Goal: Task Accomplishment & Management: Manage account settings

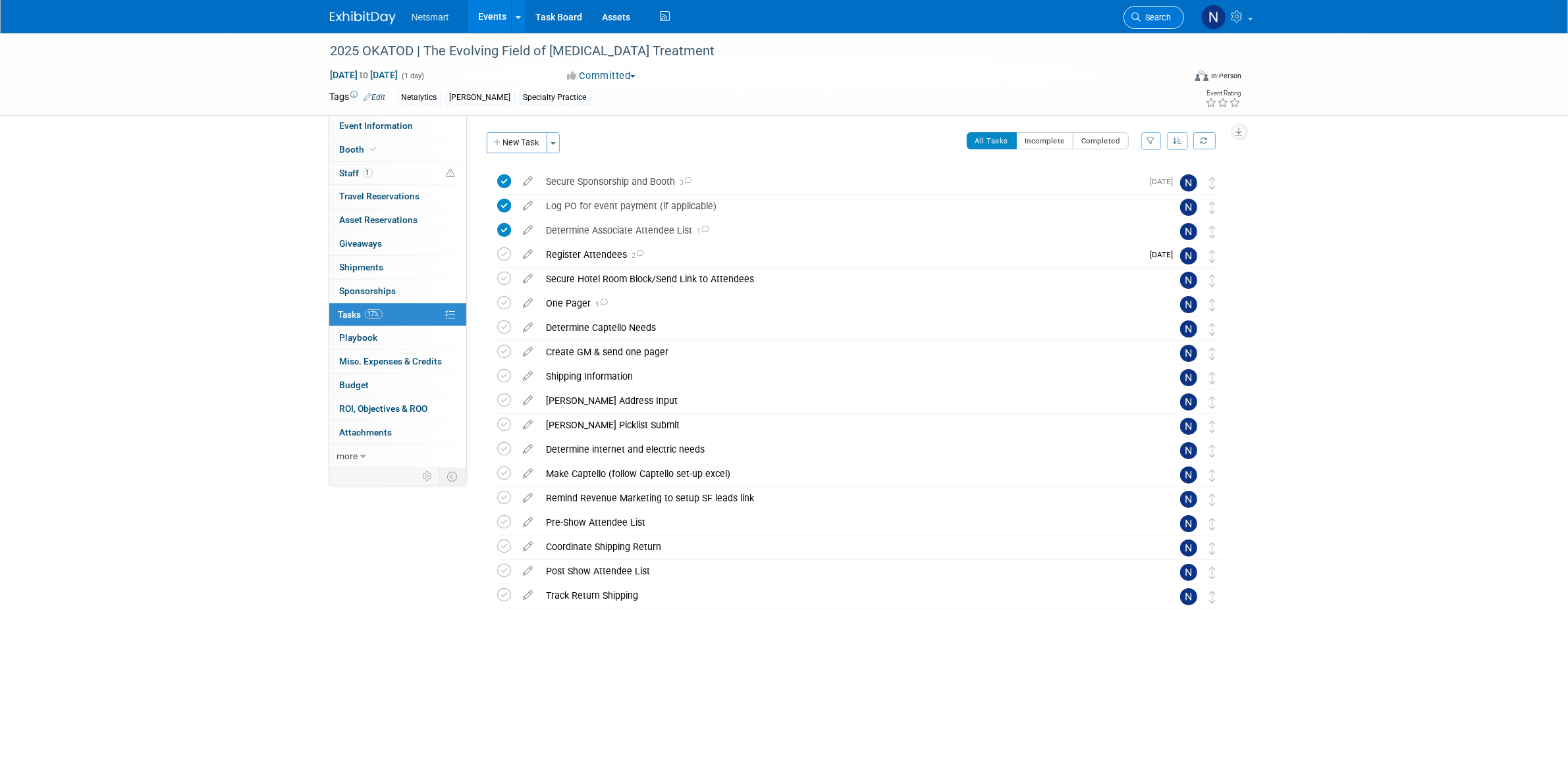
click at [1152, 13] on span "Search" at bounding box center [1156, 17] width 30 height 10
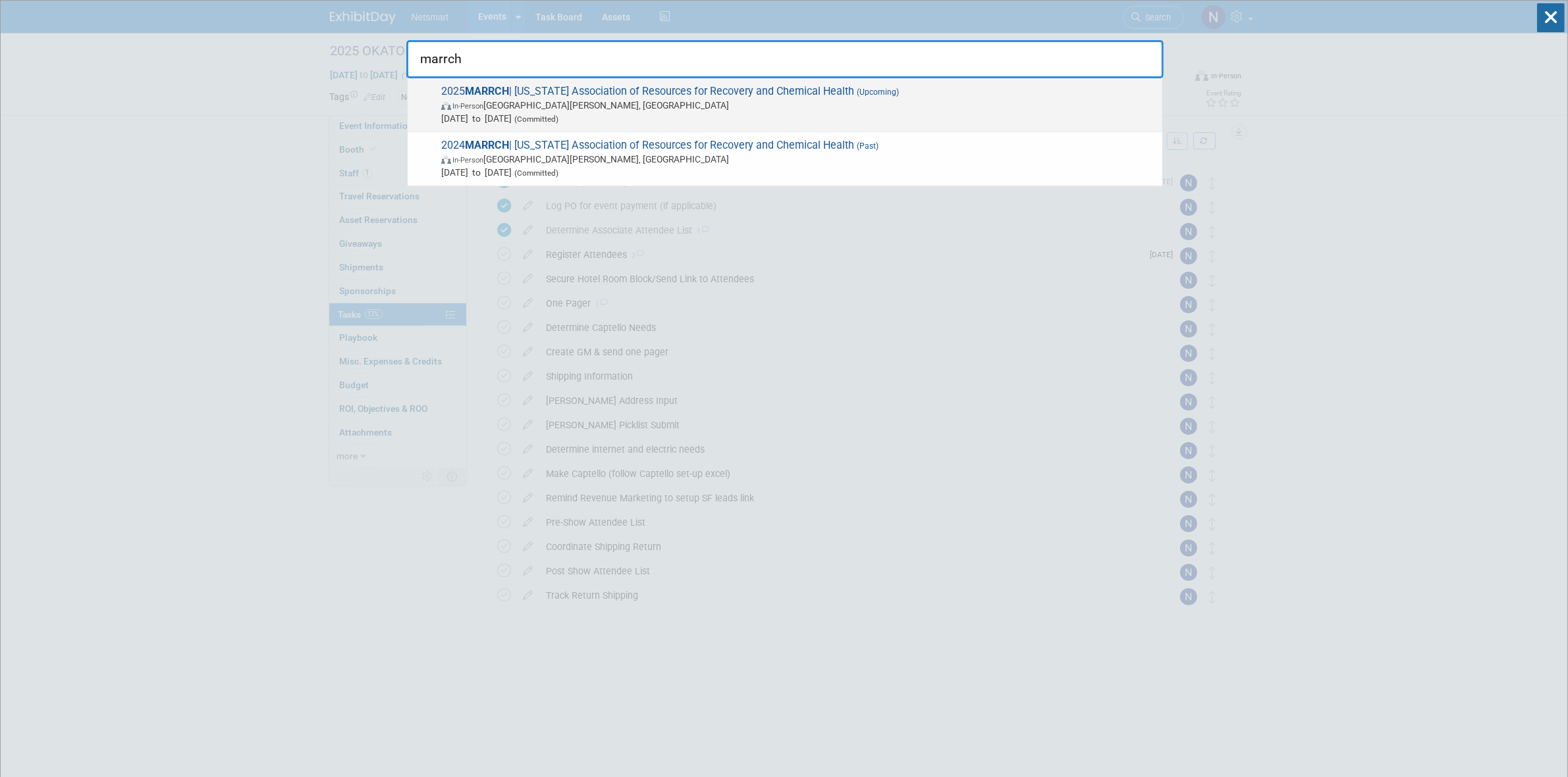
type input "marrch"
click at [627, 100] on span "In-Person Saint Paul, MN" at bounding box center [798, 105] width 714 height 13
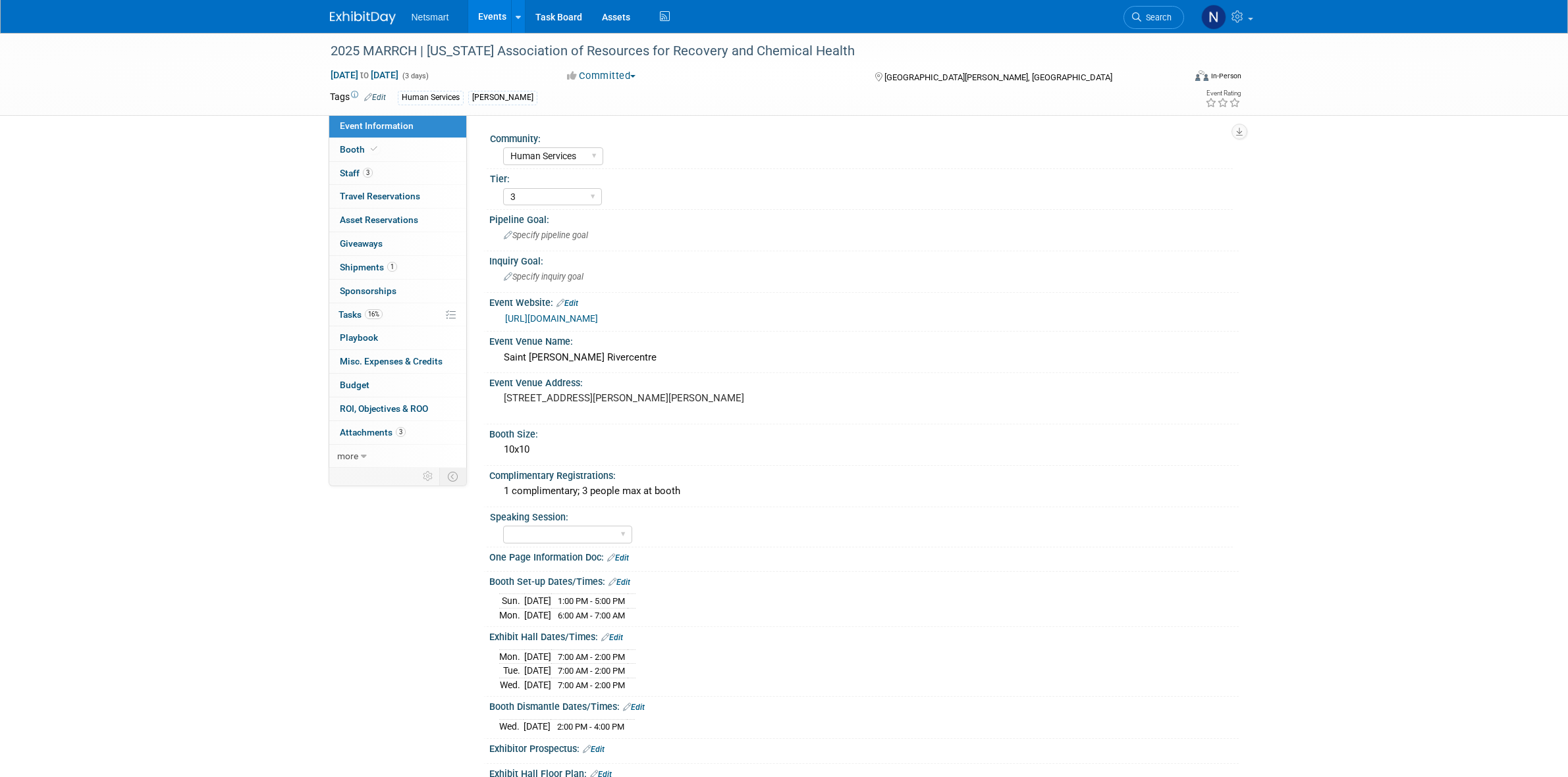
select select "Human Services"
select select "3"
click at [403, 314] on link "16% Tasks 16%" at bounding box center [398, 315] width 137 height 23
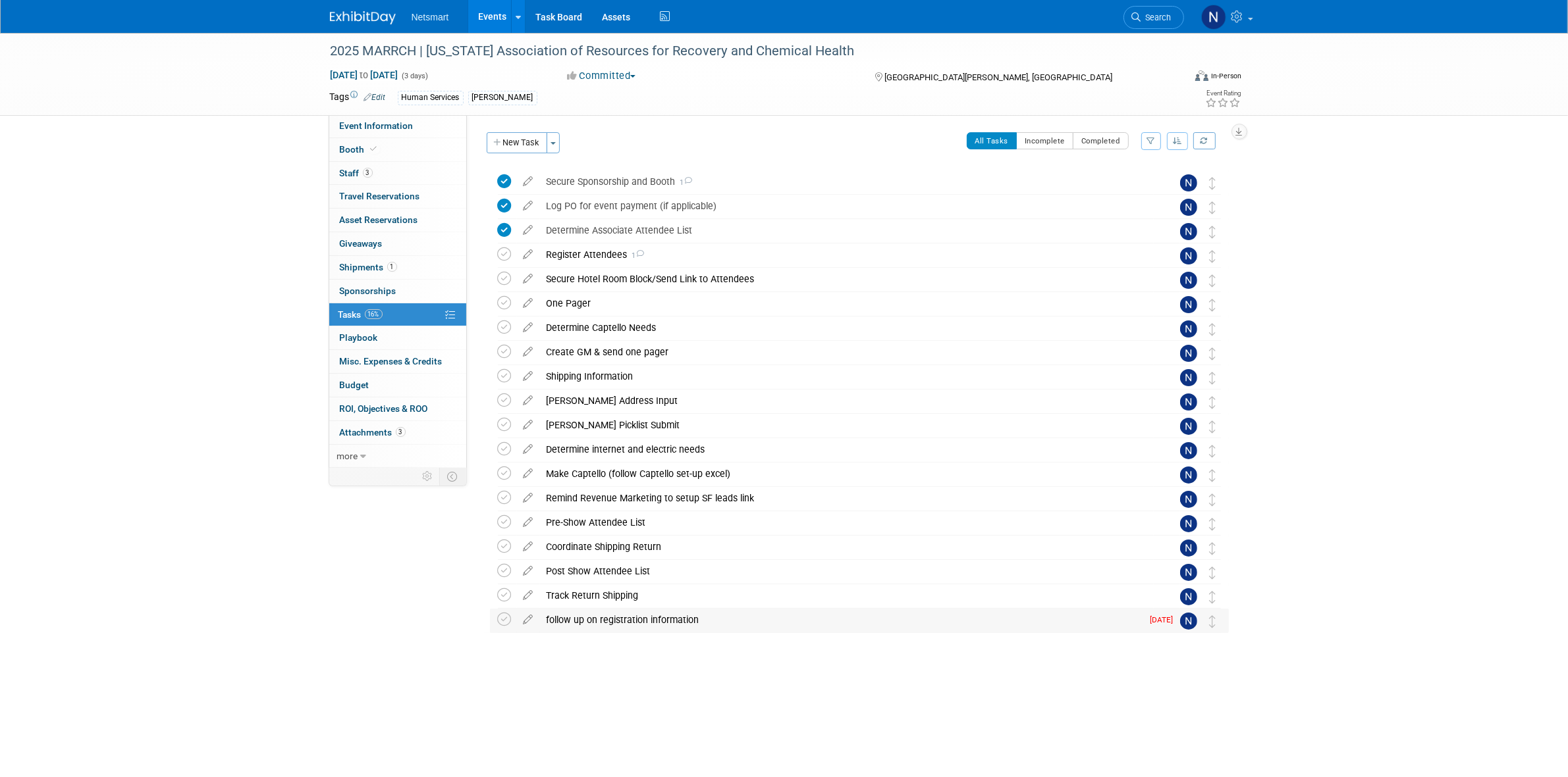
click at [610, 623] on div "follow up on registration information" at bounding box center [841, 620] width 603 height 23
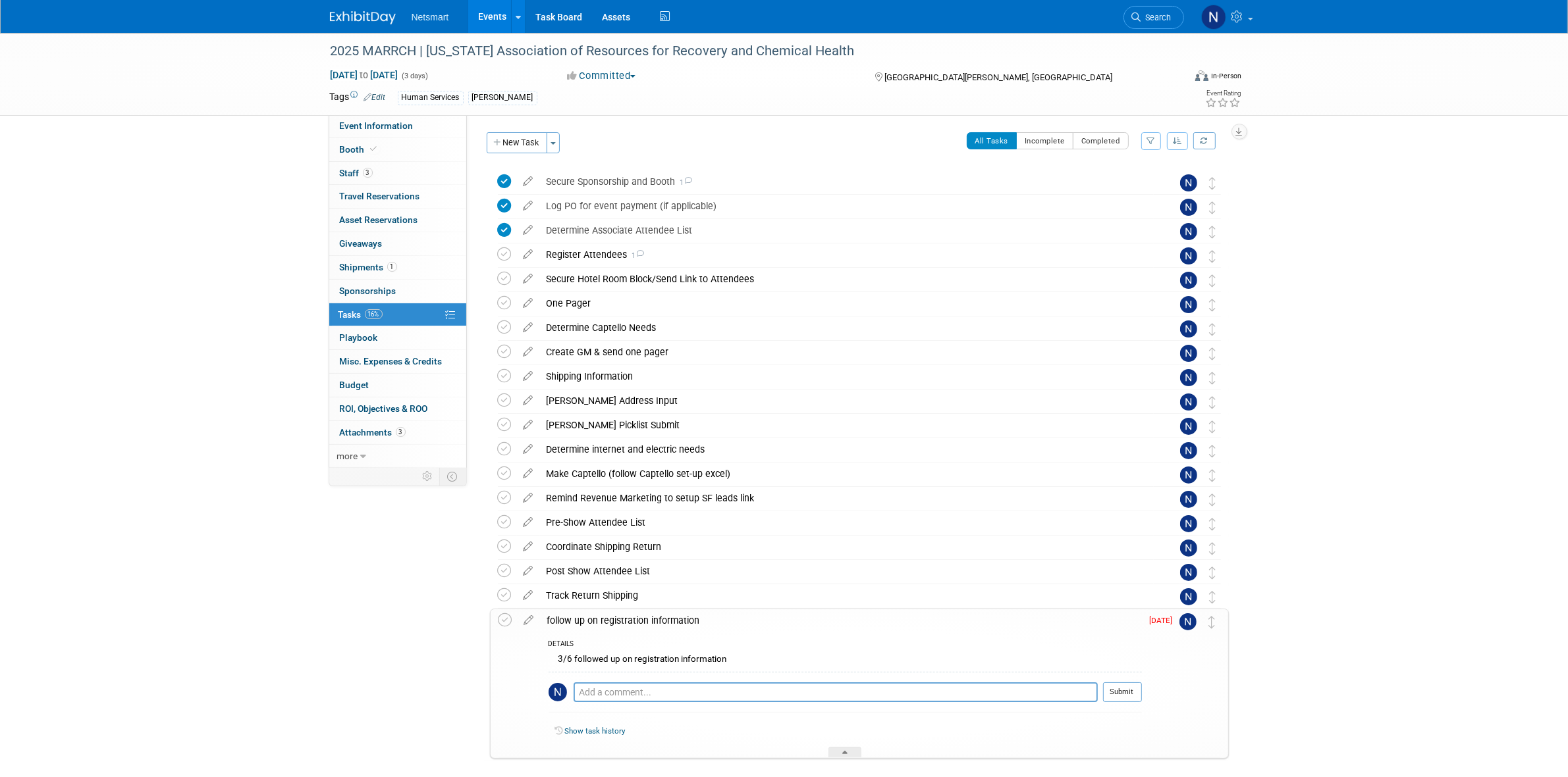
click at [610, 623] on div "follow up on registration information" at bounding box center [841, 620] width 601 height 23
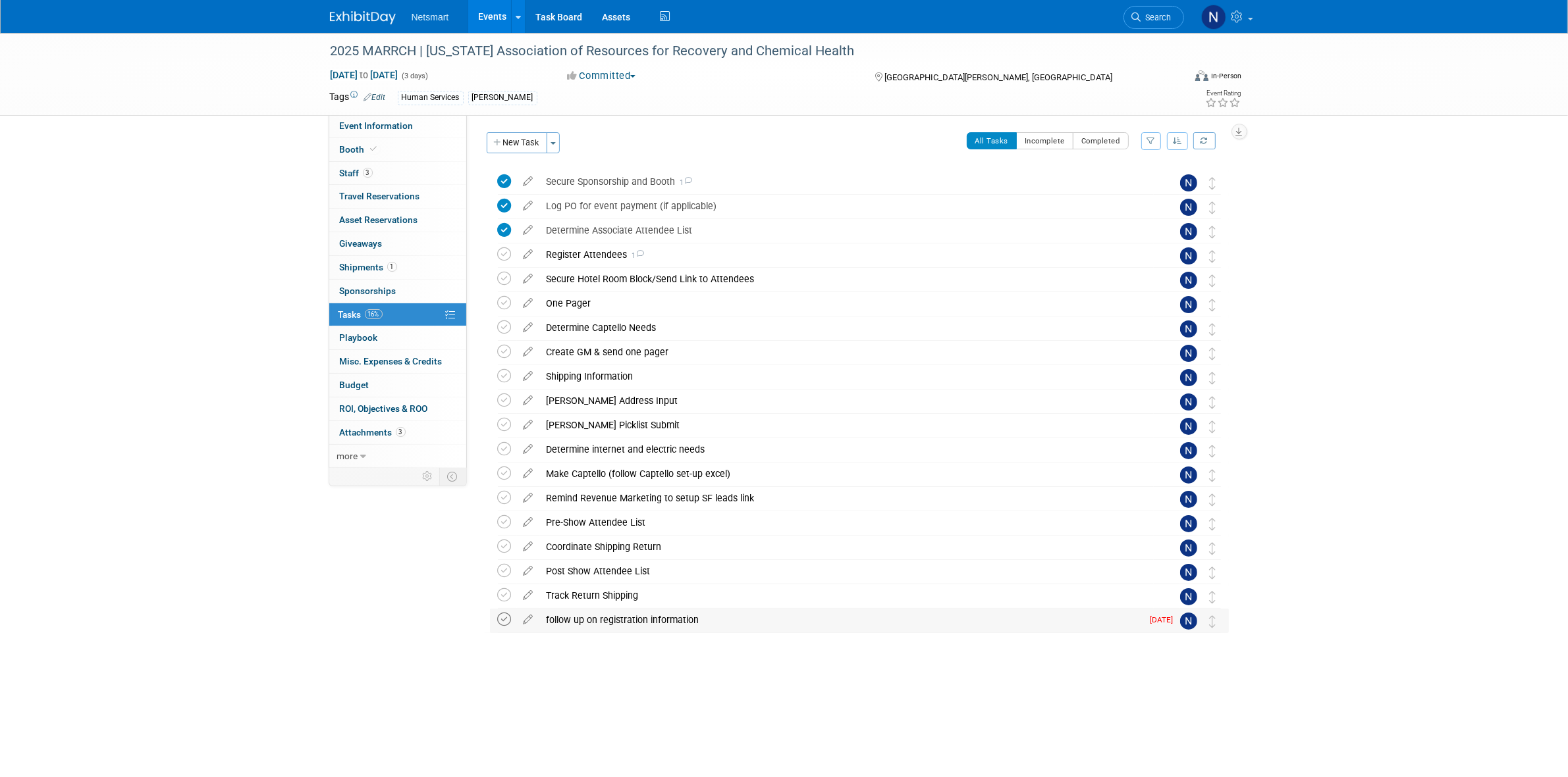
click at [501, 622] on icon at bounding box center [505, 620] width 14 height 14
click at [627, 694] on div "2025 MARRCH | Minnesota Association of Resources for Recovery and Chemical Heal…" at bounding box center [784, 373] width 1568 height 680
drag, startPoint x: 132, startPoint y: 144, endPoint x: 224, endPoint y: 133, distance: 92.7
click at [132, 144] on div "2025 MARRCH | Minnesota Association of Resources for Recovery and Chemical Heal…" at bounding box center [784, 373] width 1568 height 680
click at [340, 128] on span "Event Information" at bounding box center [377, 125] width 74 height 10
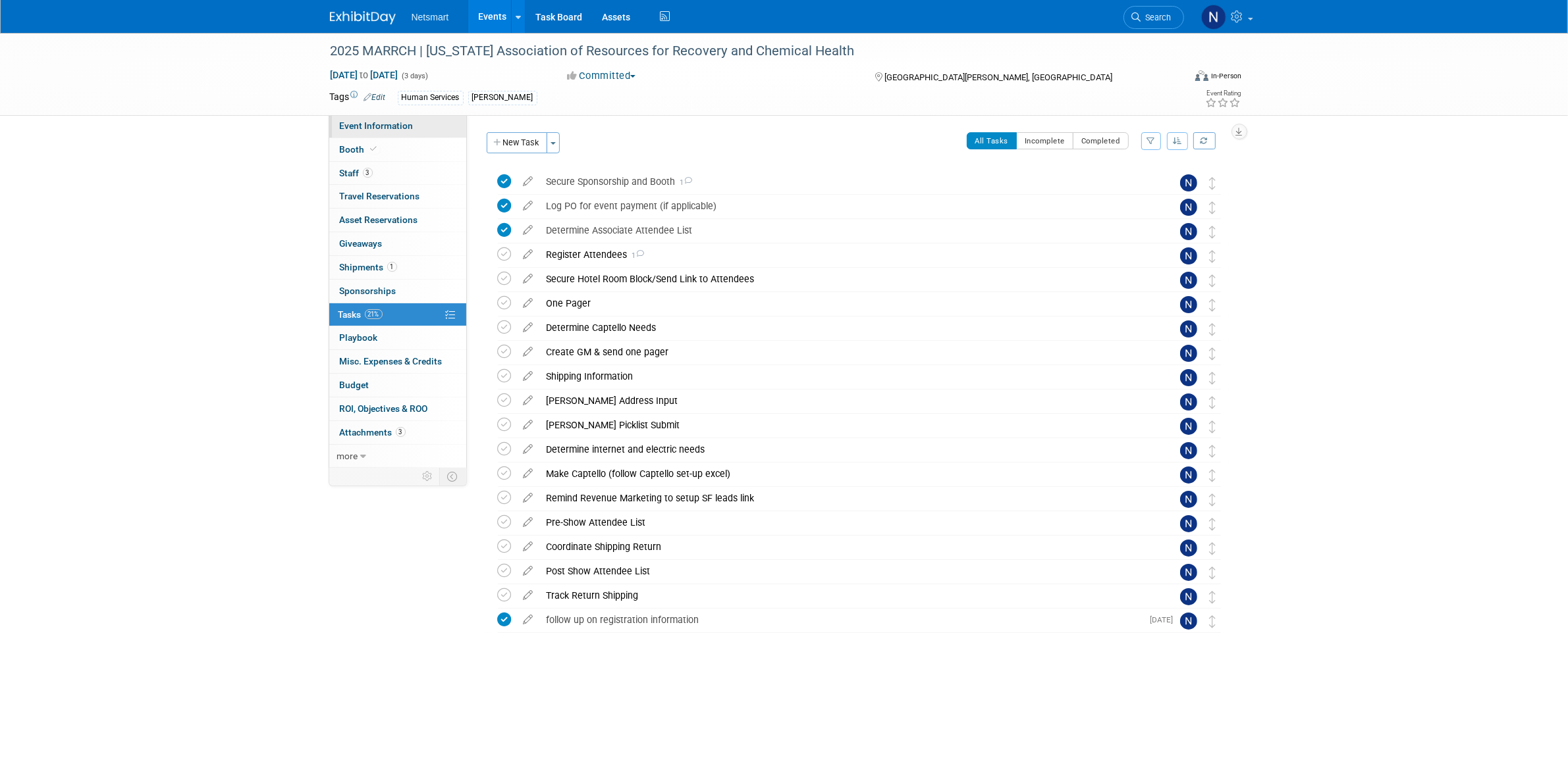
select select "Human Services"
select select "3"
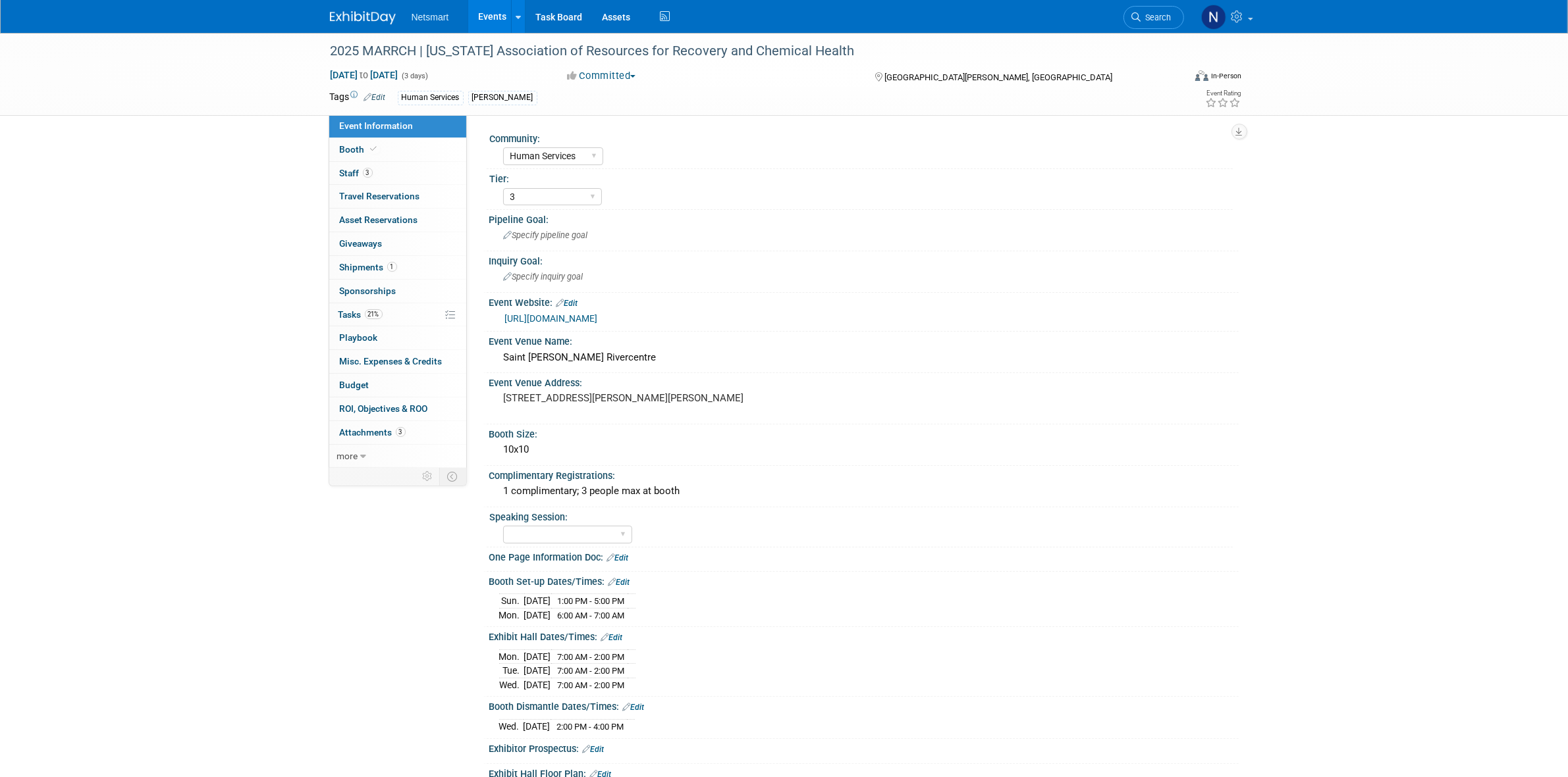
click at [576, 321] on link "https://www.marrch.org/page/ac-sponsorship-2025" at bounding box center [551, 318] width 93 height 10
click at [380, 150] on link "Booth" at bounding box center [398, 150] width 137 height 23
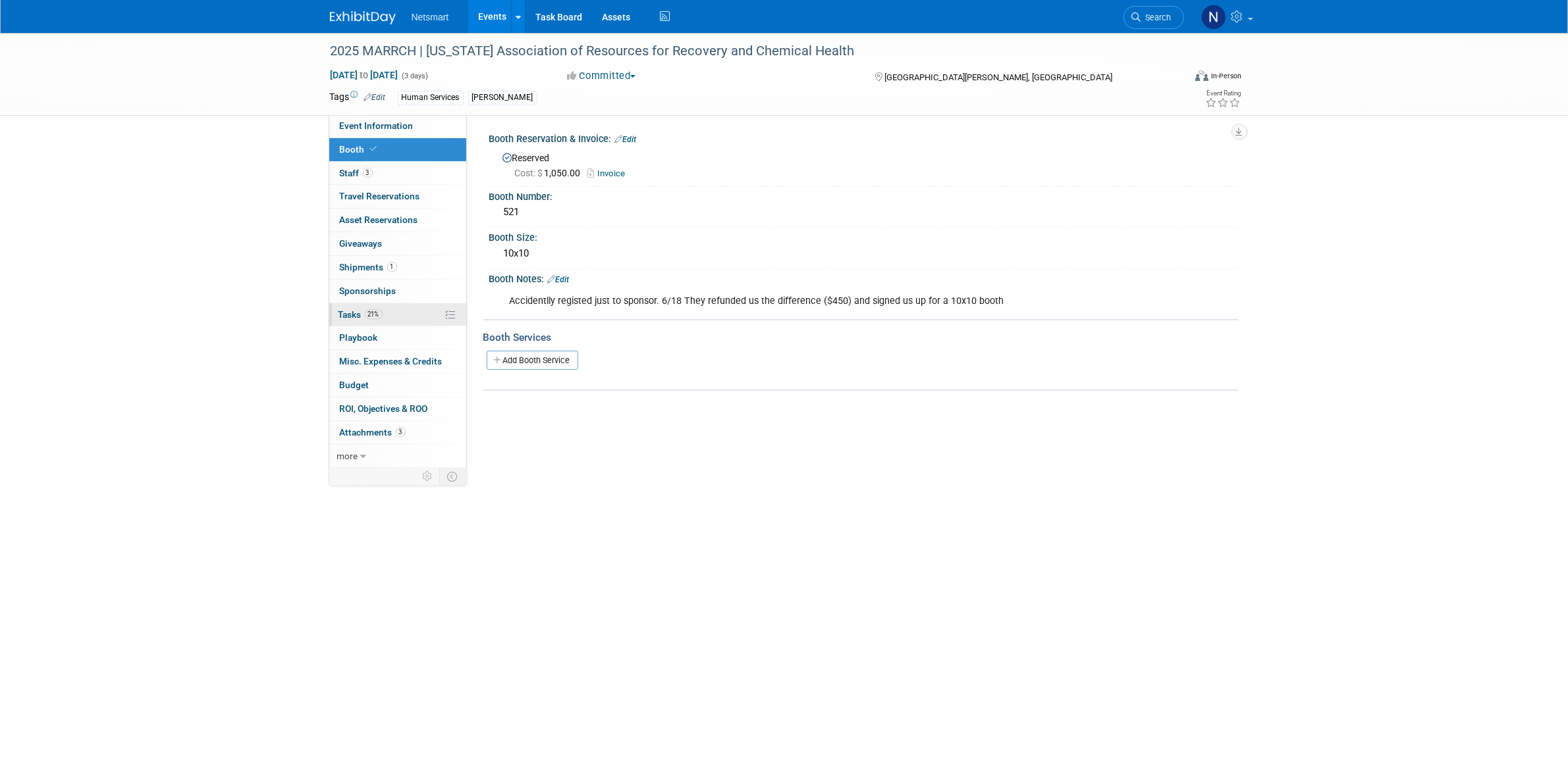
click at [387, 320] on link "21% Tasks 21%" at bounding box center [398, 315] width 137 height 23
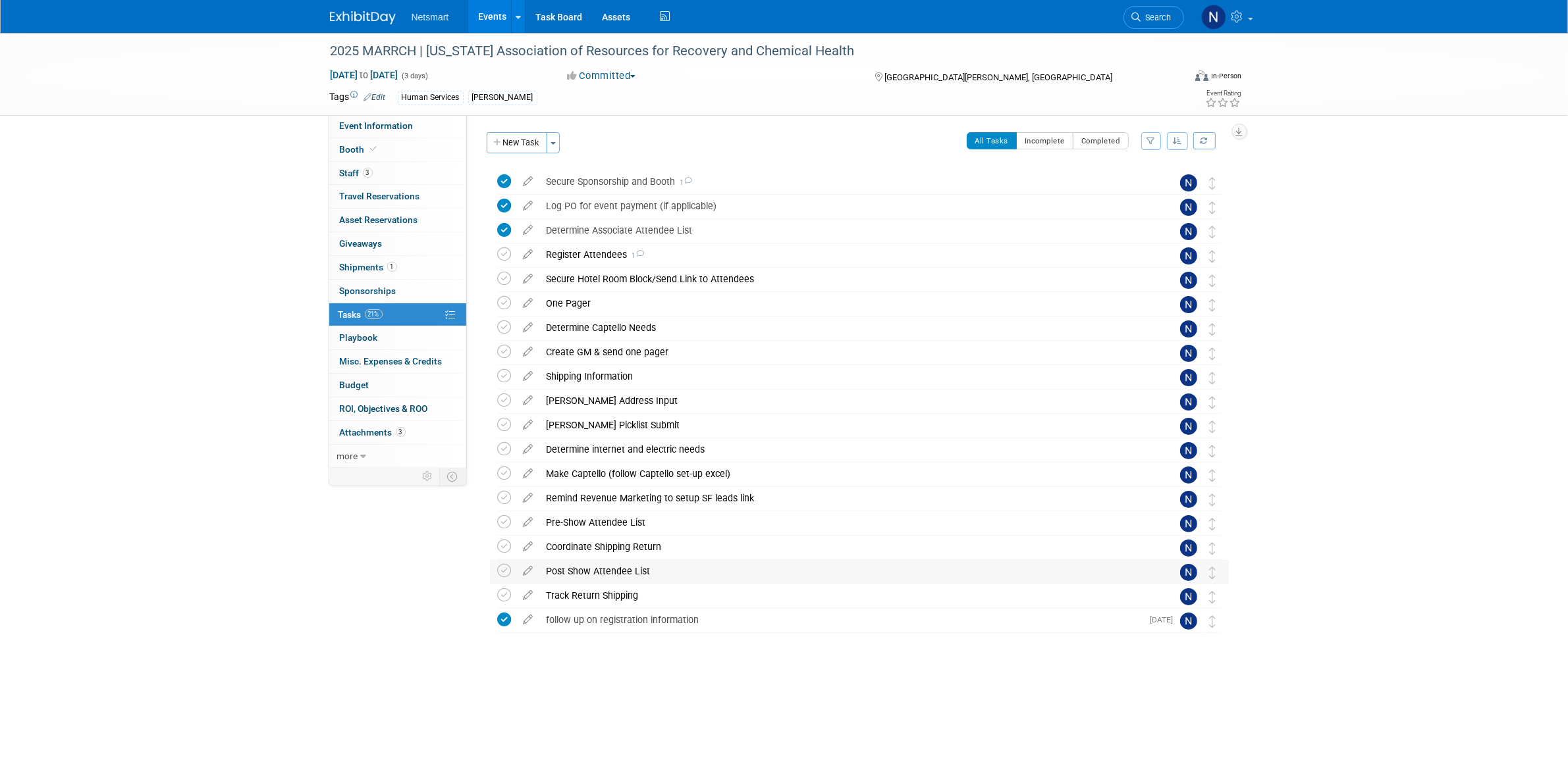
click at [591, 568] on div "Post Show Attendee List" at bounding box center [847, 571] width 614 height 23
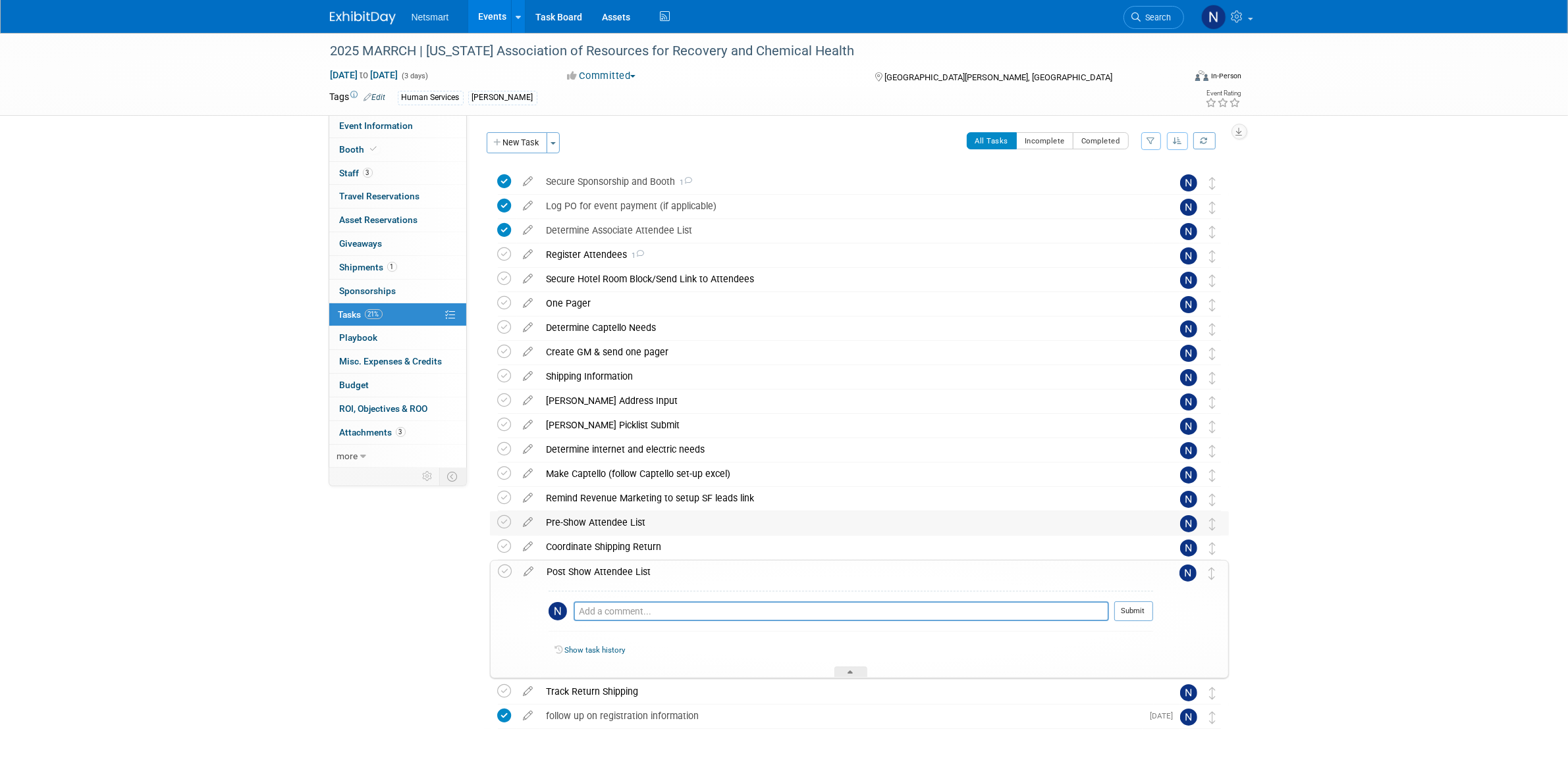
click at [573, 518] on div "Pre-Show Attendee List" at bounding box center [847, 522] width 614 height 23
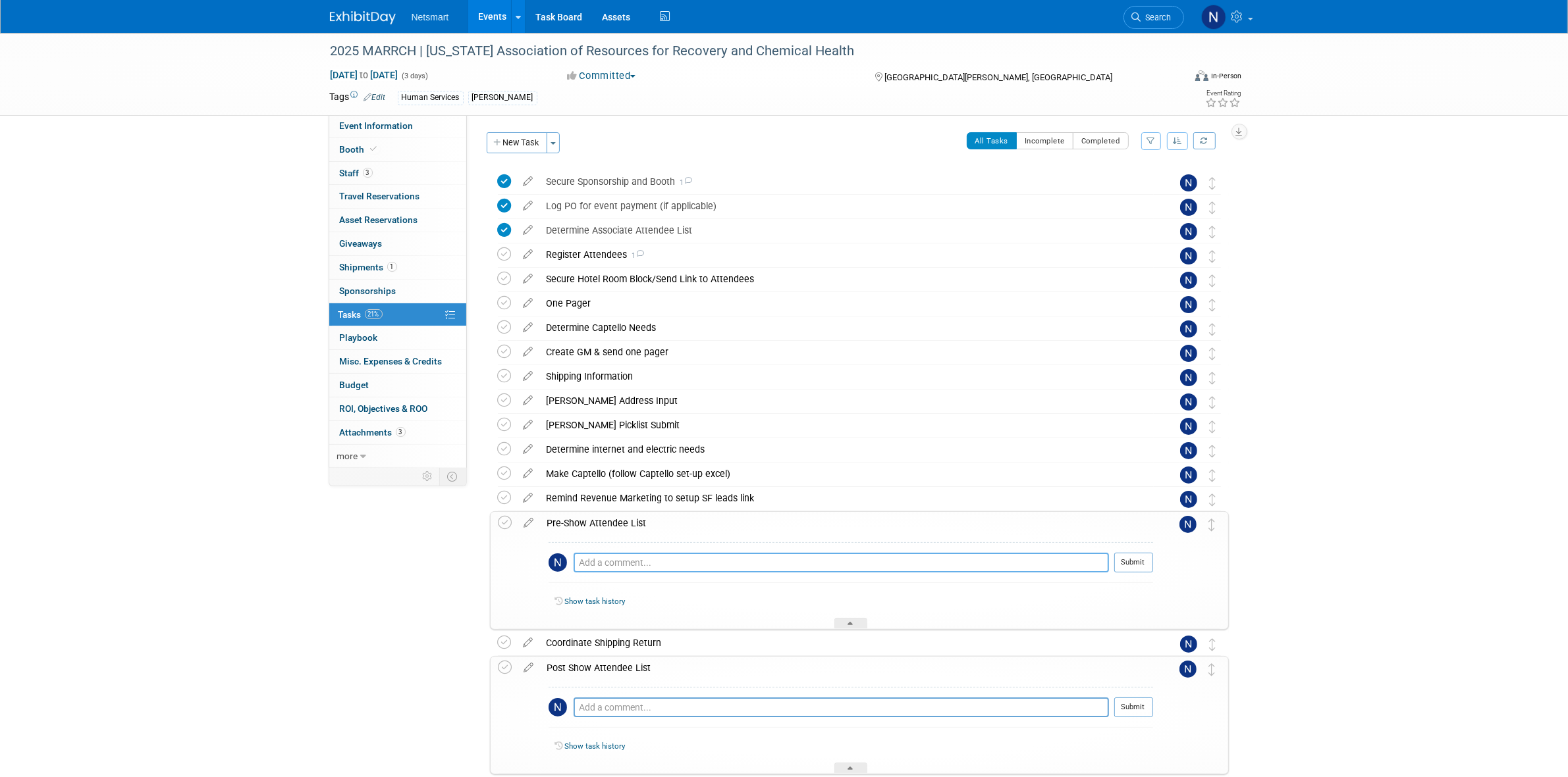
click at [603, 563] on textarea at bounding box center [841, 562] width 535 height 20
type textarea "r"
type textarea "reached out today to see if we get one"
click at [1153, 568] on td at bounding box center [1166, 570] width 26 height 116
click at [1132, 561] on button "Submit" at bounding box center [1133, 562] width 39 height 20
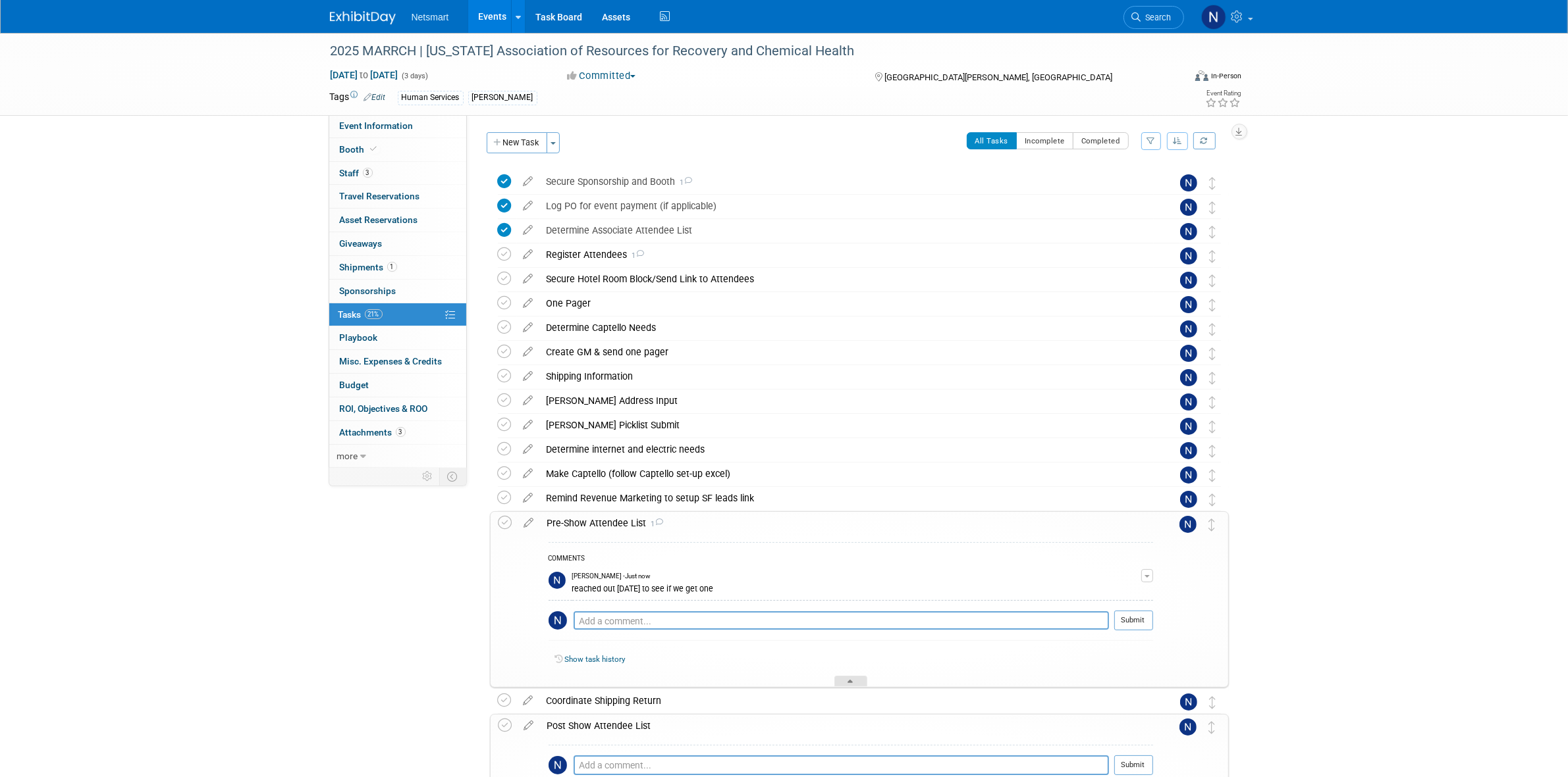
click at [841, 683] on div at bounding box center [851, 681] width 33 height 11
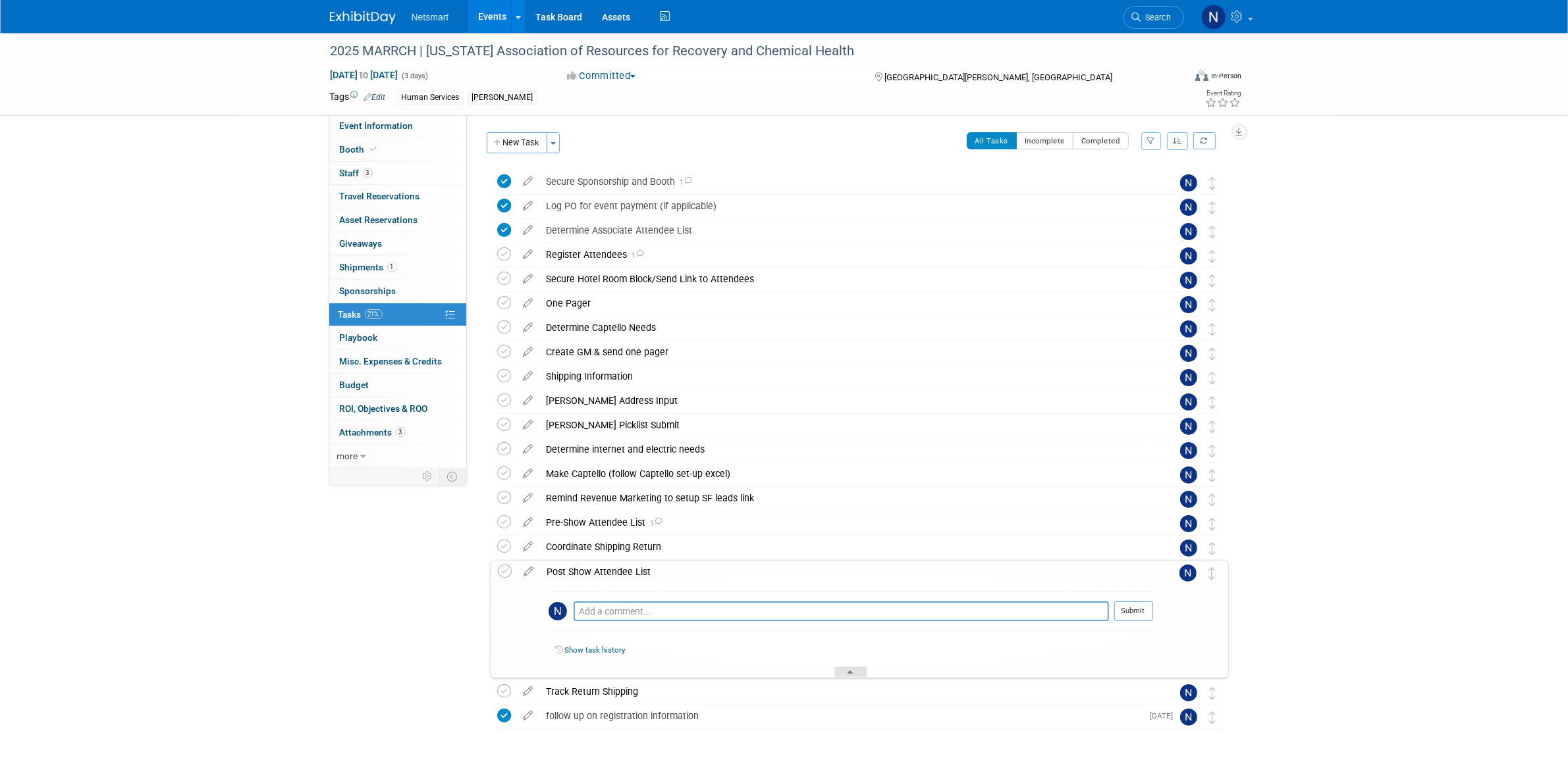
click at [843, 673] on div at bounding box center [851, 672] width 33 height 11
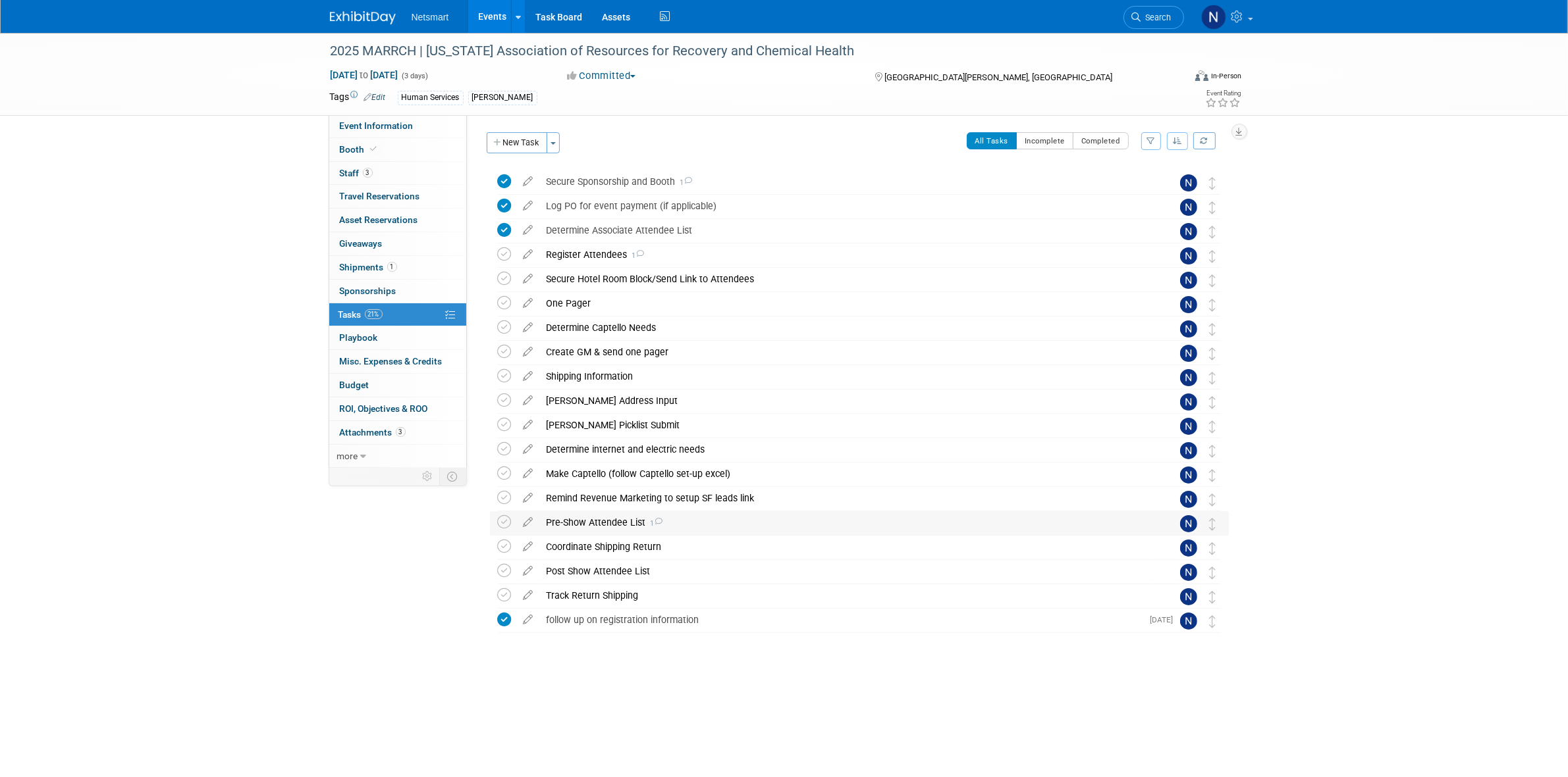
click at [560, 528] on div "Pre-Show Attendee List 1" at bounding box center [847, 522] width 614 height 23
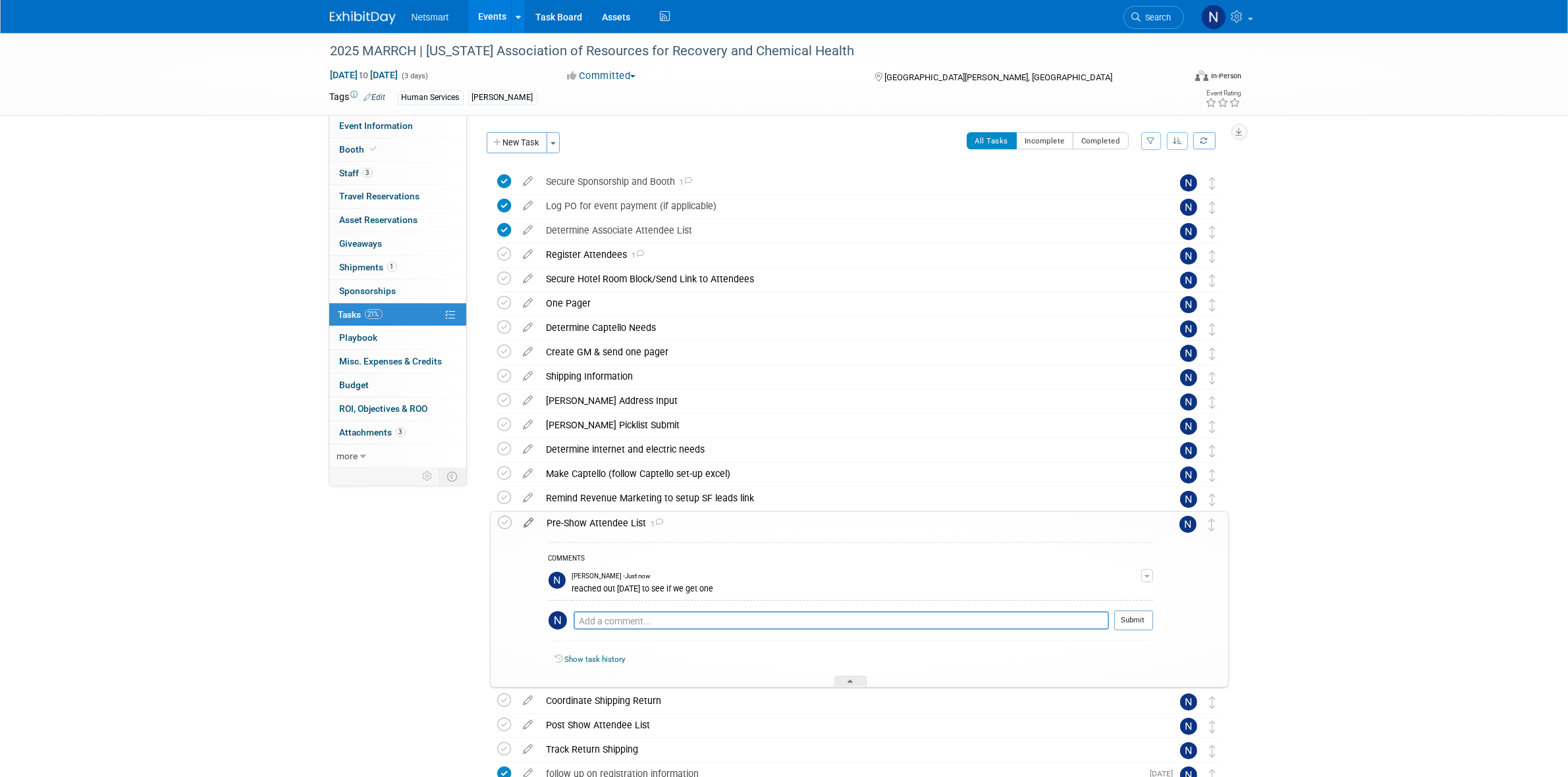
click at [527, 524] on icon at bounding box center [530, 520] width 23 height 16
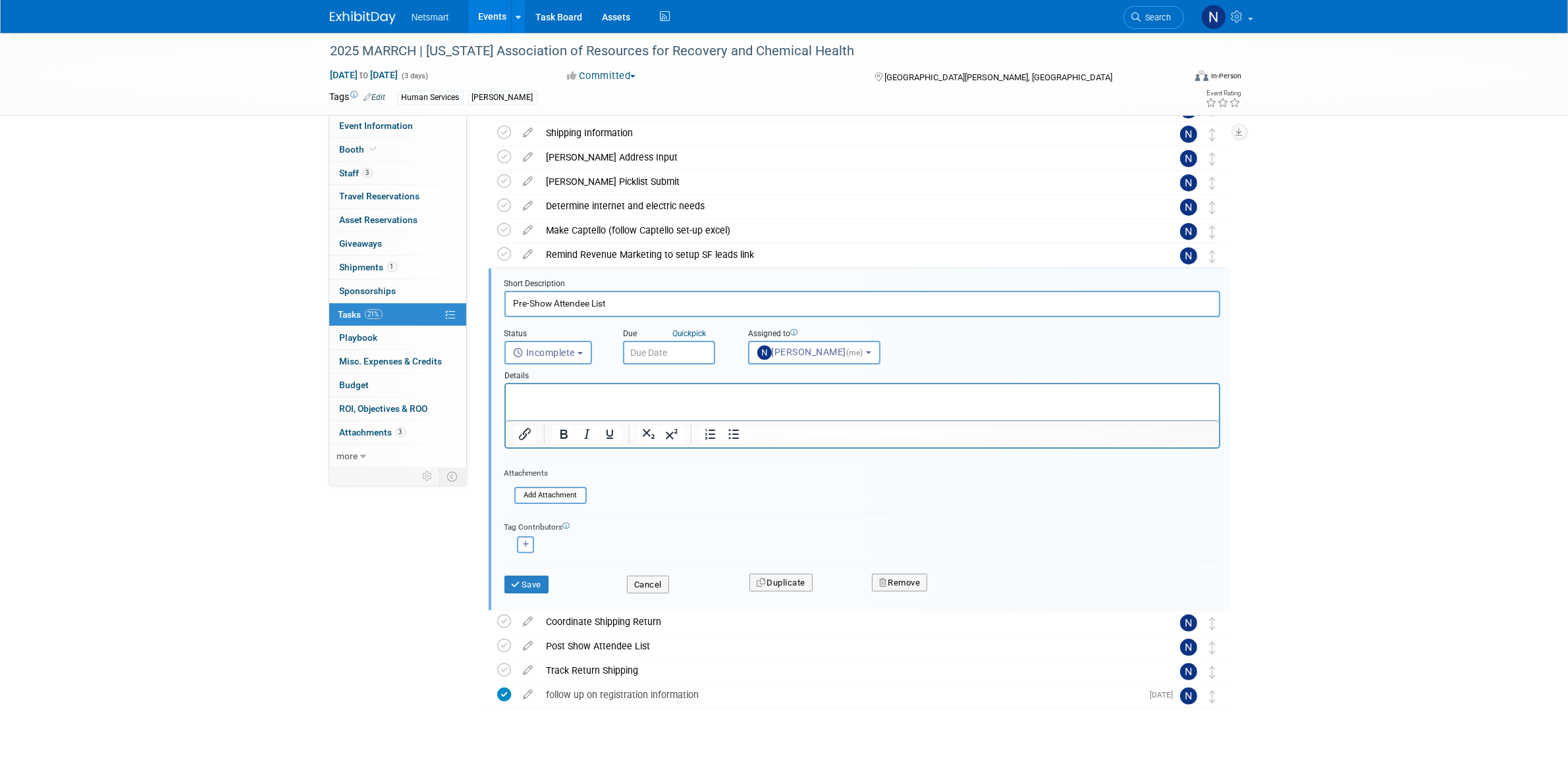
scroll to position [255, 0]
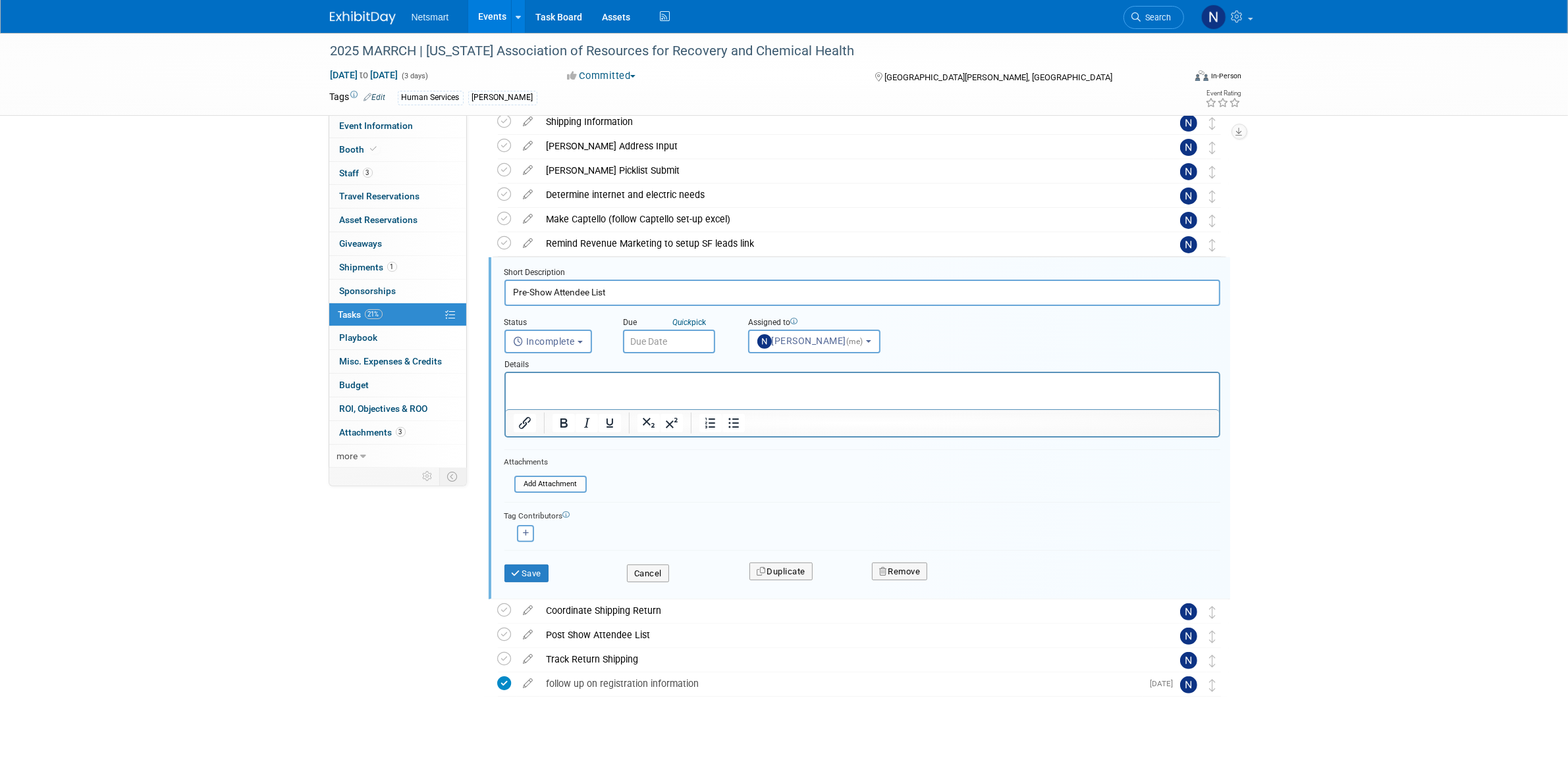
click at [671, 342] on input "text" at bounding box center [669, 342] width 92 height 24
click at [754, 459] on span "18" at bounding box center [752, 460] width 25 height 25
type input "[DATE]"
click at [519, 571] on icon "submit" at bounding box center [517, 573] width 10 height 8
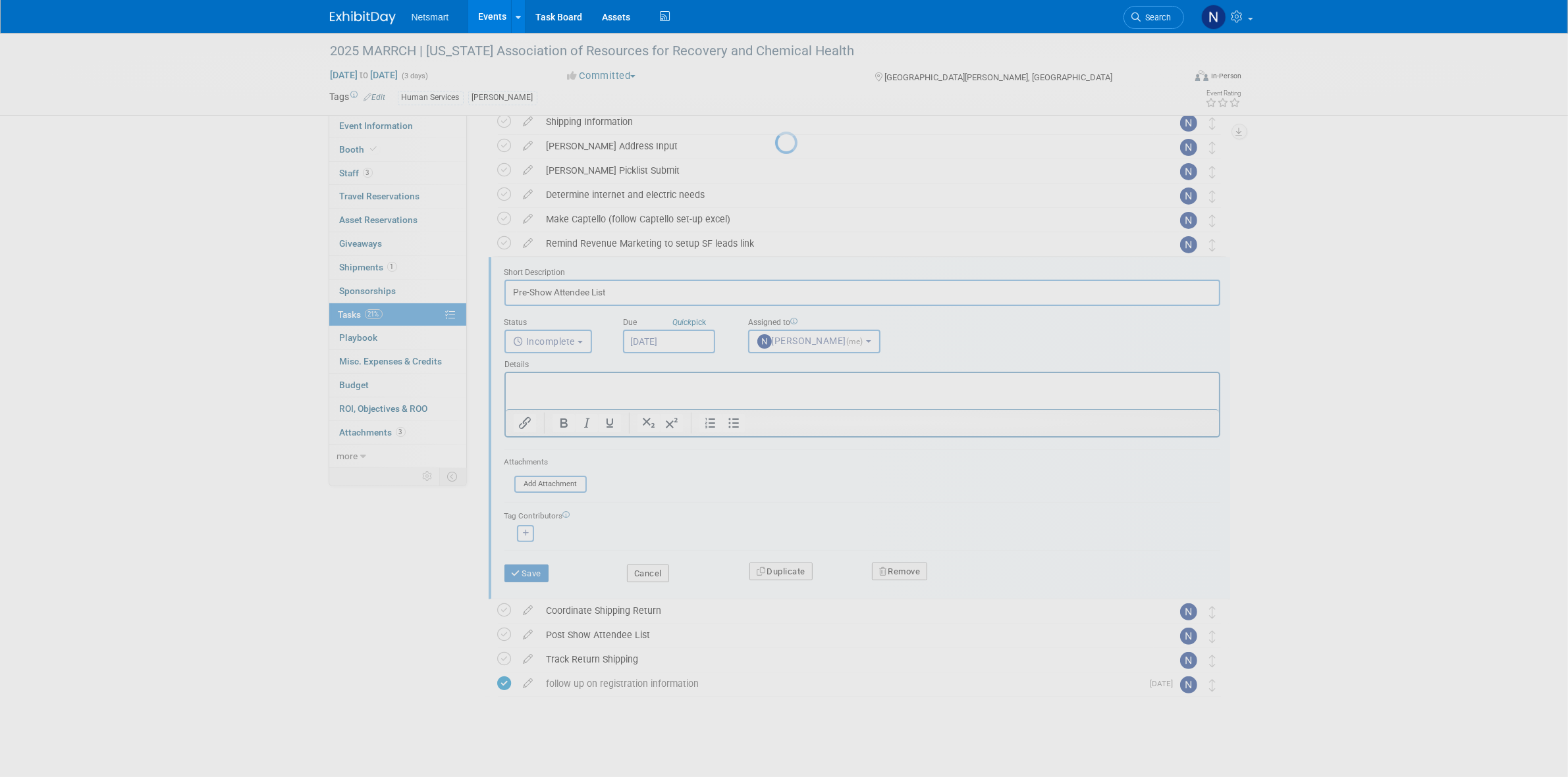
scroll to position [90, 0]
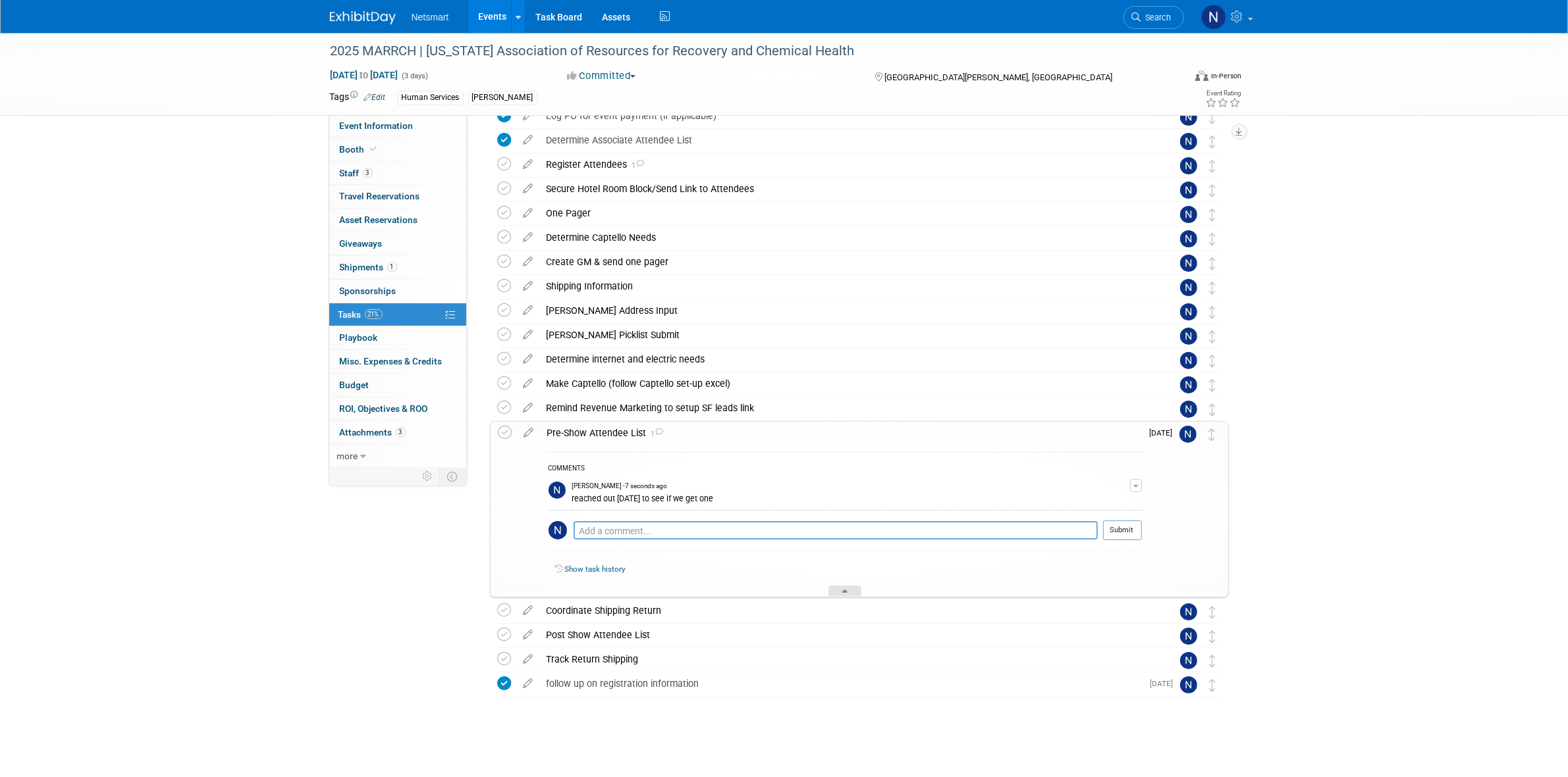
click at [832, 589] on div at bounding box center [845, 591] width 33 height 11
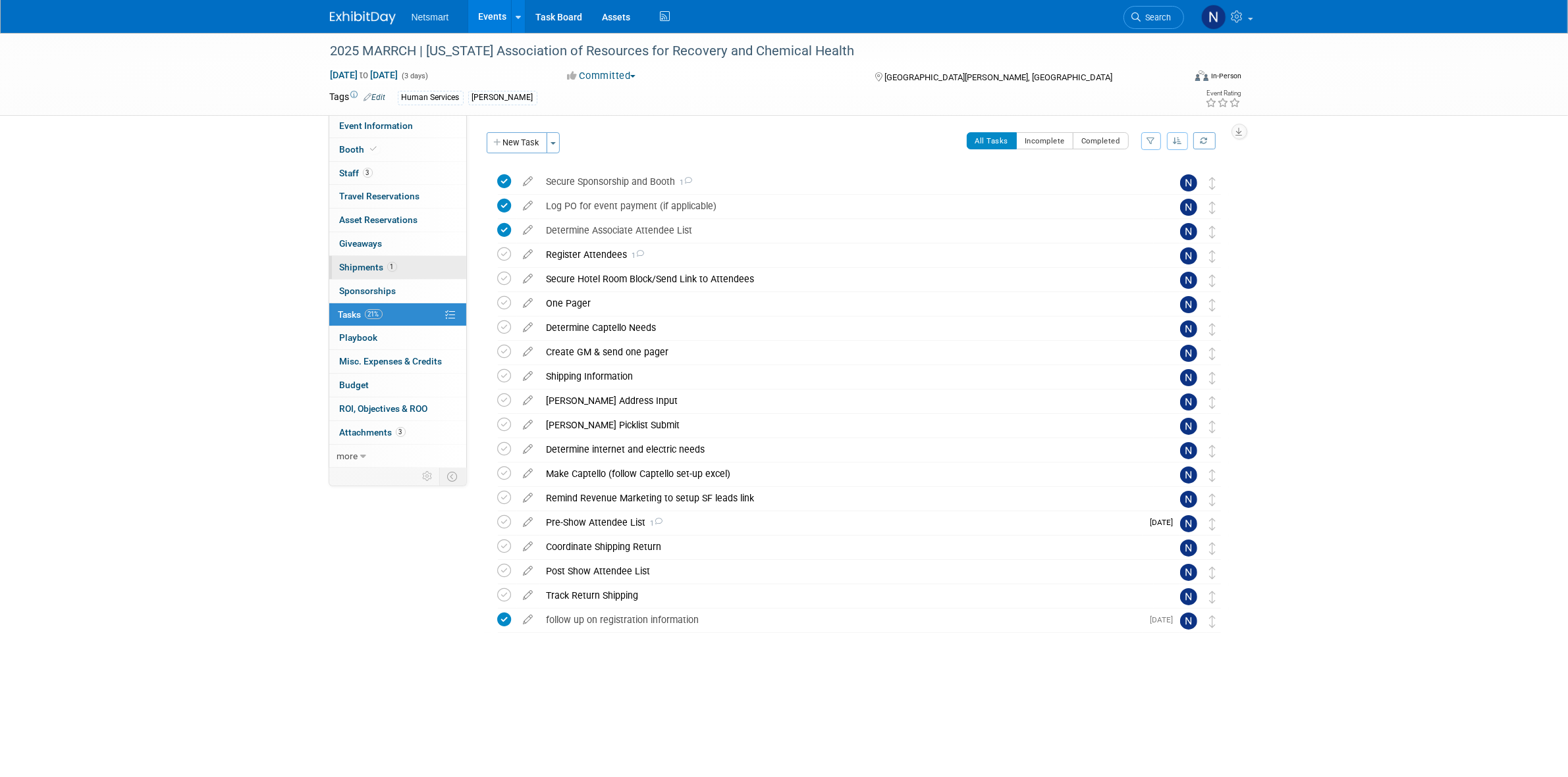
click at [410, 272] on link "1 Shipments 1" at bounding box center [398, 268] width 137 height 23
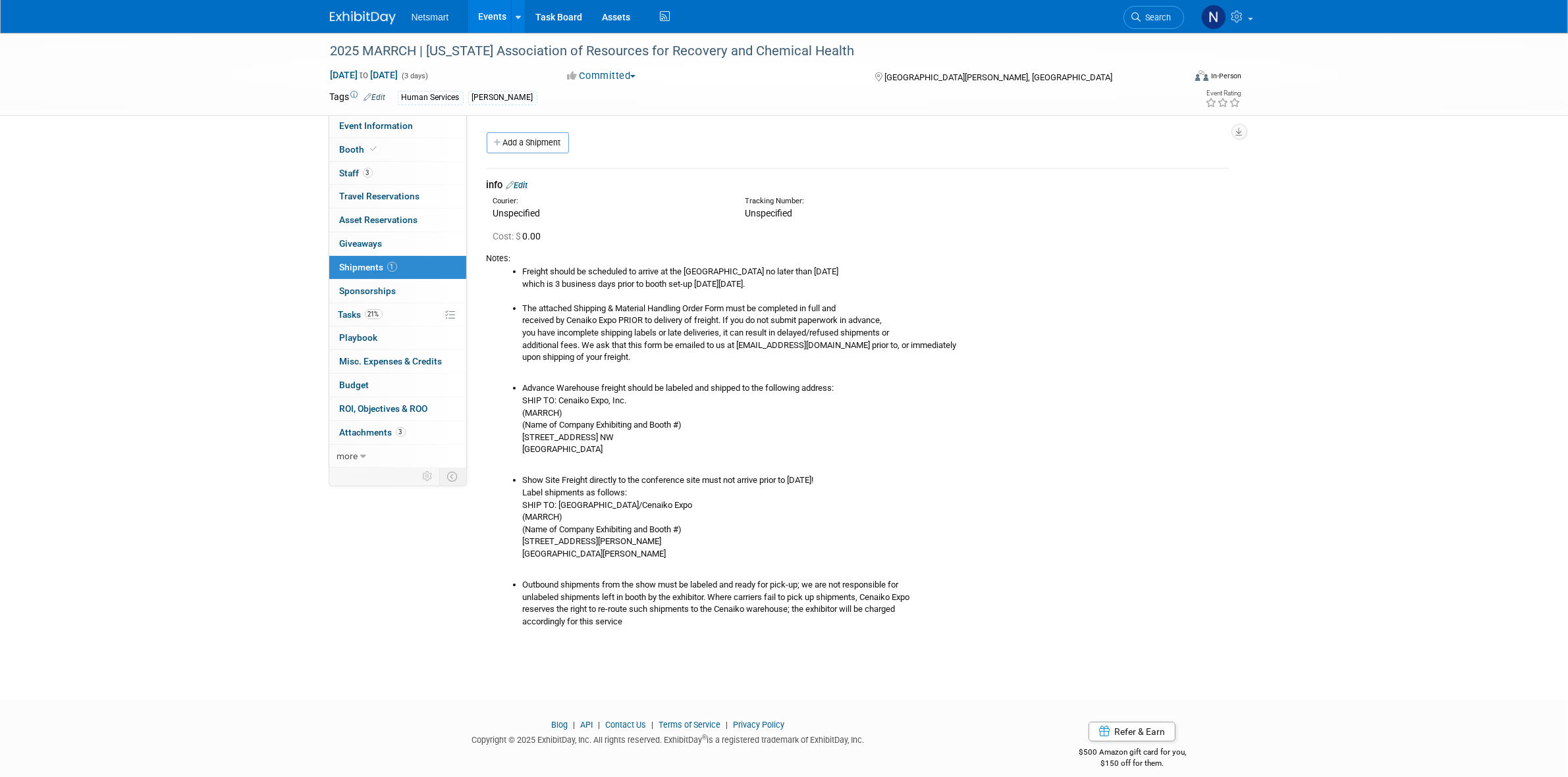
click at [1419, 458] on div "2025 MARRCH | Minnesota Association of Resources for Recovery and Chemical Heal…" at bounding box center [784, 354] width 1568 height 643
click at [399, 144] on link "Booth" at bounding box center [398, 150] width 137 height 23
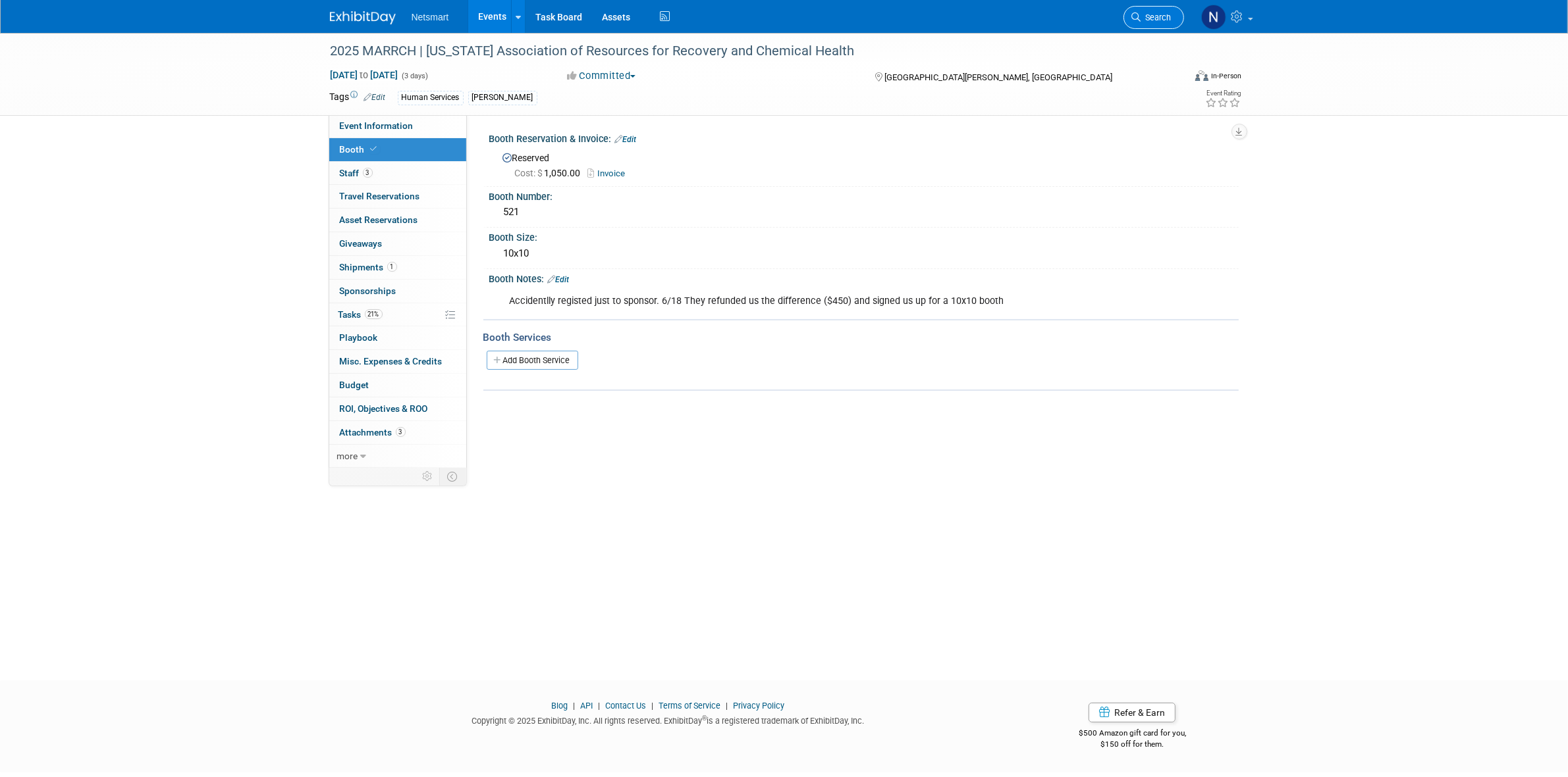
click at [1160, 10] on link "Search" at bounding box center [1154, 18] width 60 height 23
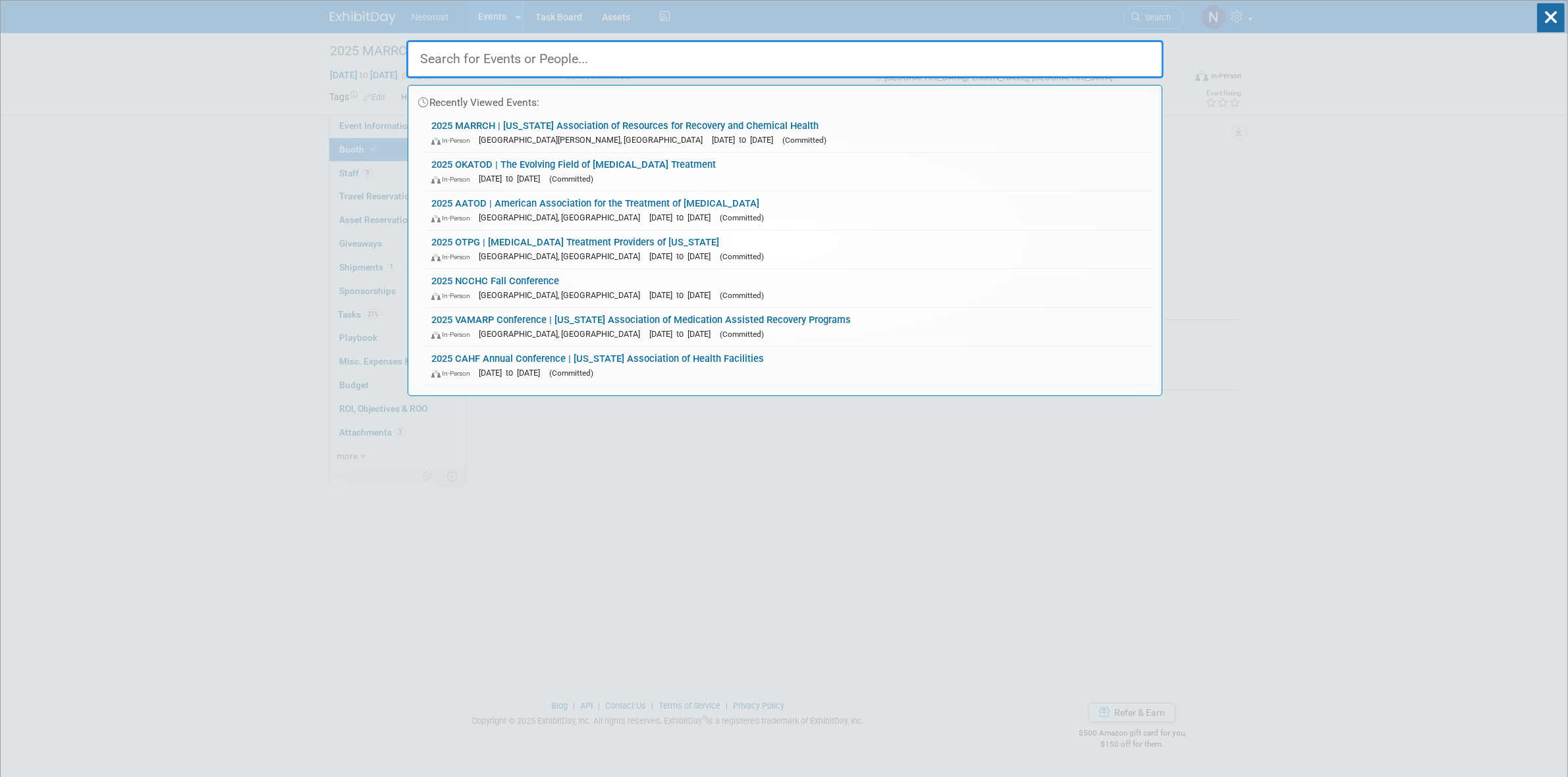
click at [534, 57] on input "text" at bounding box center [784, 60] width 757 height 38
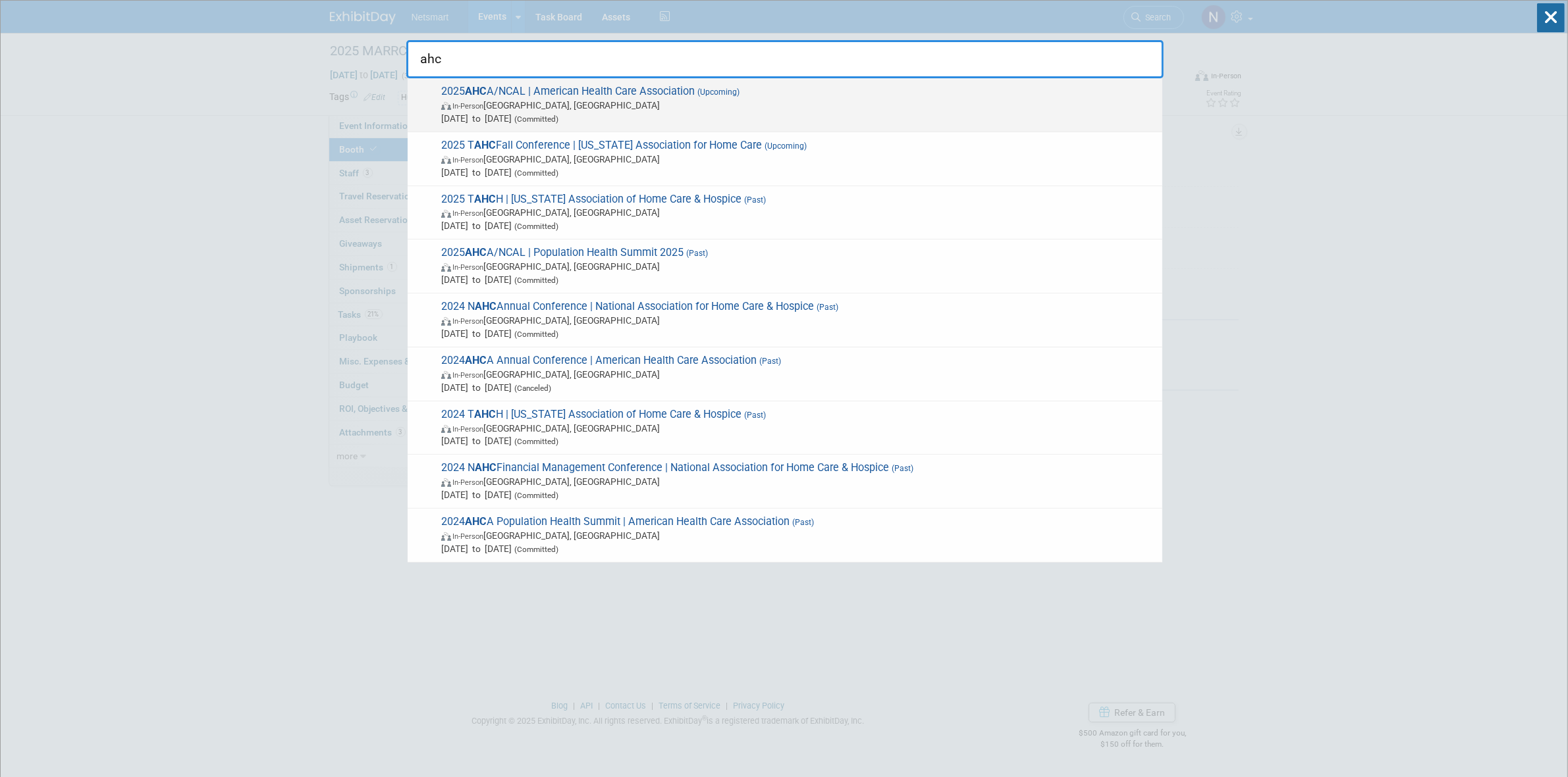
type input "ahc"
click at [498, 97] on span "2025 AHC A/NCAL | American Health Care Association (Upcoming) In-Person Las Veg…" at bounding box center [796, 105] width 719 height 40
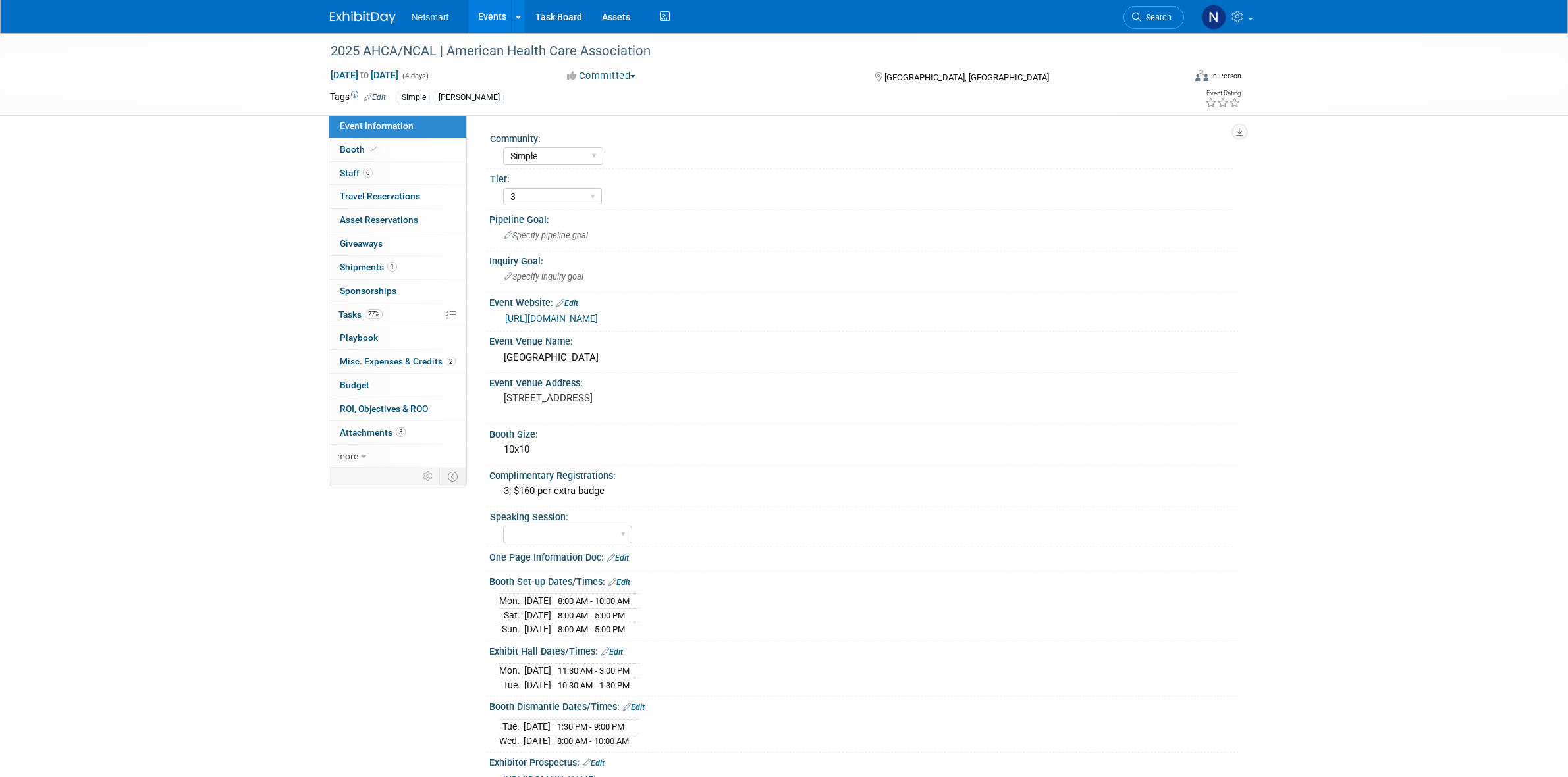
select select "Simple"
select select "3"
click at [1157, 10] on link "Search" at bounding box center [1154, 18] width 60 height 23
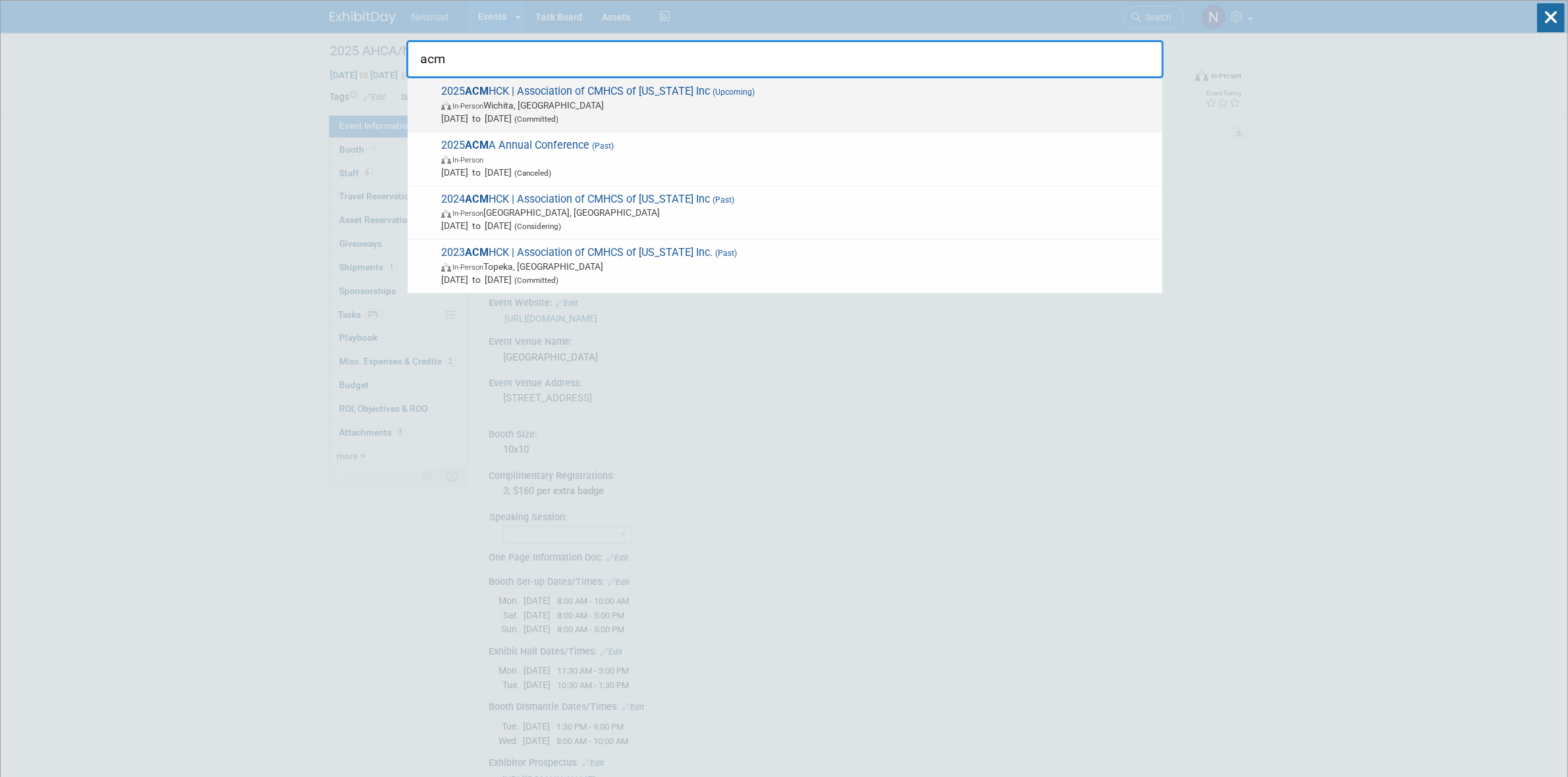
type input "acm"
click at [514, 94] on span "2025 ACM HCK | Association of CMHCS of Kansas Inc (Upcoming) In-Person Wichita,…" at bounding box center [796, 105] width 719 height 40
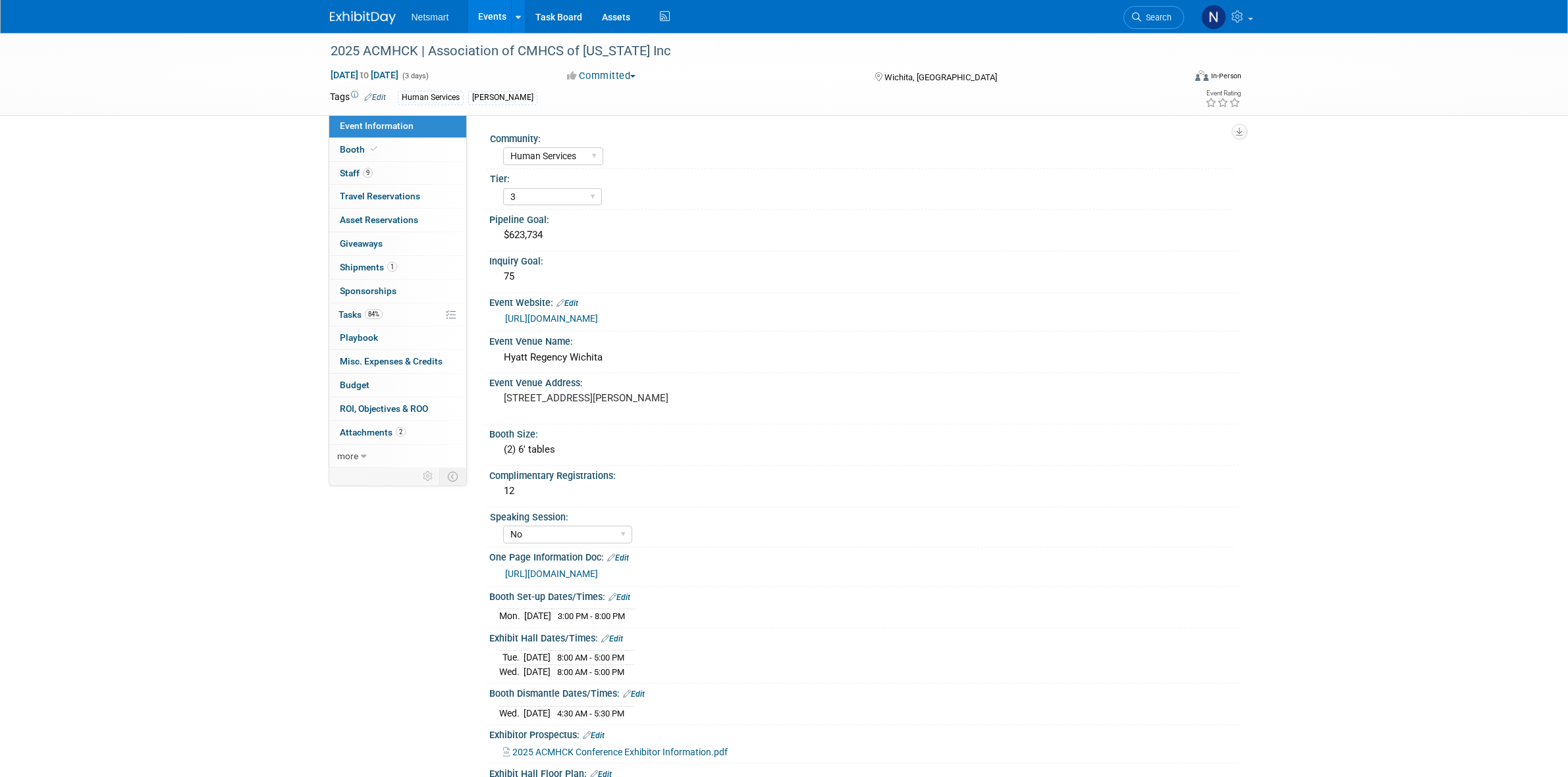
select select "Human Services"
select select "3"
select select "No"
click at [371, 316] on span "84%" at bounding box center [374, 314] width 18 height 10
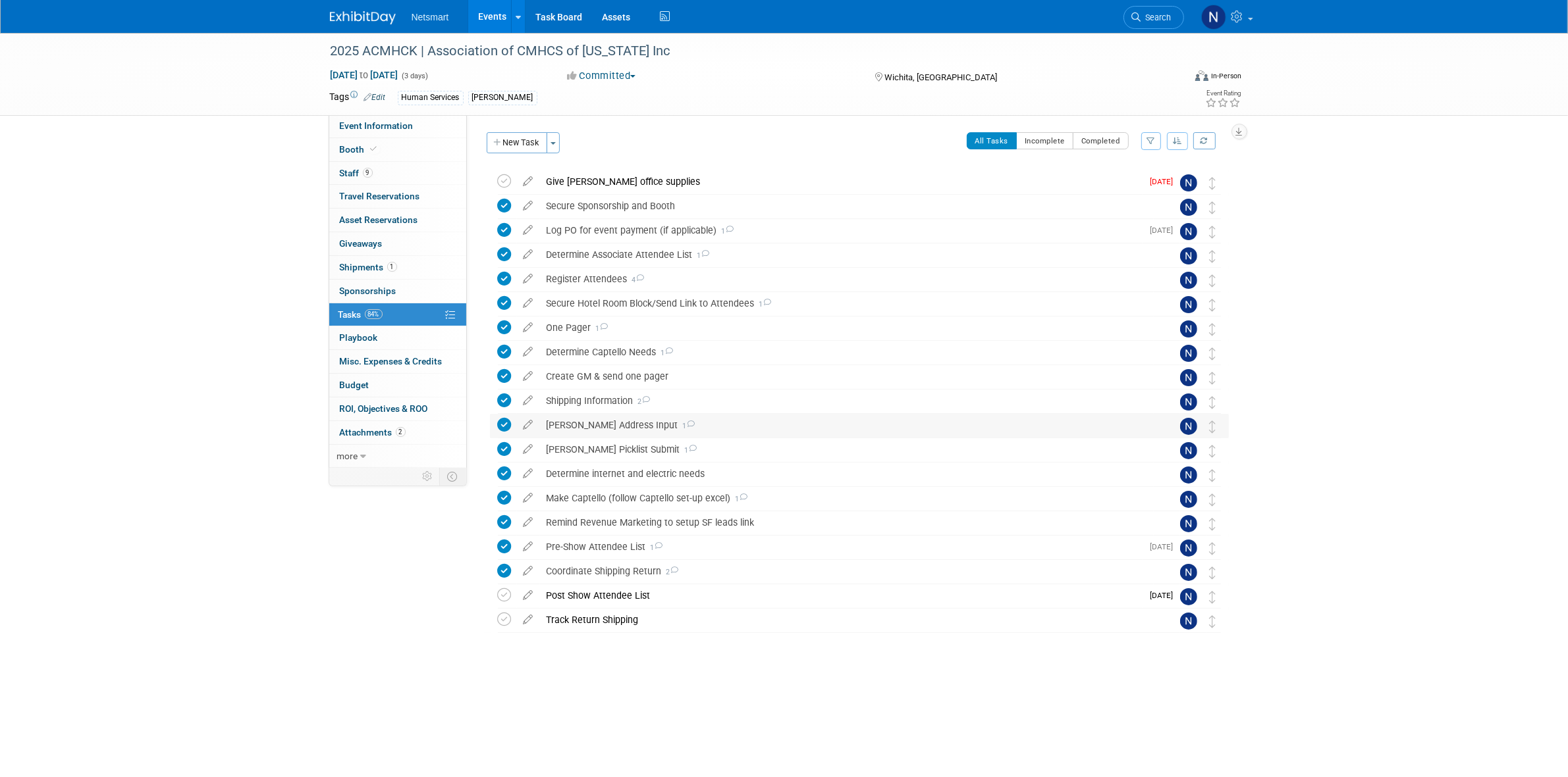
click at [569, 423] on div "Derse Address Input 1" at bounding box center [847, 425] width 614 height 23
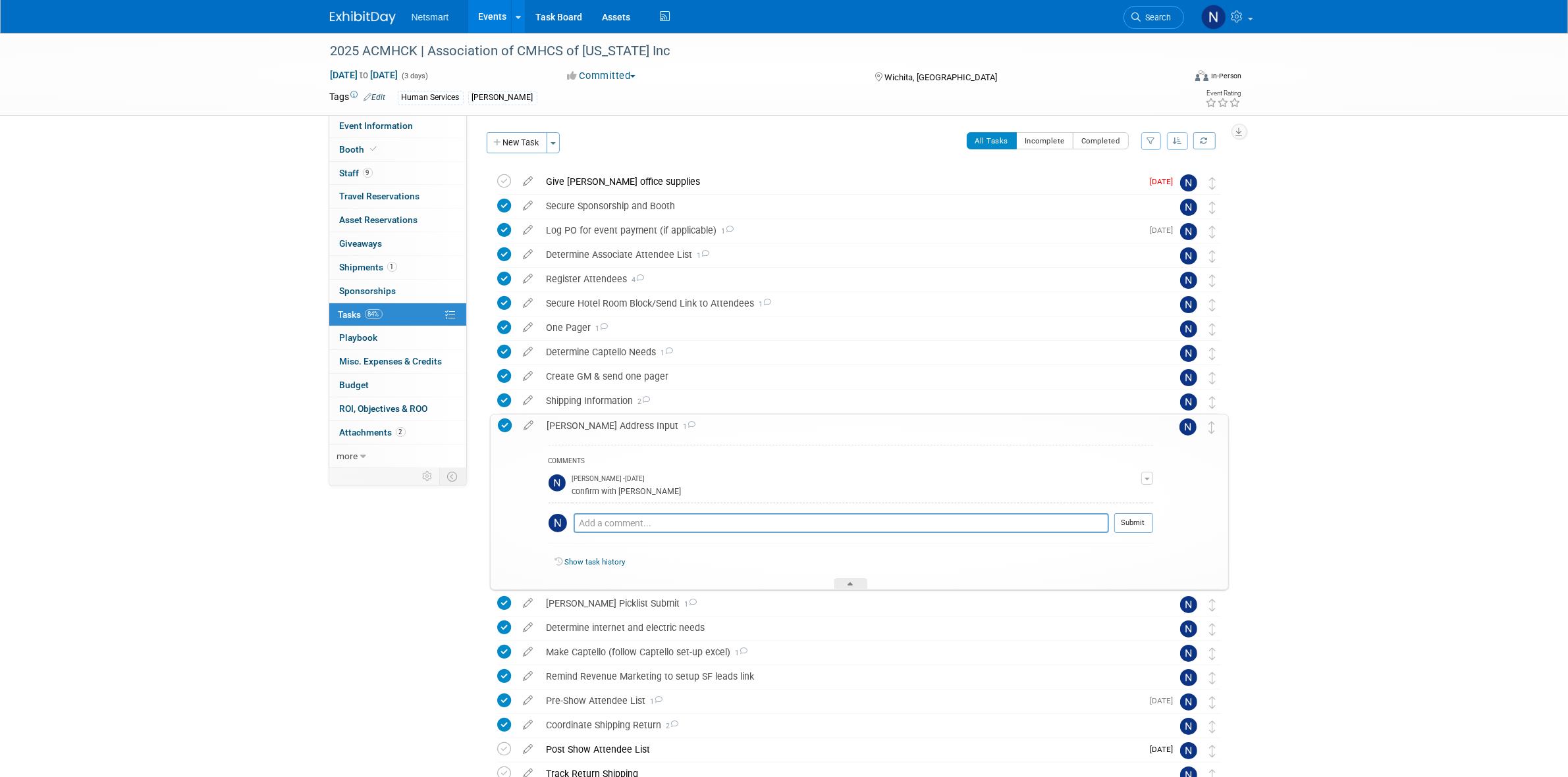
click at [569, 423] on div "Derse Address Input 1" at bounding box center [847, 426] width 612 height 23
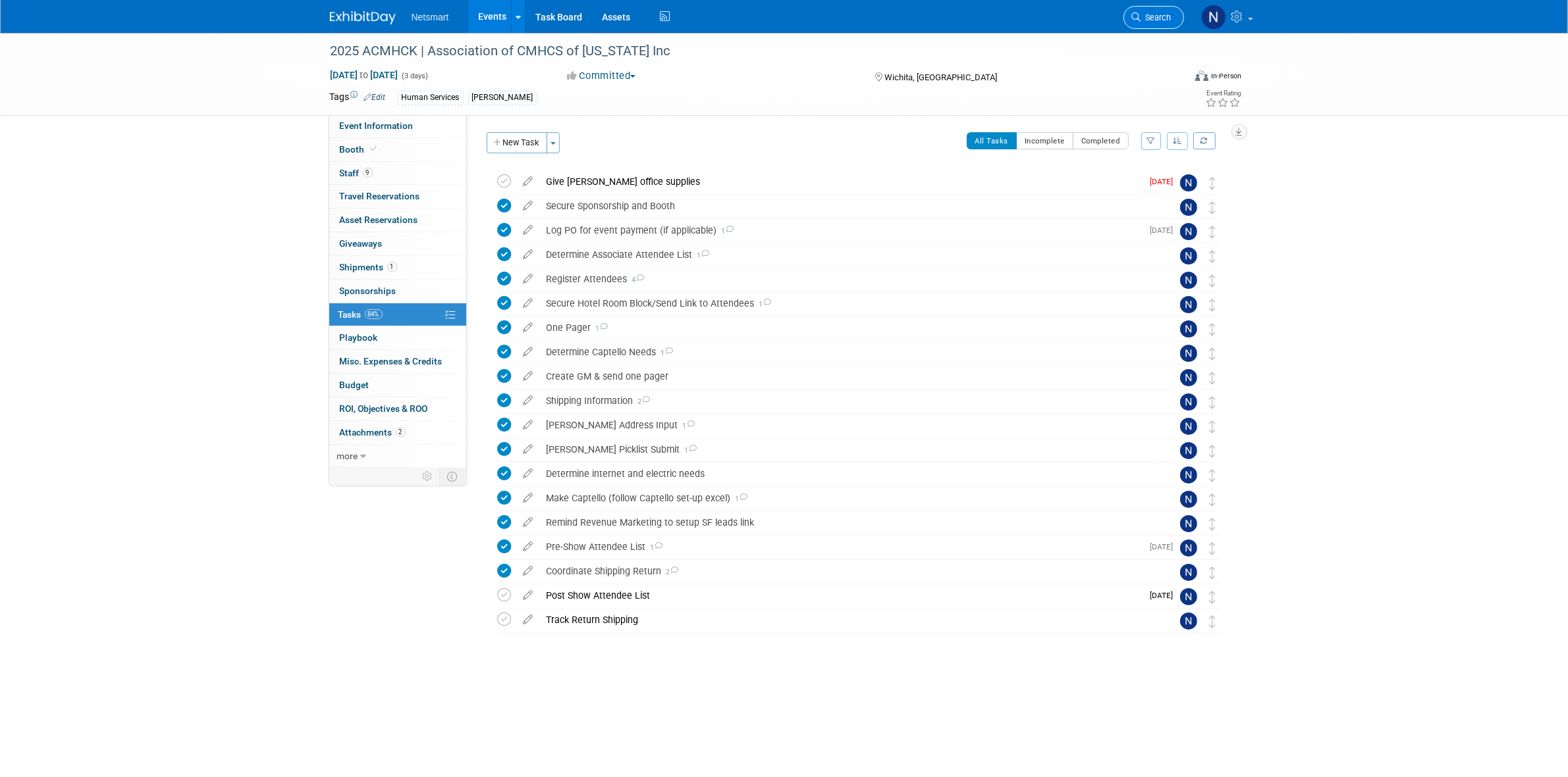
click at [1160, 10] on link "Search" at bounding box center [1154, 18] width 60 height 23
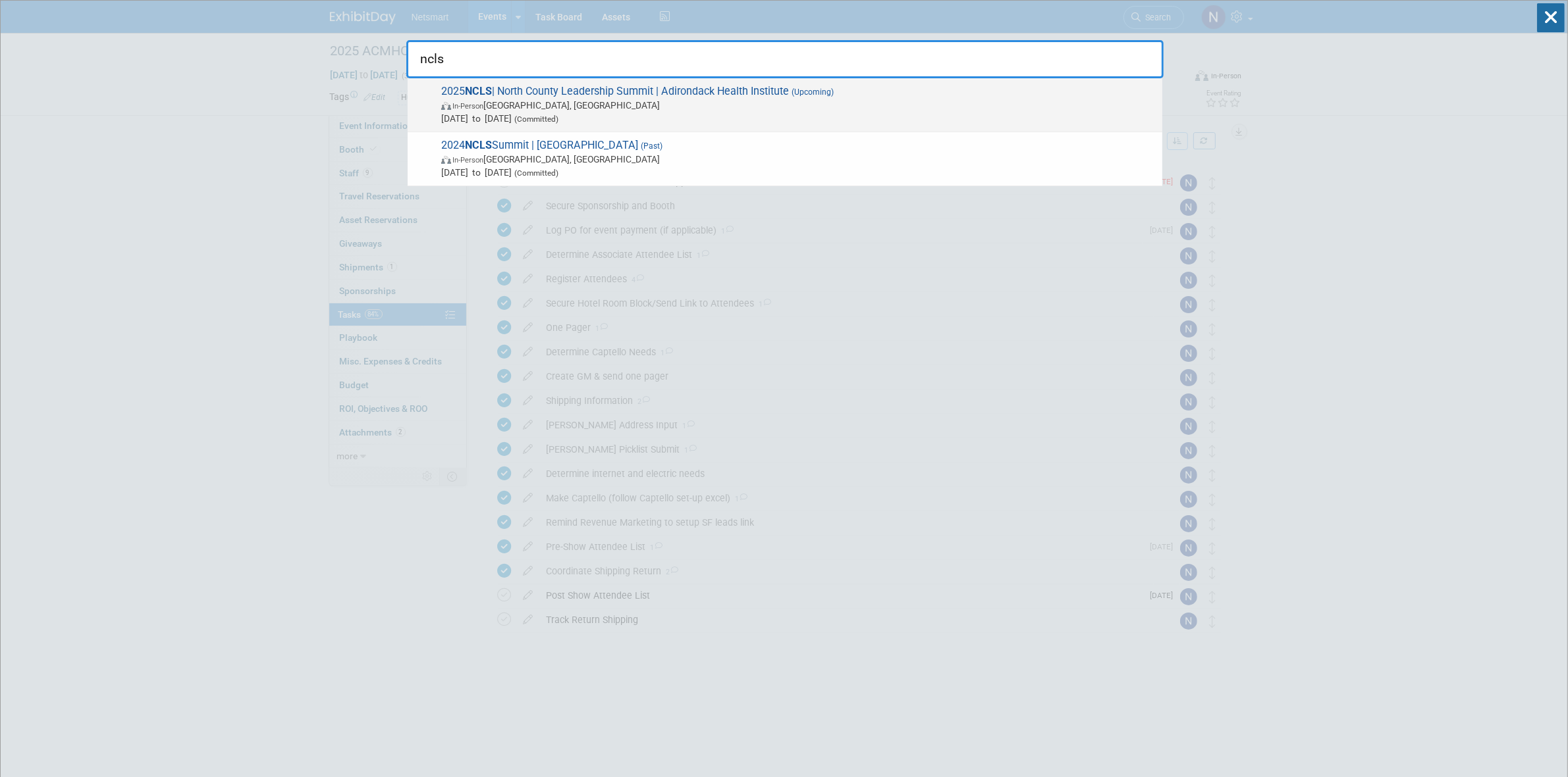
type input "ncls"
click at [564, 107] on span "In-Person Lake Placid, NY" at bounding box center [798, 105] width 714 height 13
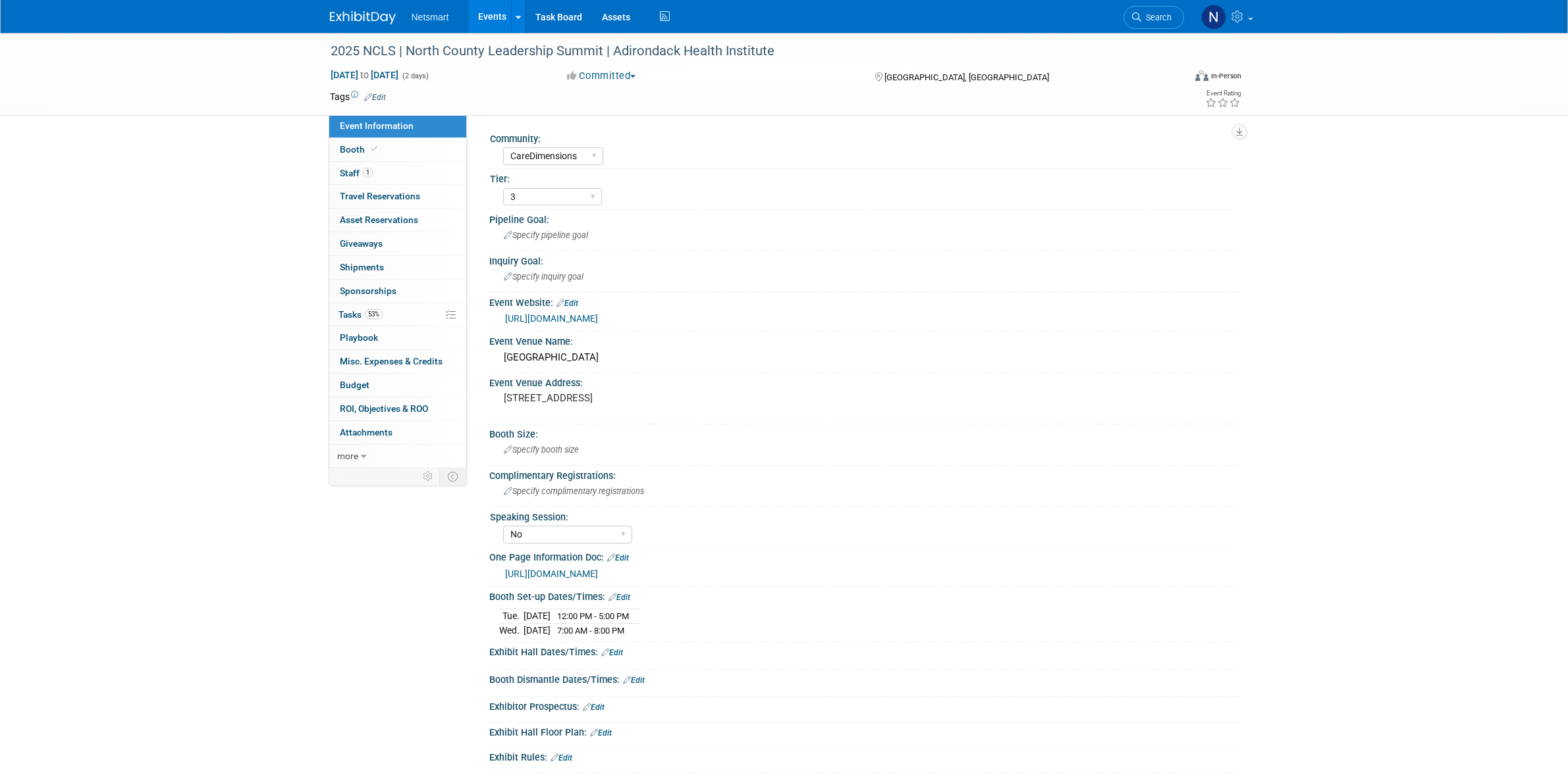
select select "CareDimensions"
select select "3"
select select "No"
click at [381, 314] on span "53%" at bounding box center [374, 314] width 18 height 10
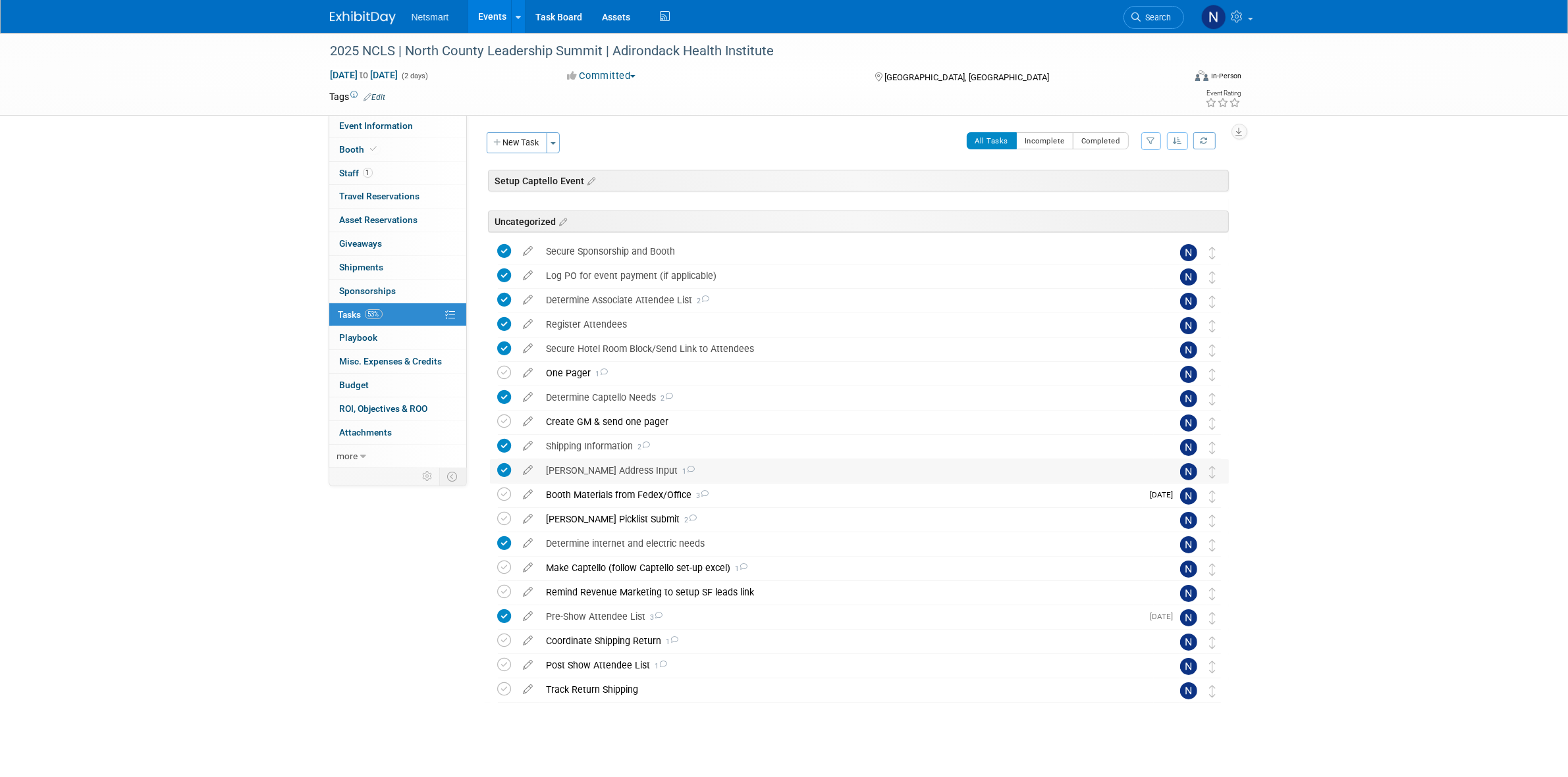
click at [588, 471] on div "[PERSON_NAME] Address Input 1" at bounding box center [847, 470] width 614 height 23
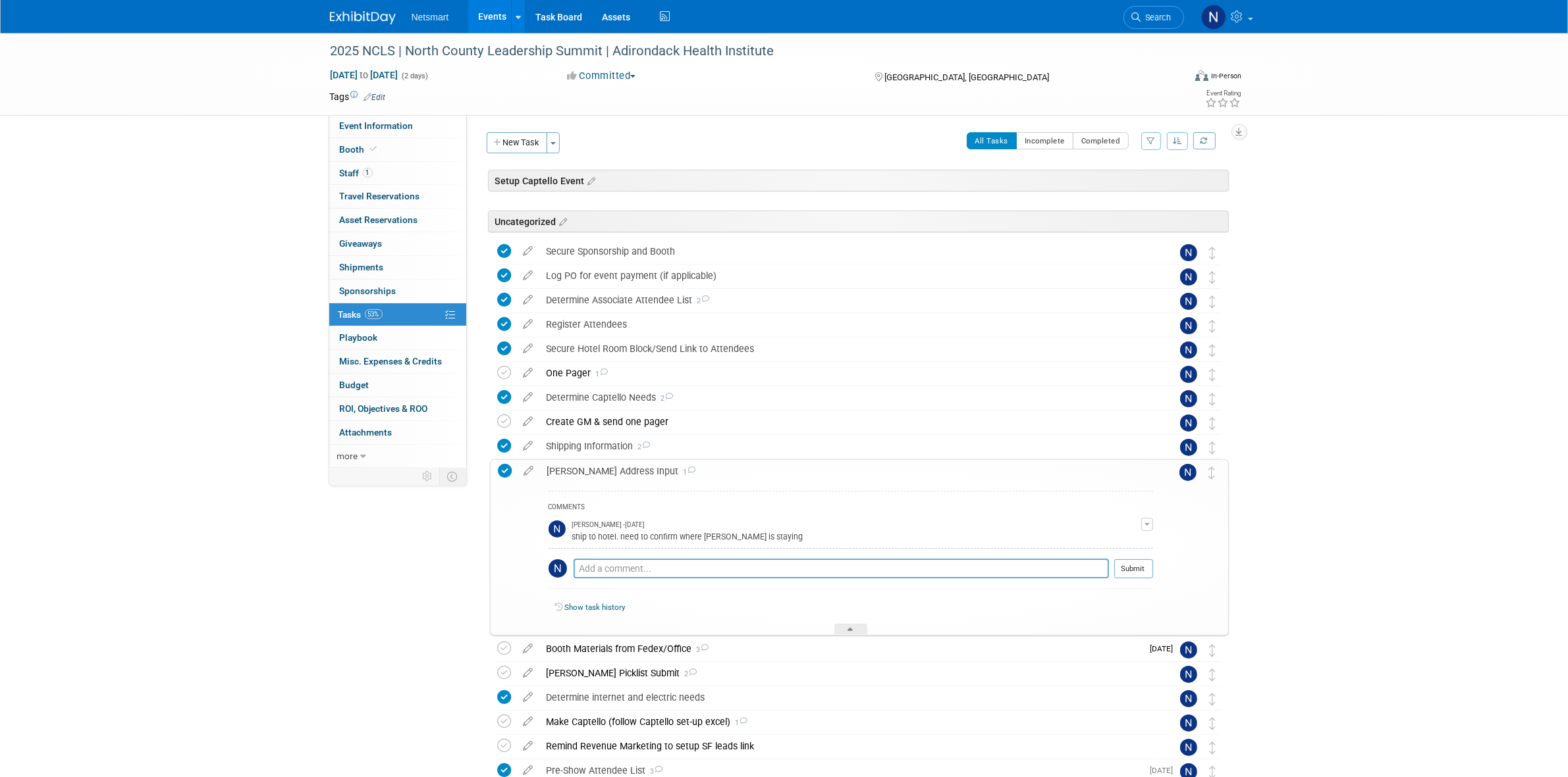
click at [588, 471] on div "[PERSON_NAME] Address Input 1" at bounding box center [847, 471] width 612 height 23
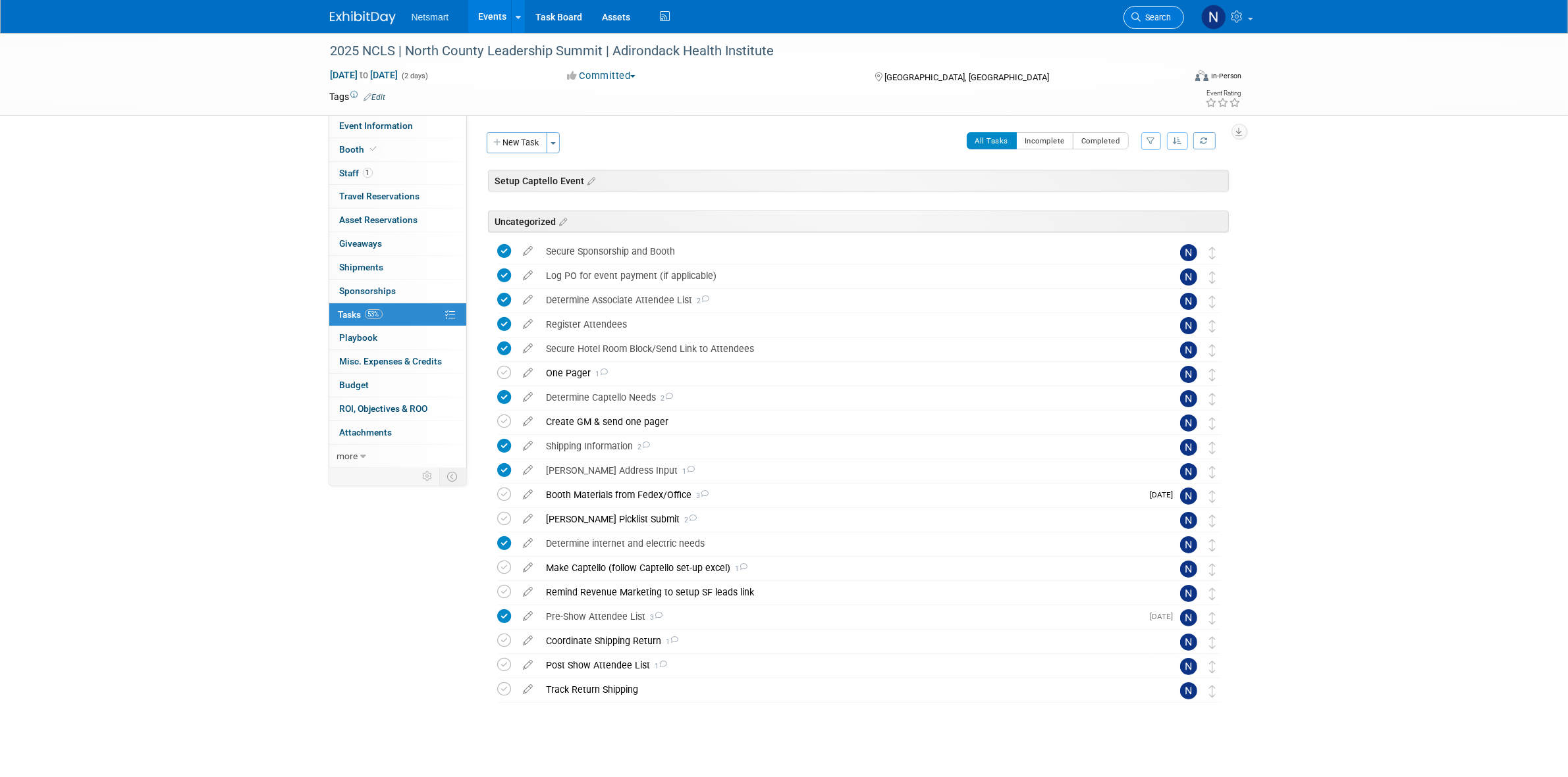
click at [1149, 15] on span "Search" at bounding box center [1156, 17] width 30 height 10
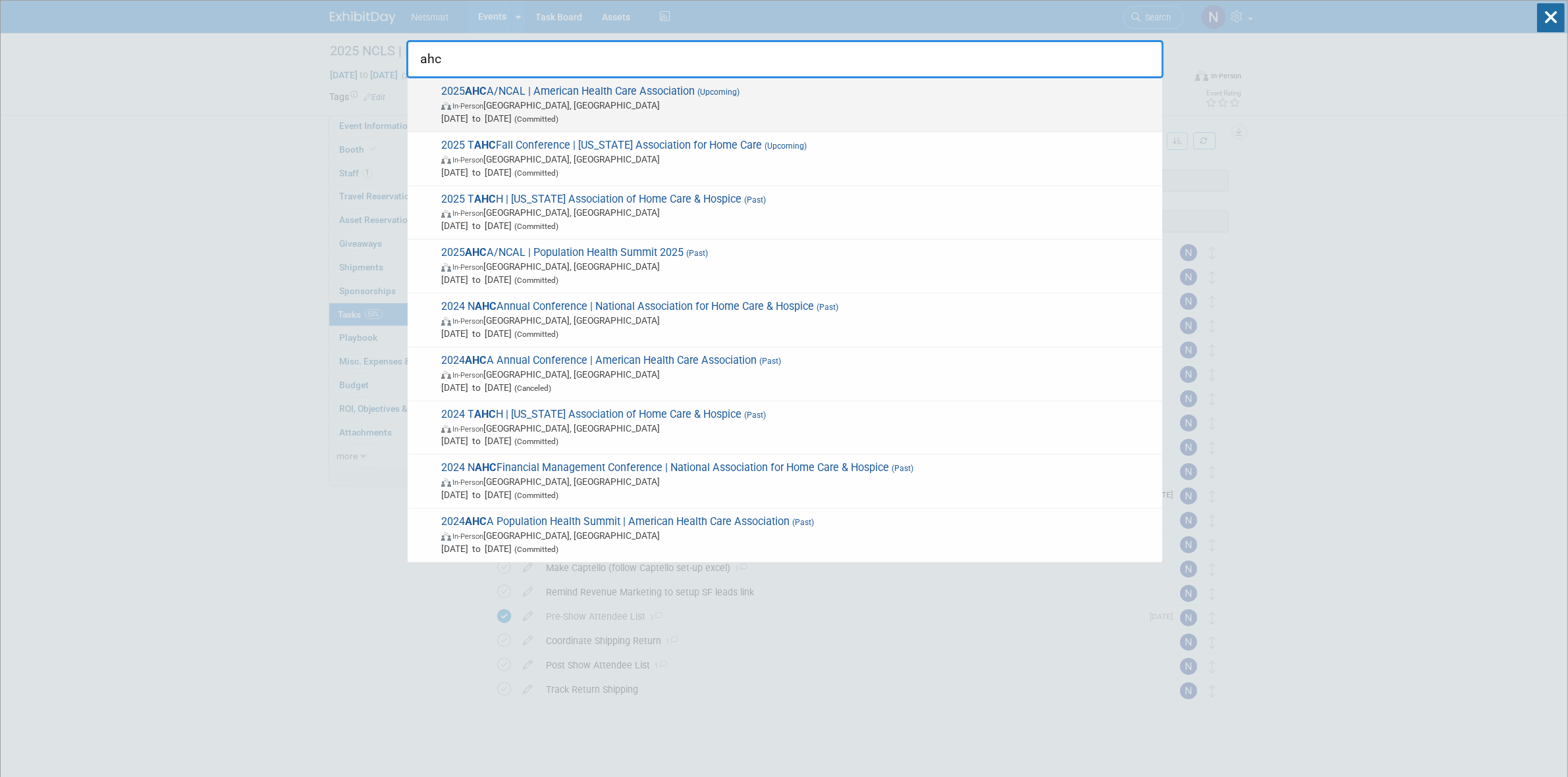
type input "ahc"
click at [582, 101] on span "In-Person Las Vegas, NV" at bounding box center [798, 105] width 714 height 13
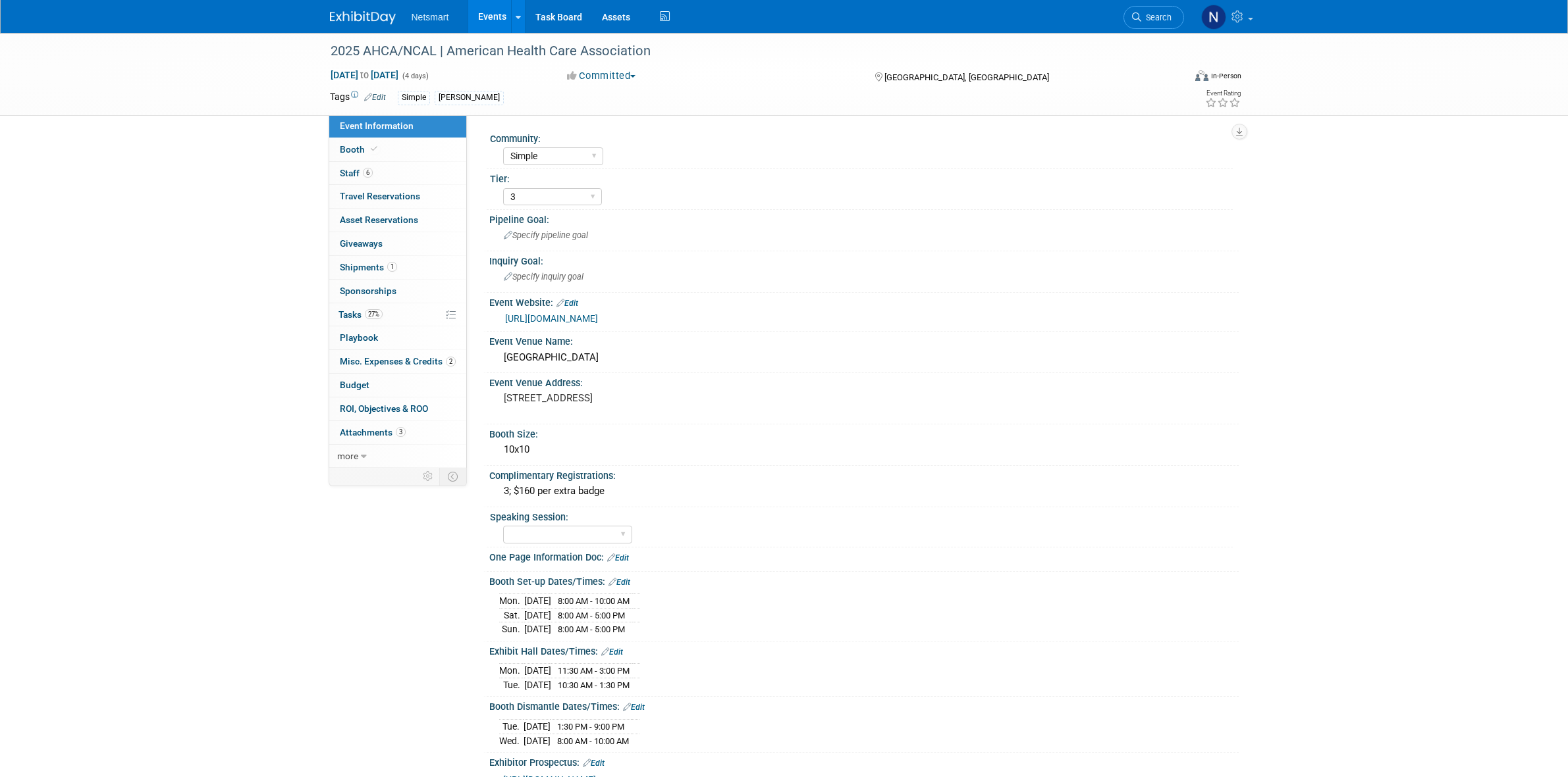
select select "Simple"
select select "3"
click at [400, 267] on link "1 Shipments 1" at bounding box center [398, 268] width 137 height 23
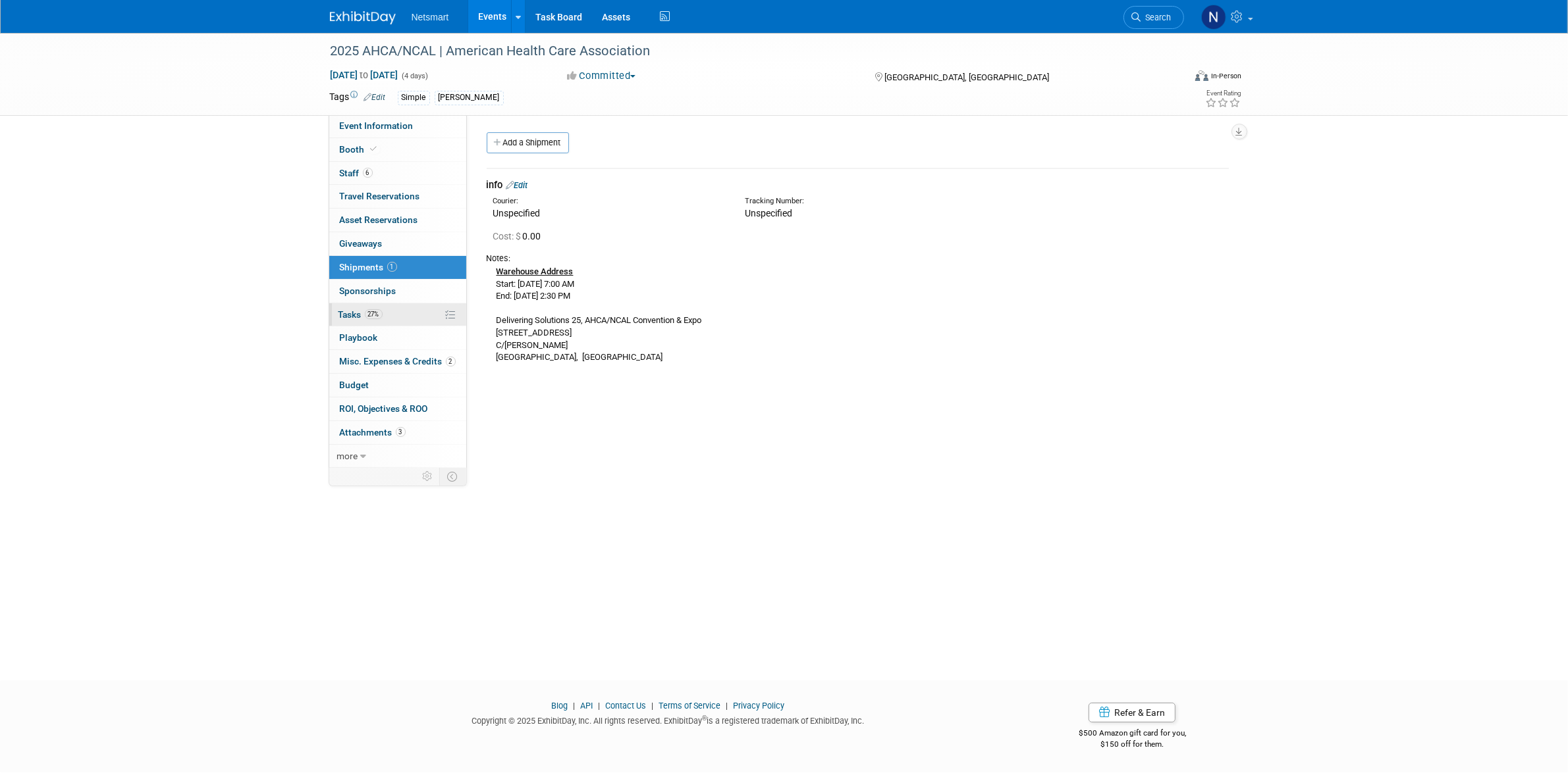
click at [414, 311] on link "27% Tasks 27%" at bounding box center [398, 315] width 137 height 23
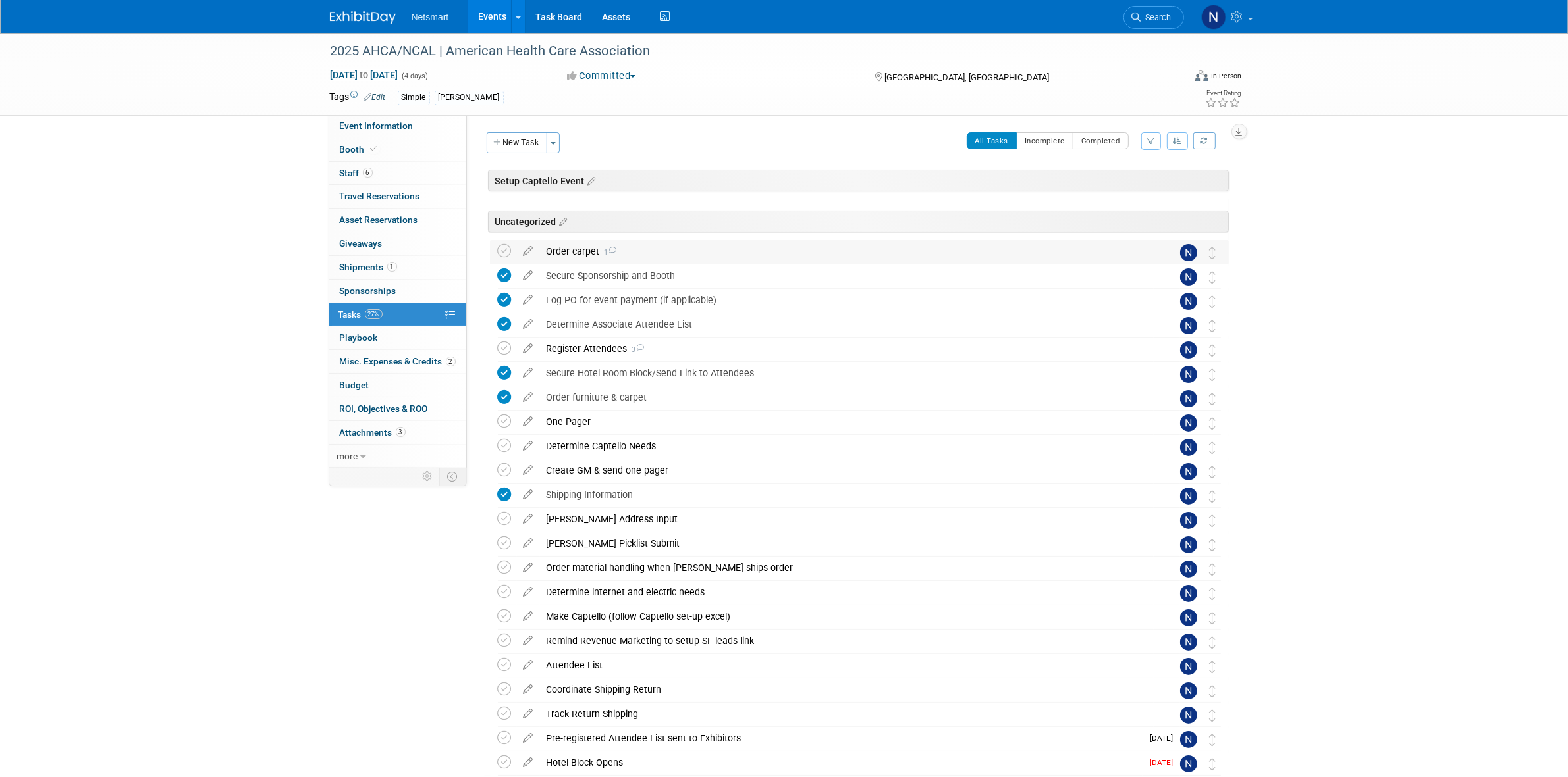
click at [567, 242] on div "Order carpet 1" at bounding box center [847, 251] width 614 height 23
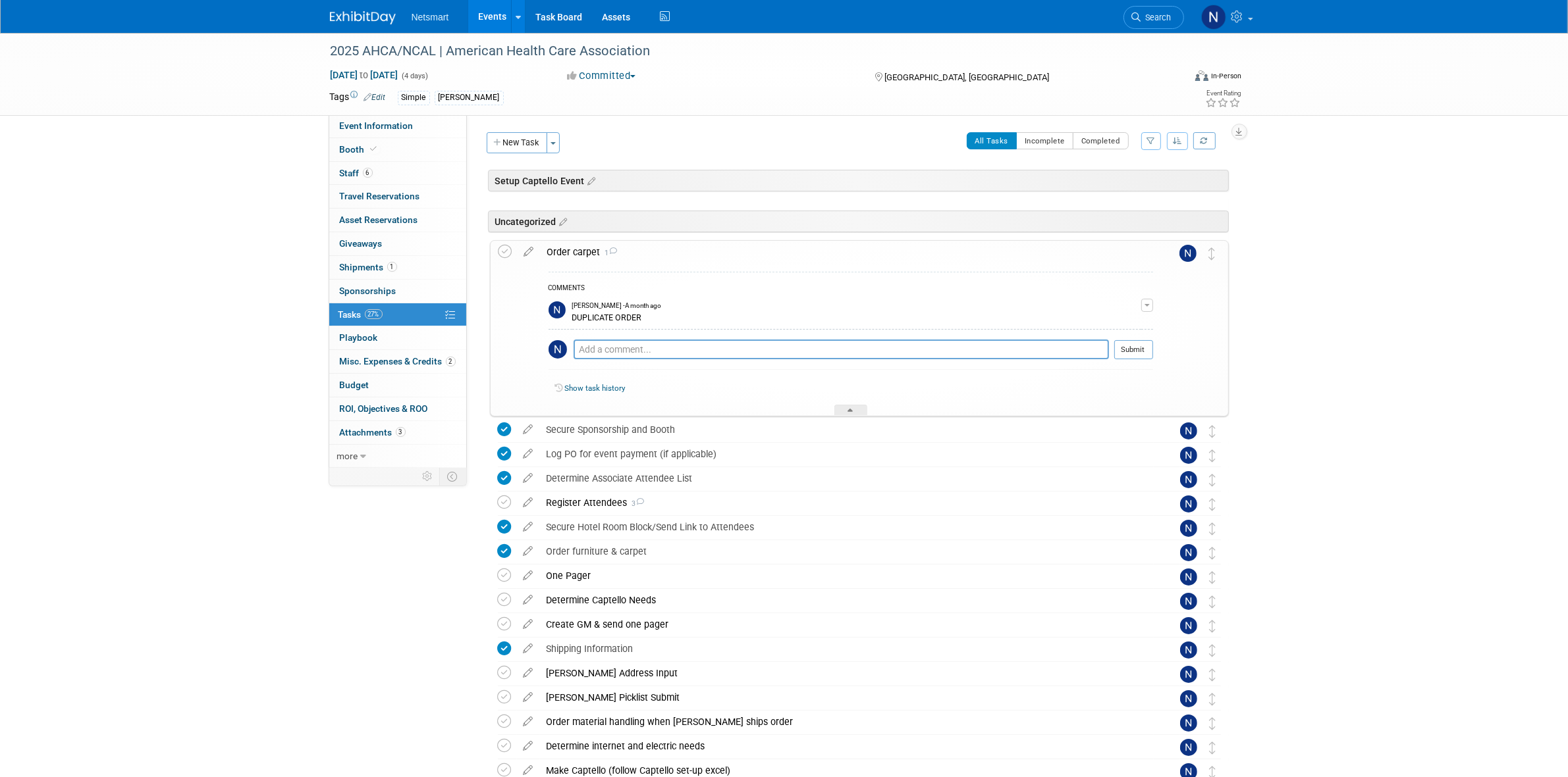
click at [580, 251] on div "Order carpet 1" at bounding box center [847, 252] width 612 height 23
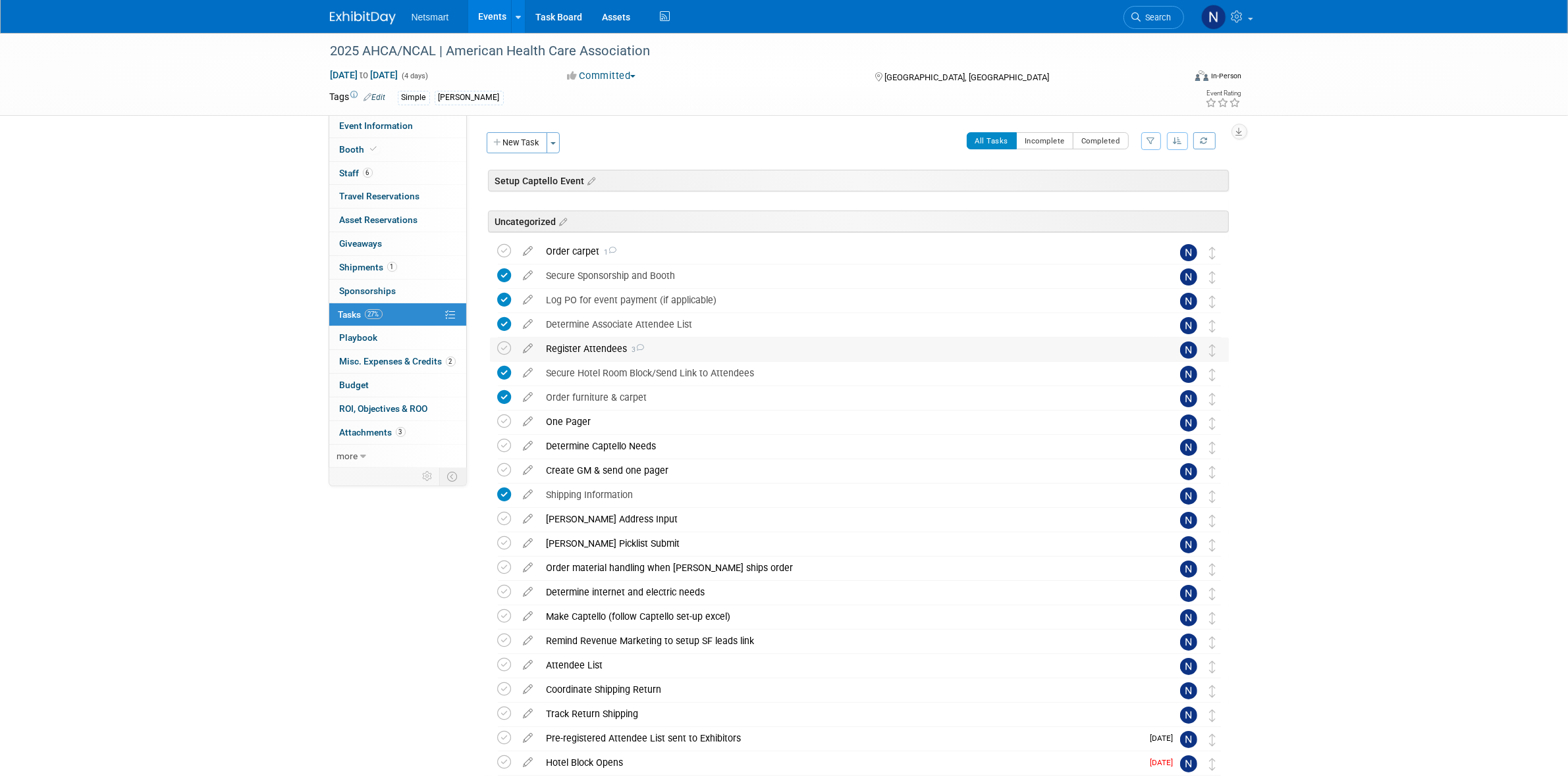
click at [607, 353] on div "Register Attendees 3" at bounding box center [847, 348] width 614 height 23
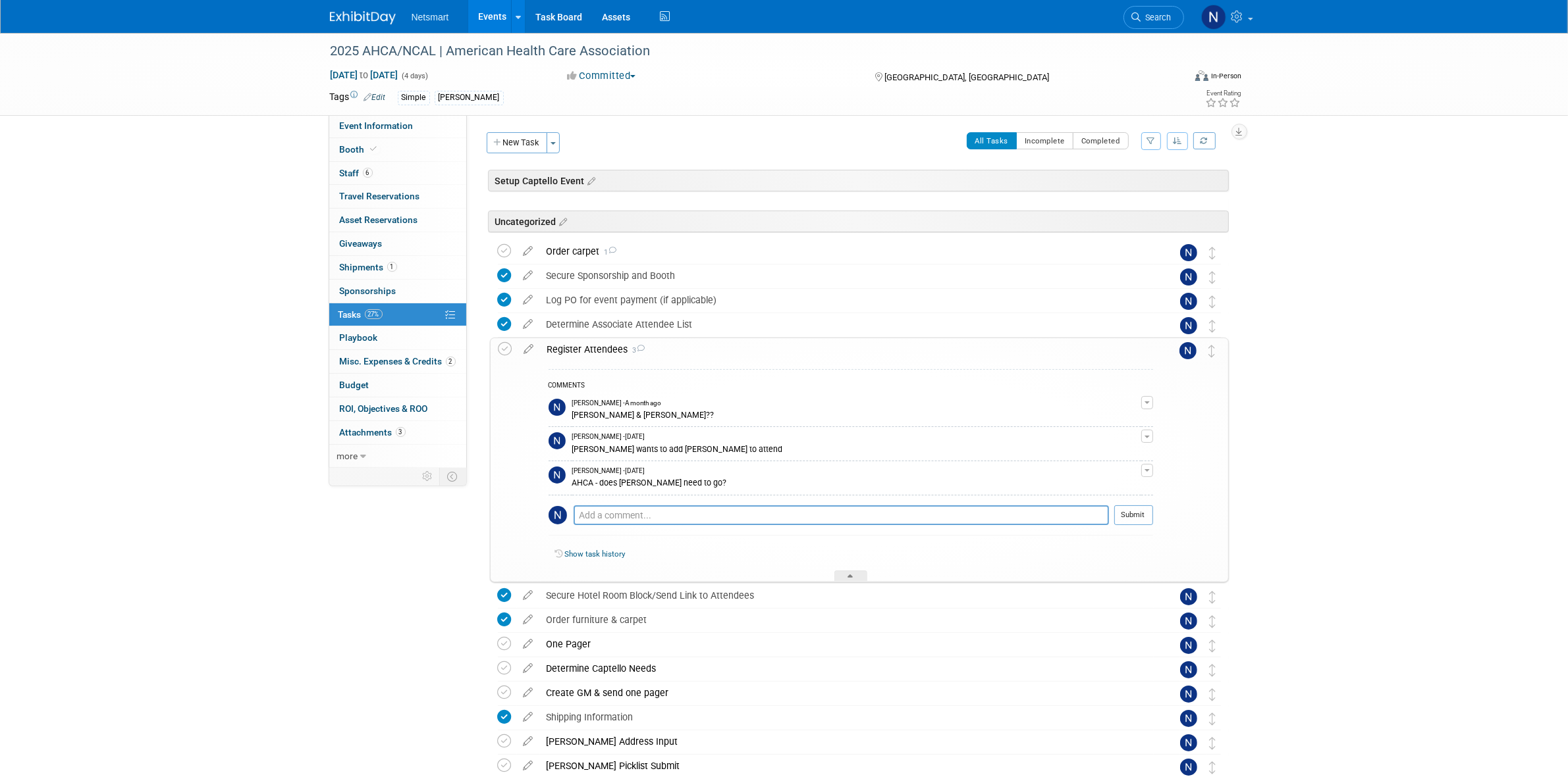
click at [607, 353] on div "Register Attendees 3" at bounding box center [847, 349] width 612 height 23
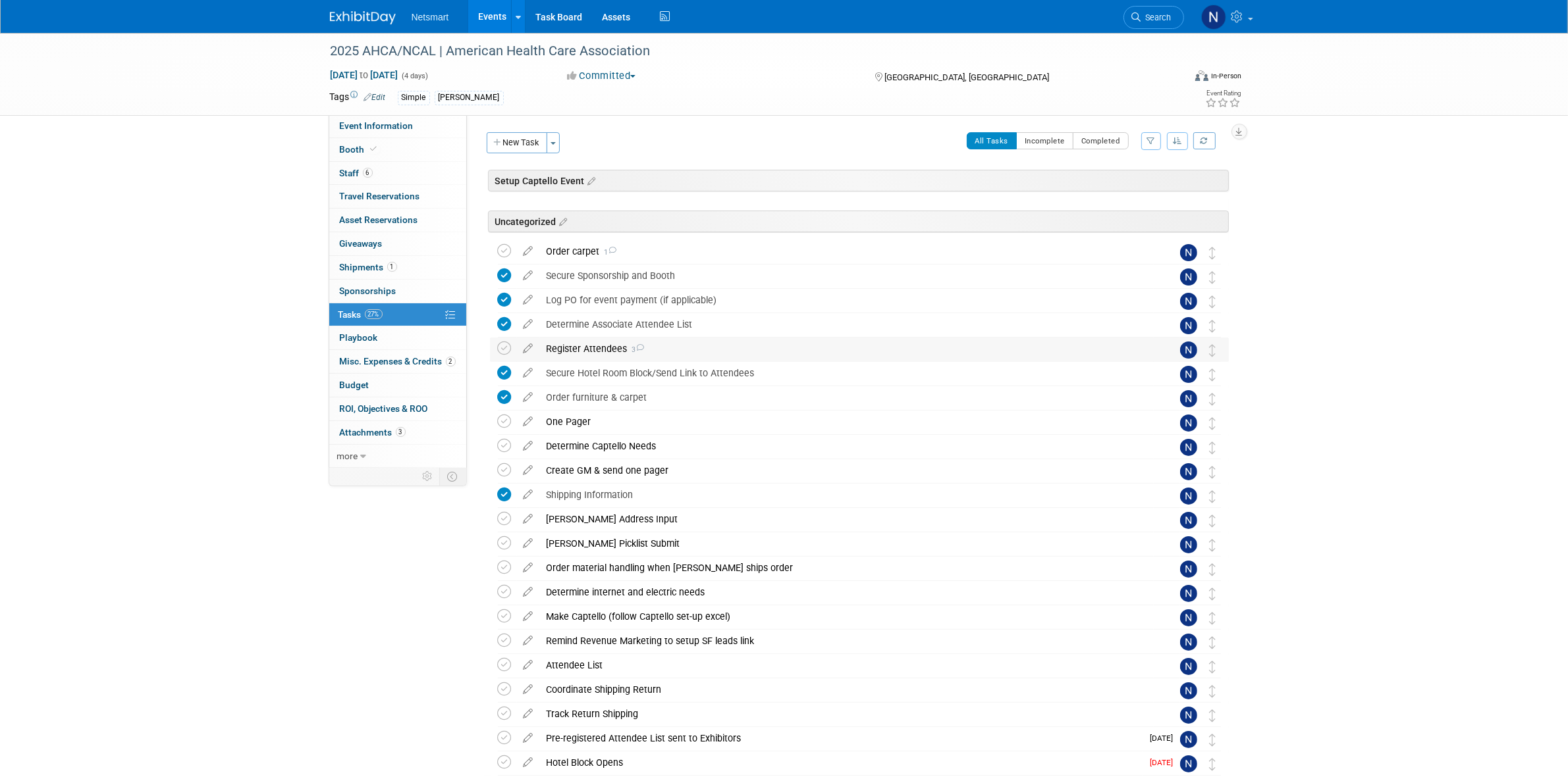
scroll to position [79, 0]
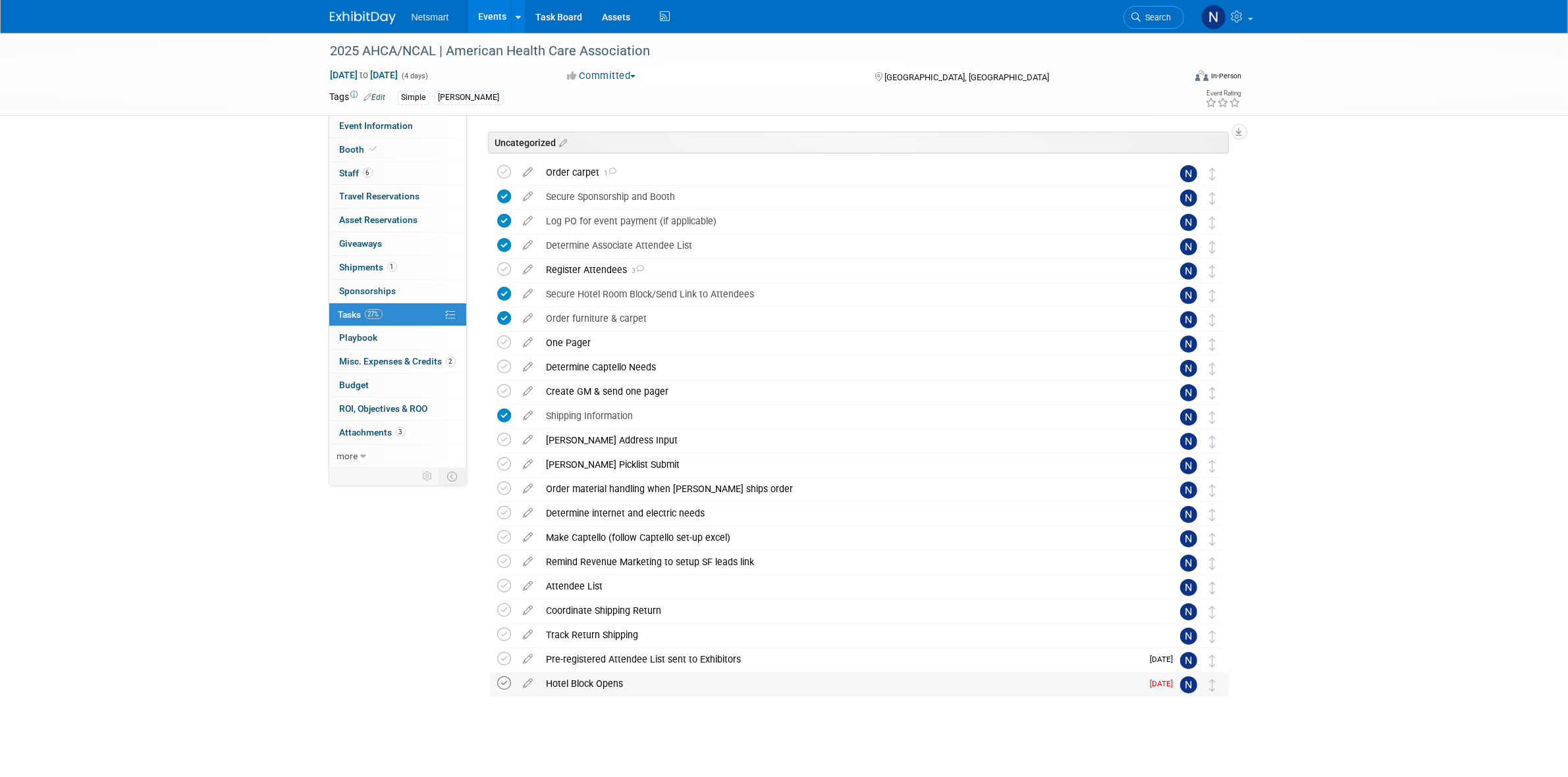
click at [508, 685] on icon at bounding box center [505, 683] width 14 height 14
click at [725, 722] on div "Setup Captello Event 2025 AHCA/NCAL | American Health Care Association Las Vega…" at bounding box center [856, 420] width 745 height 659
click at [1165, 16] on span "Search" at bounding box center [1156, 17] width 30 height 10
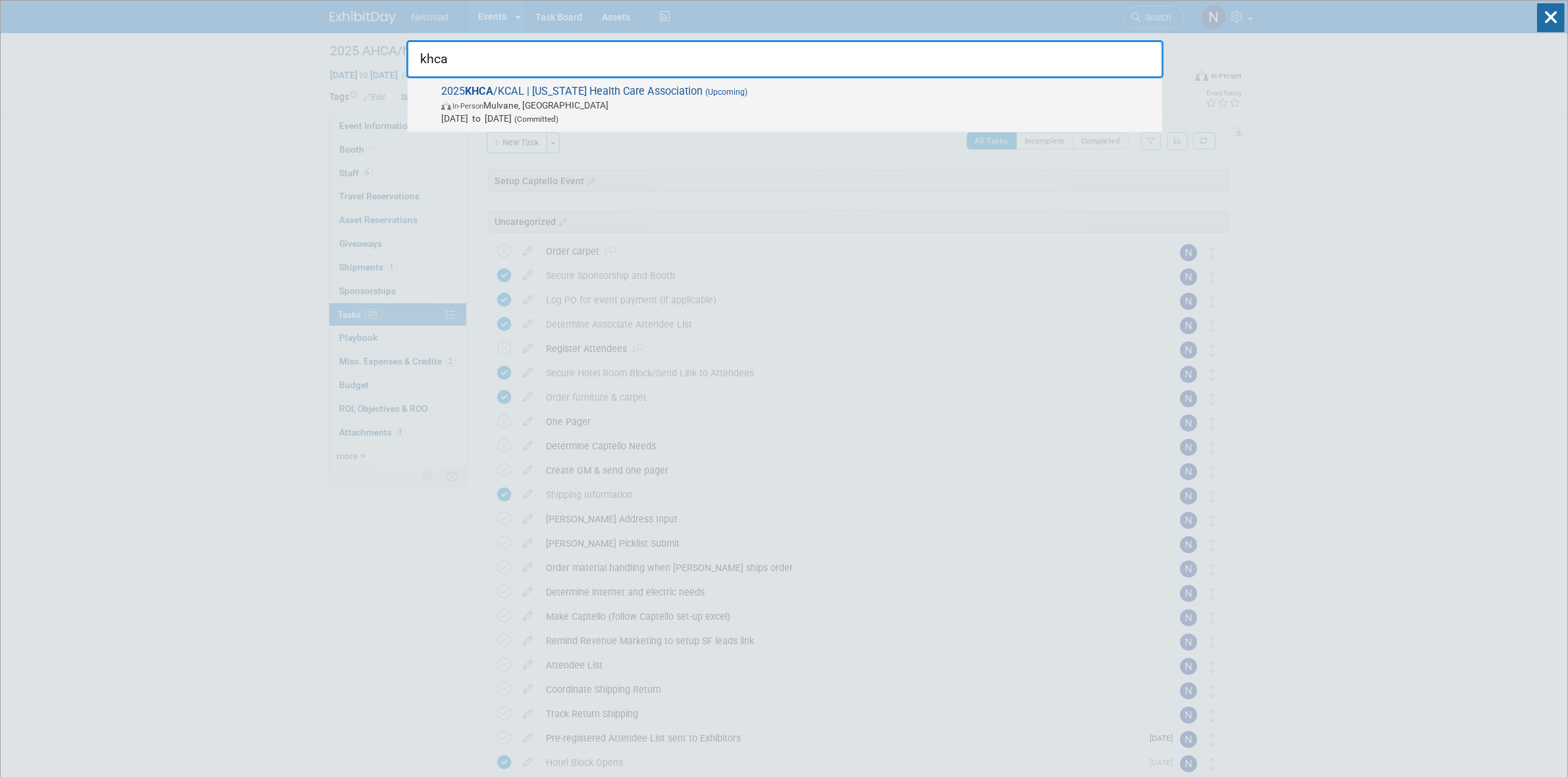
type input "khca"
click at [660, 114] on span "Sep 16, 2025 to Sep 18, 2025 (Committed)" at bounding box center [798, 118] width 714 height 13
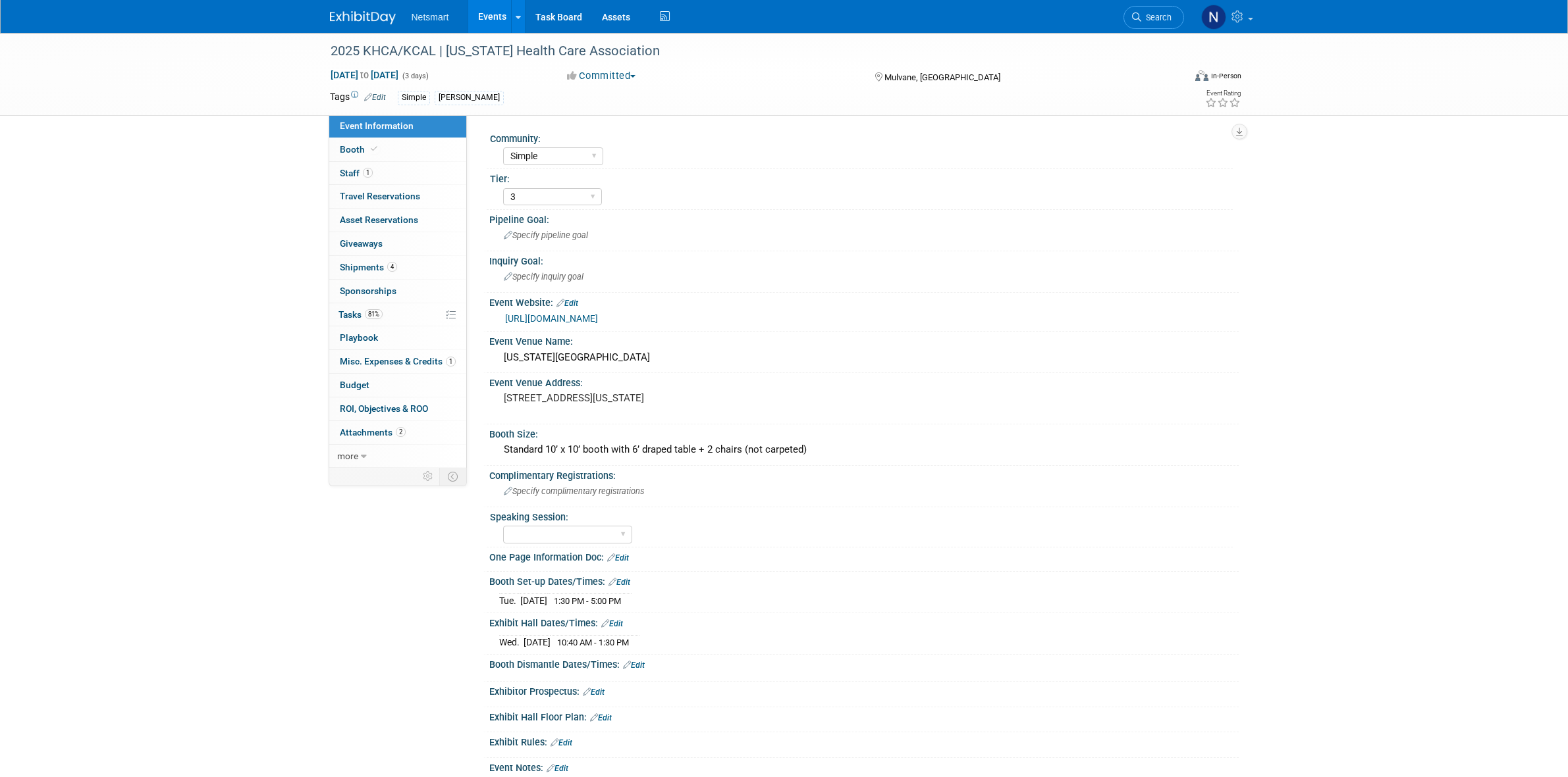
select select "Simple"
select select "3"
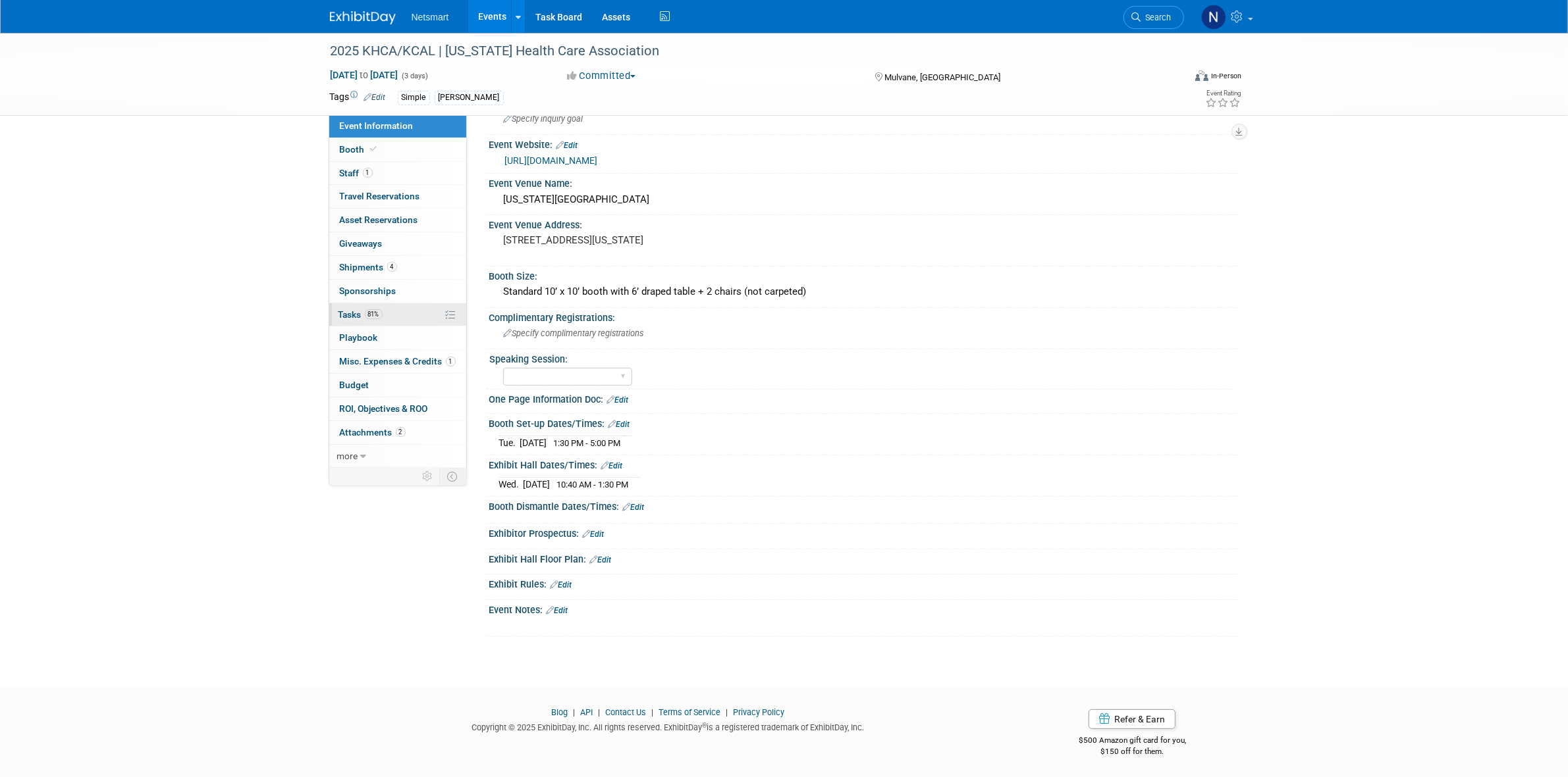
click at [379, 310] on span "81%" at bounding box center [374, 314] width 18 height 10
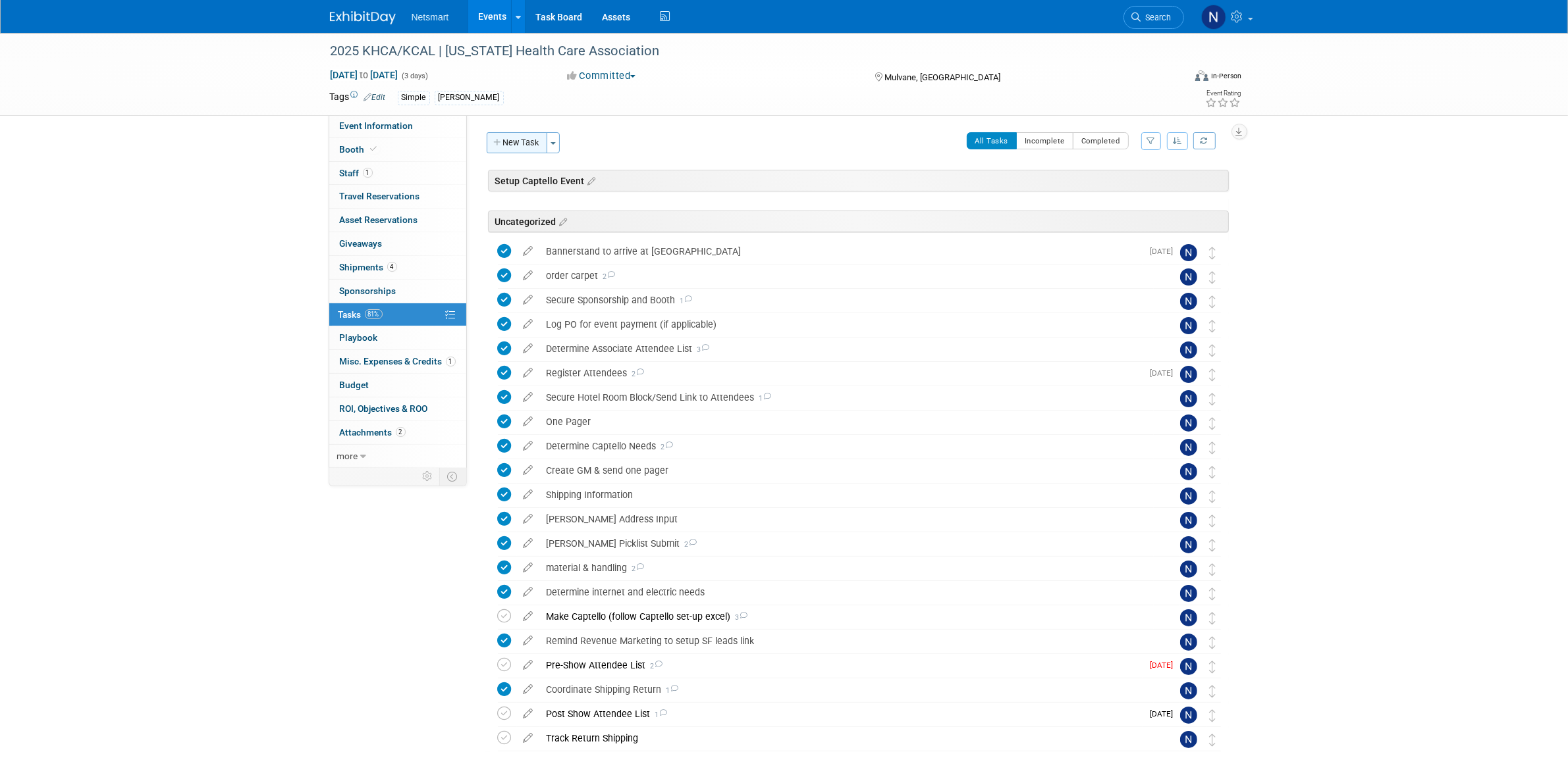
click at [527, 149] on button "New Task" at bounding box center [517, 142] width 60 height 21
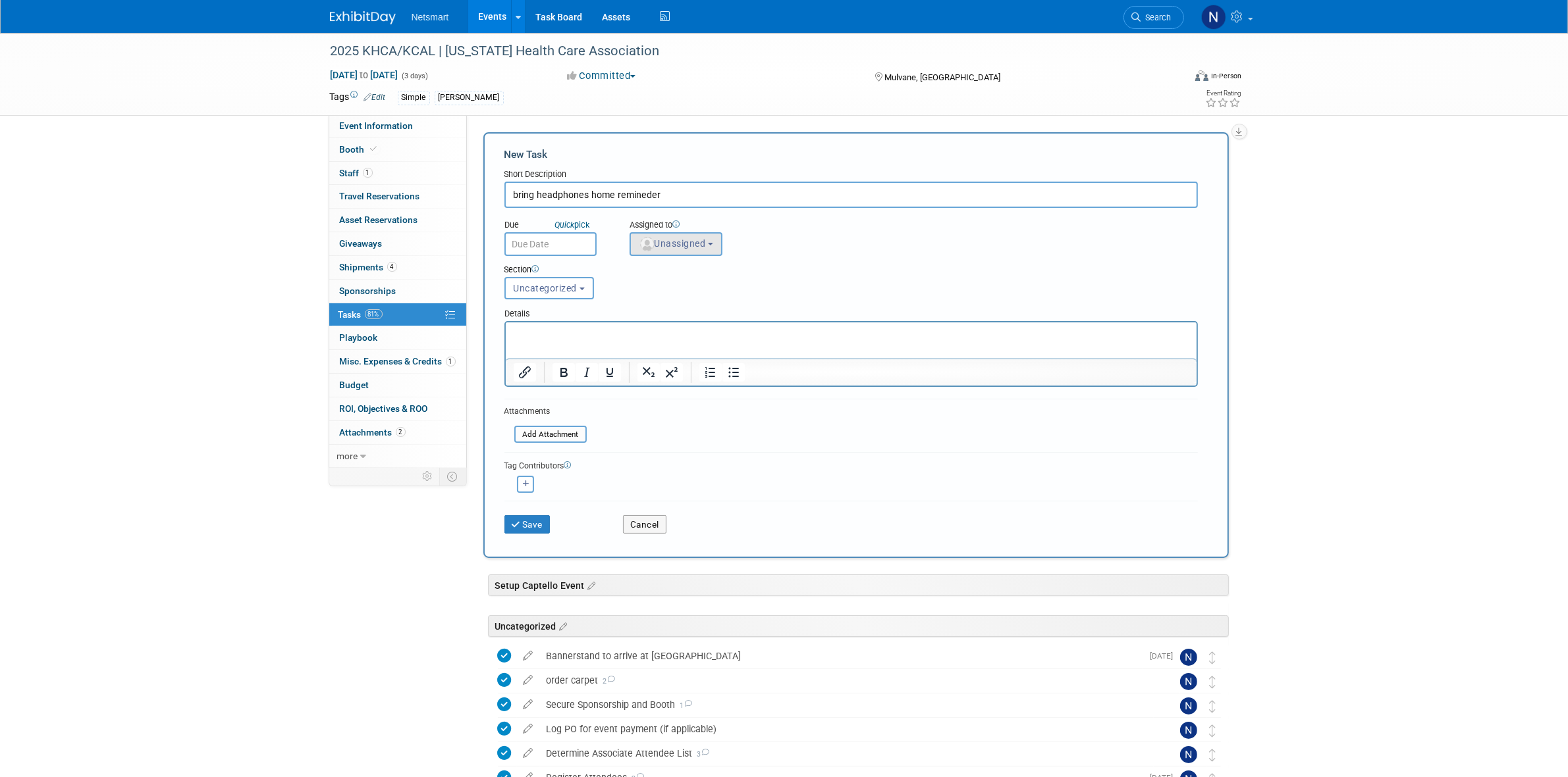
type input "bring headphones home remineder"
click at [665, 246] on span "Unassigned" at bounding box center [672, 243] width 67 height 10
click at [663, 267] on input "text" at bounding box center [716, 275] width 165 height 23
type input "nin"
click at [669, 299] on label "[PERSON_NAME] (me)" at bounding box center [706, 303] width 138 height 21
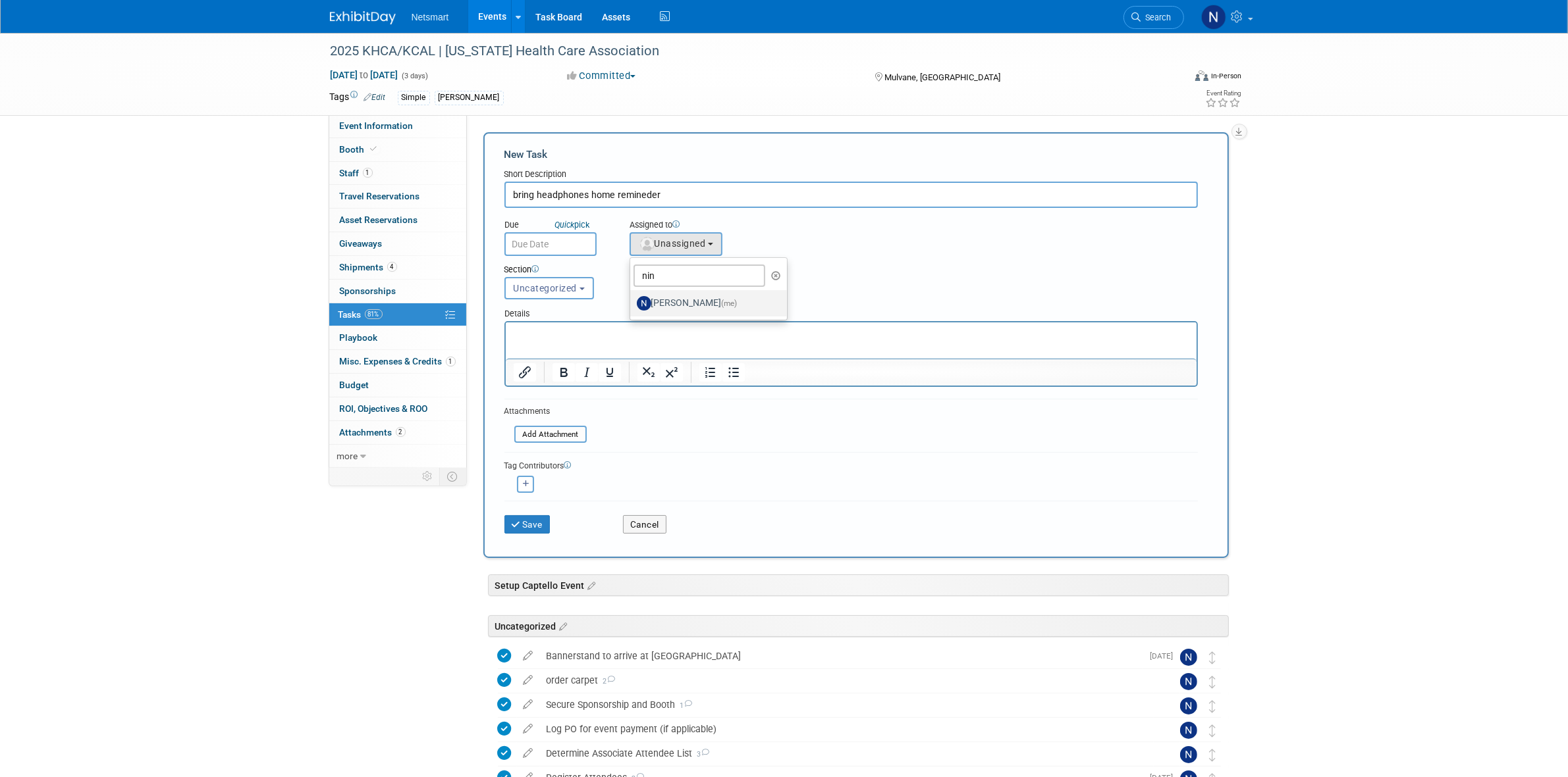
click at [632, 299] on input "[PERSON_NAME] (me)" at bounding box center [627, 301] width 8 height 8
select select "a52b5e8a-b2fd-4a4e-8599-2a3670a086e7"
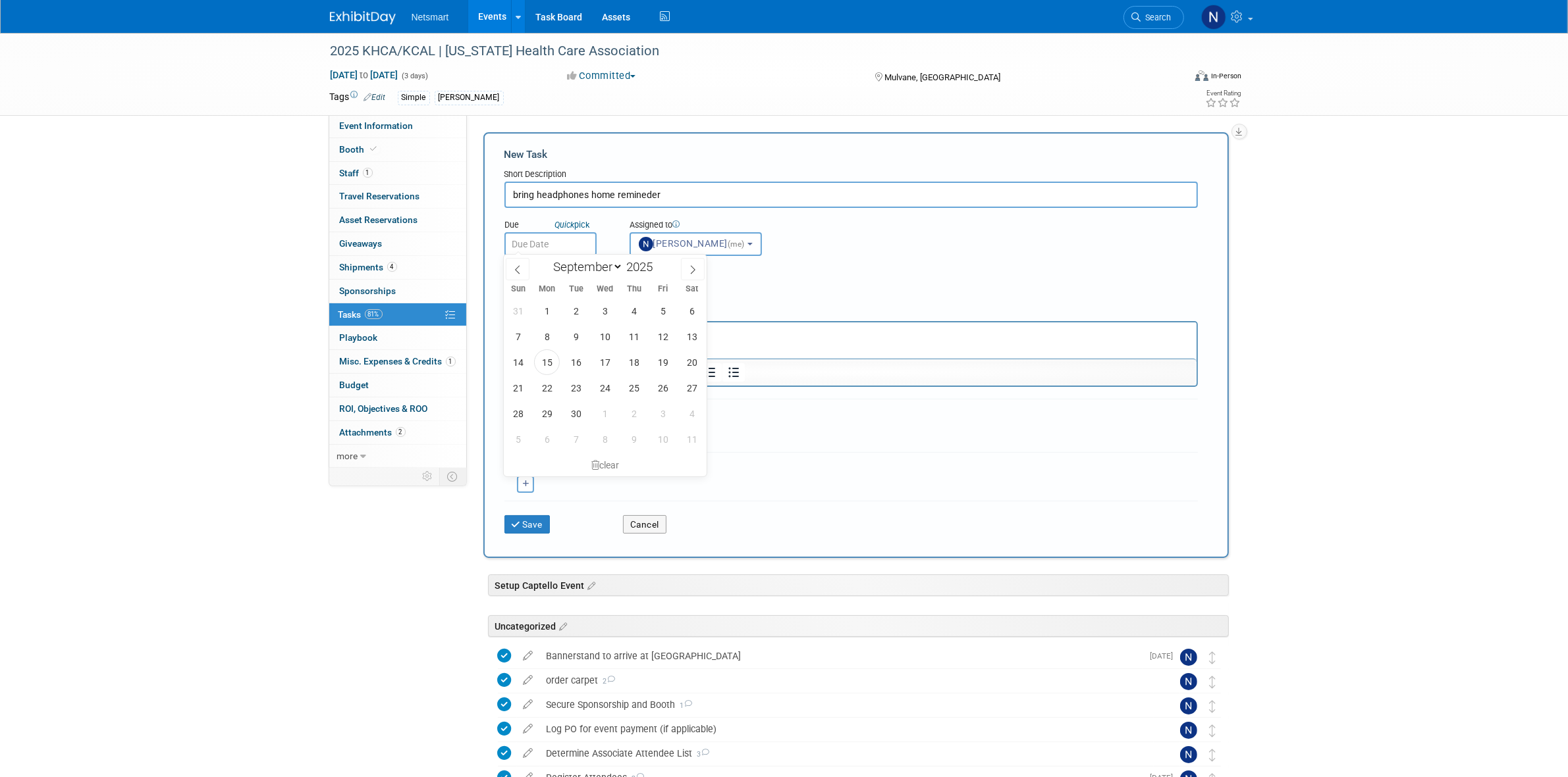
click at [560, 249] on body "Netsmart Events Add Event Bulk Upload Events Shareable Event Boards Recently Vi…" at bounding box center [784, 388] width 1568 height 777
click at [603, 364] on span "17" at bounding box center [604, 361] width 25 height 25
type input "[DATE]"
click at [563, 327] on p "Rich Text Area. Press ALT-0 for help." at bounding box center [851, 333] width 675 height 13
click at [638, 194] on input "bring headphones home remineder" at bounding box center [851, 194] width 693 height 26
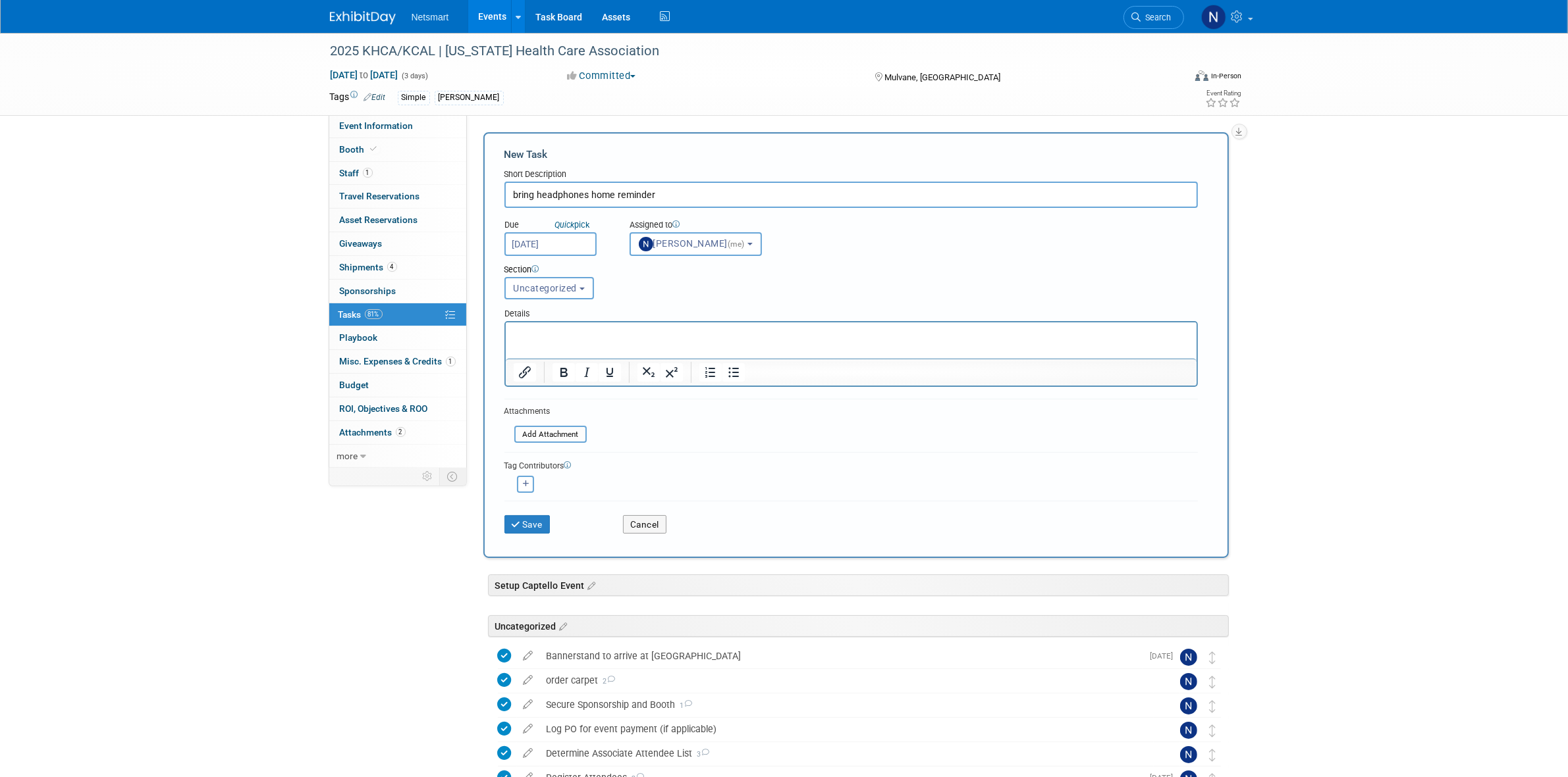
type input "bring headphones home reminder"
click at [532, 509] on div "Save" at bounding box center [554, 520] width 119 height 27
click at [534, 518] on button "Save" at bounding box center [527, 524] width 46 height 18
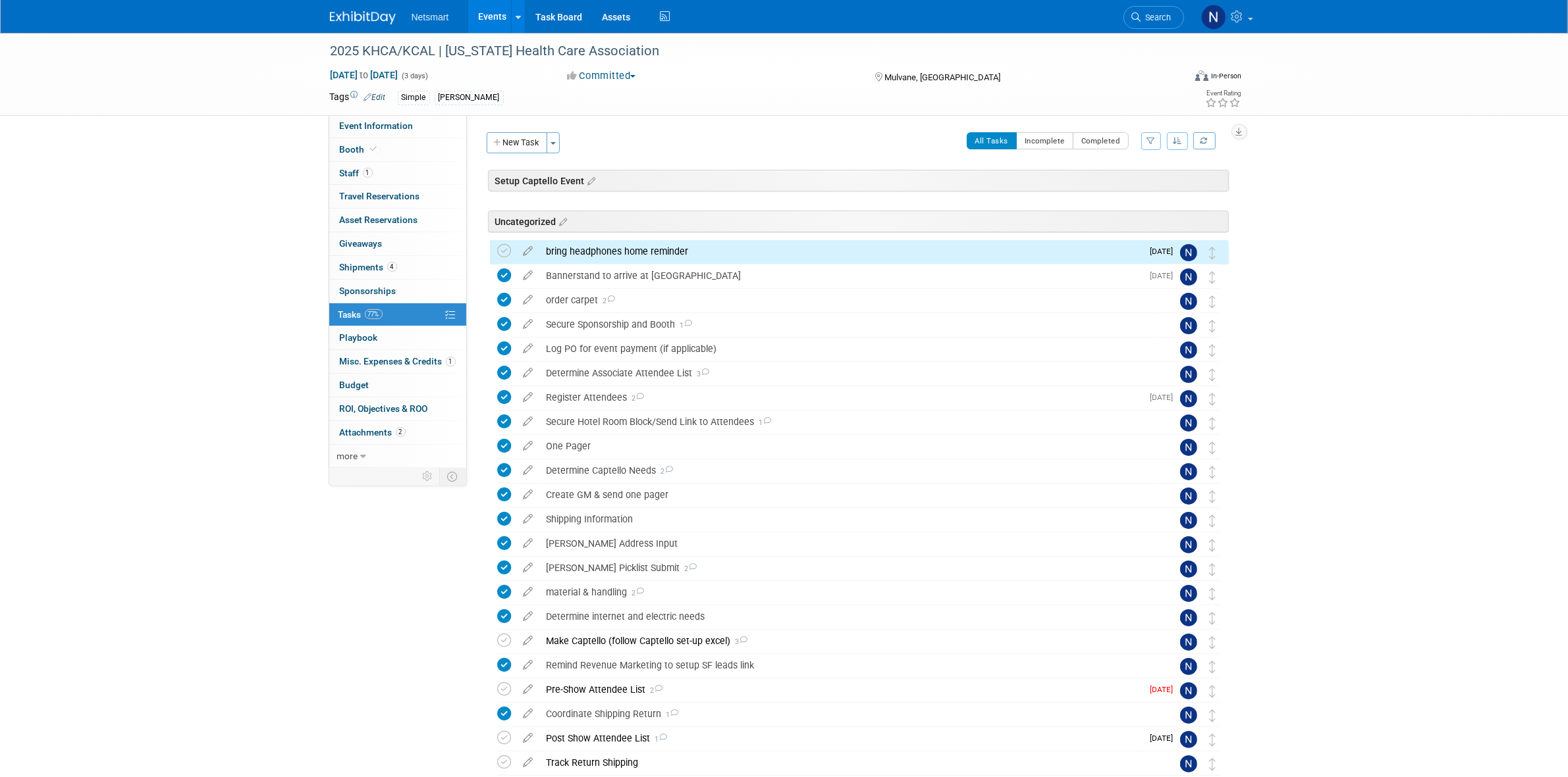
click at [1373, 309] on div "2025 KHCA/KCAL | [US_STATE] Health Care Association [DATE] to [DATE] (3 days) […" at bounding box center [784, 444] width 1568 height 824
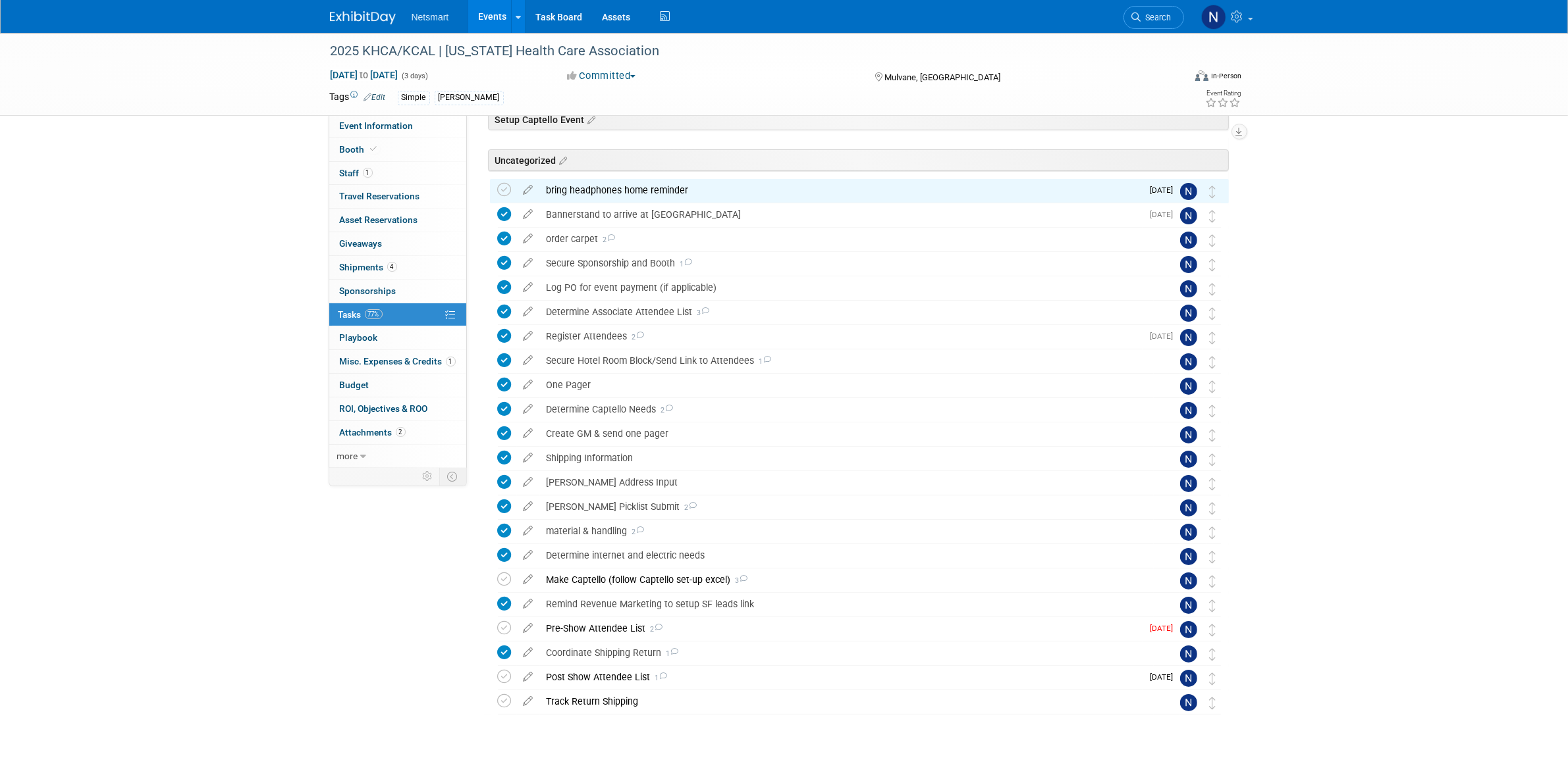
scroll to position [79, 0]
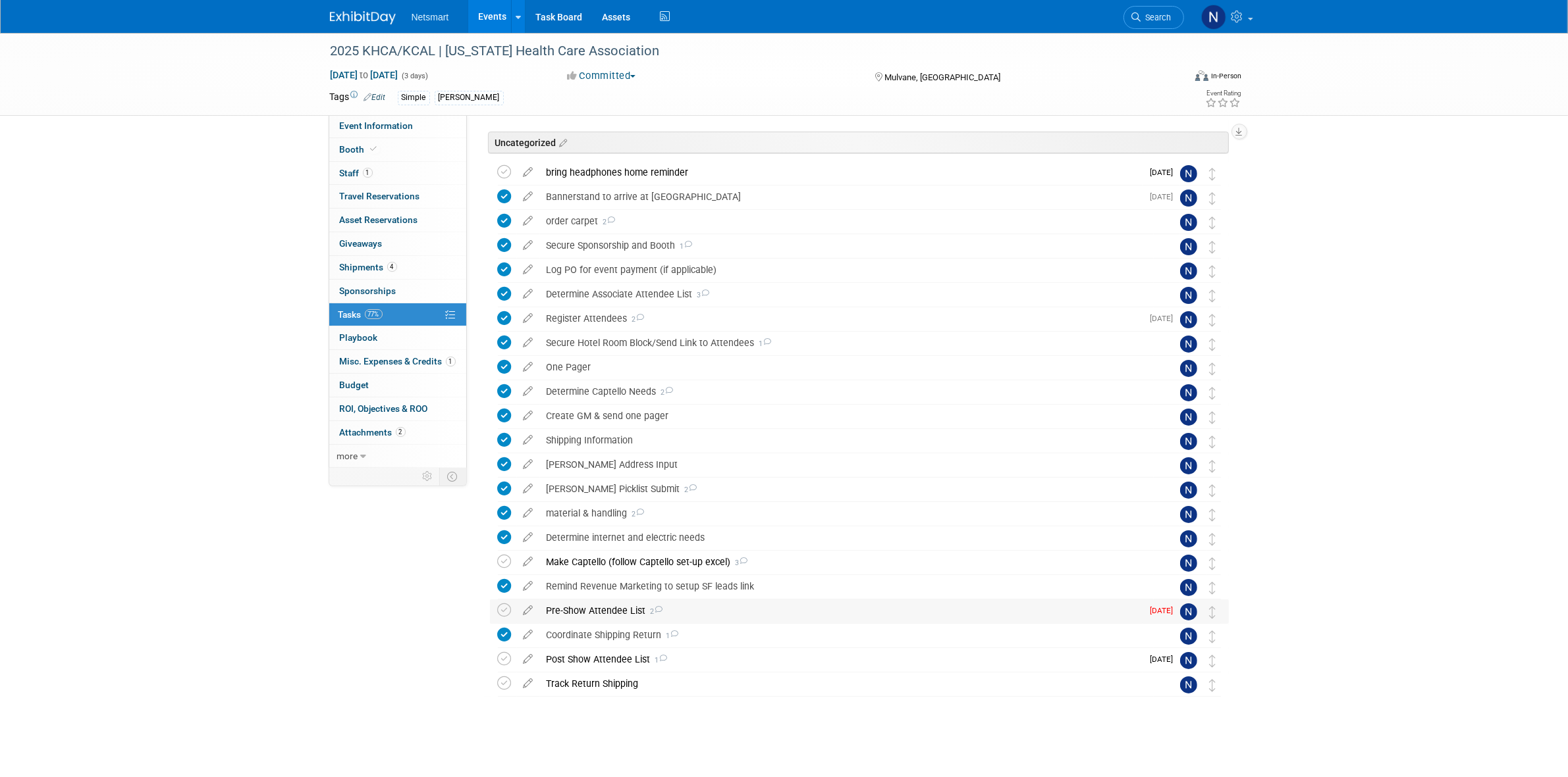
click at [604, 614] on div "Pre-Show Attendee List 2" at bounding box center [841, 611] width 603 height 23
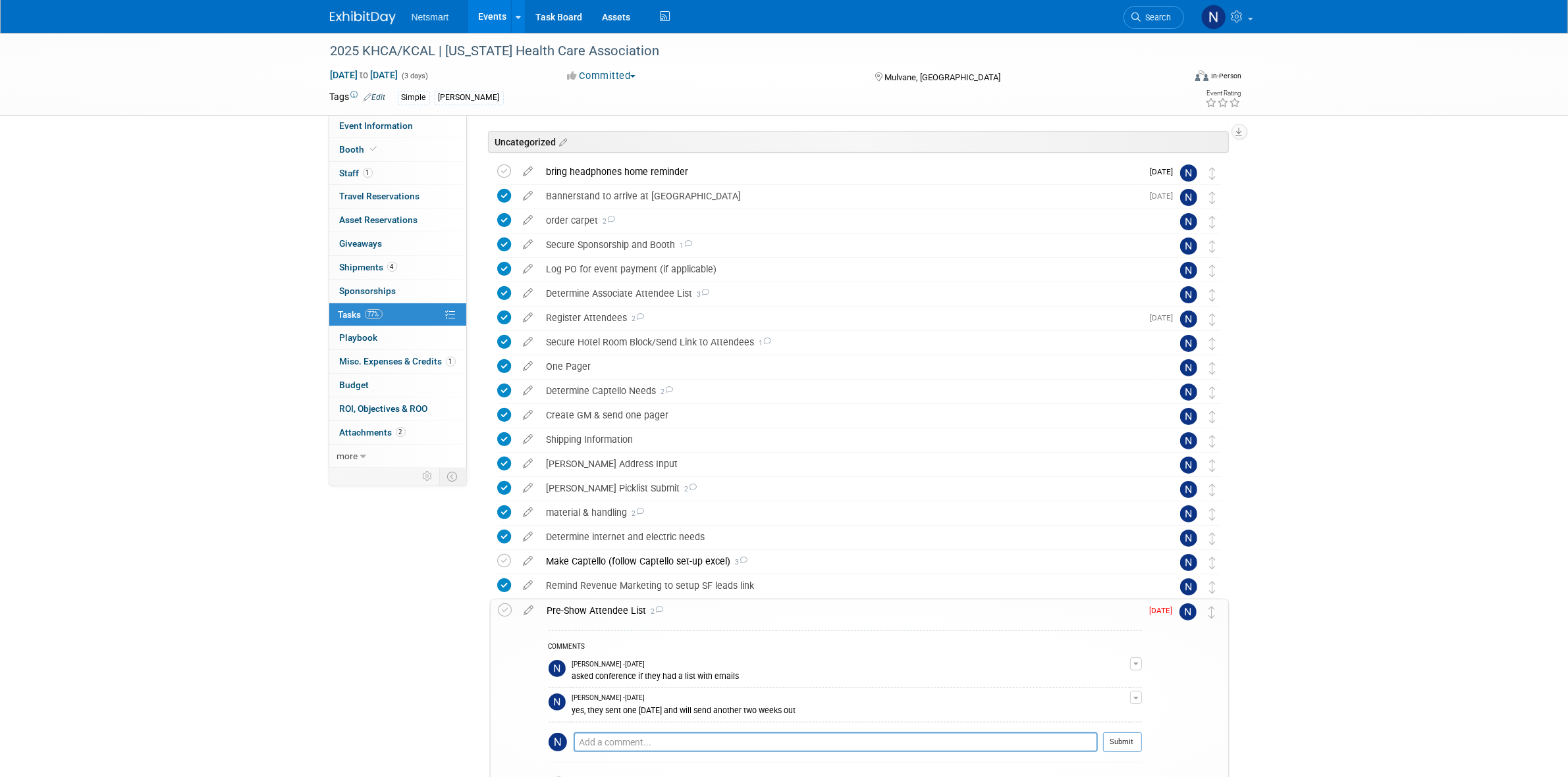
click at [596, 613] on div "Pre-Show Attendee List 2" at bounding box center [841, 611] width 601 height 23
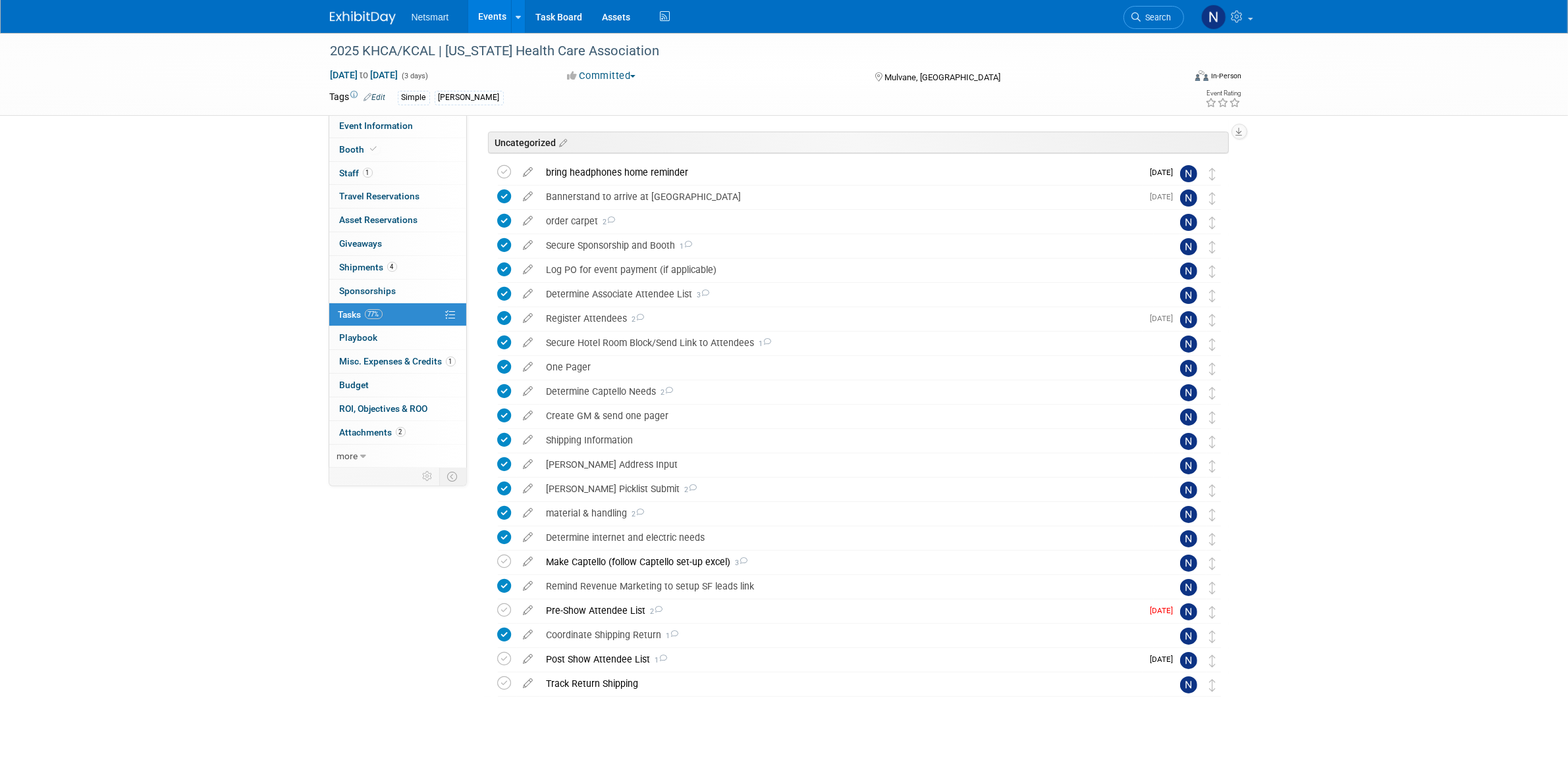
click at [1331, 551] on div "2025 KHCA/KCAL | Kansas Health Care Association Sep 16, 2025 to Sep 18, 2025 (3…" at bounding box center [784, 366] width 1568 height 824
click at [575, 609] on div "Pre-Show Attendee List 2" at bounding box center [841, 611] width 603 height 23
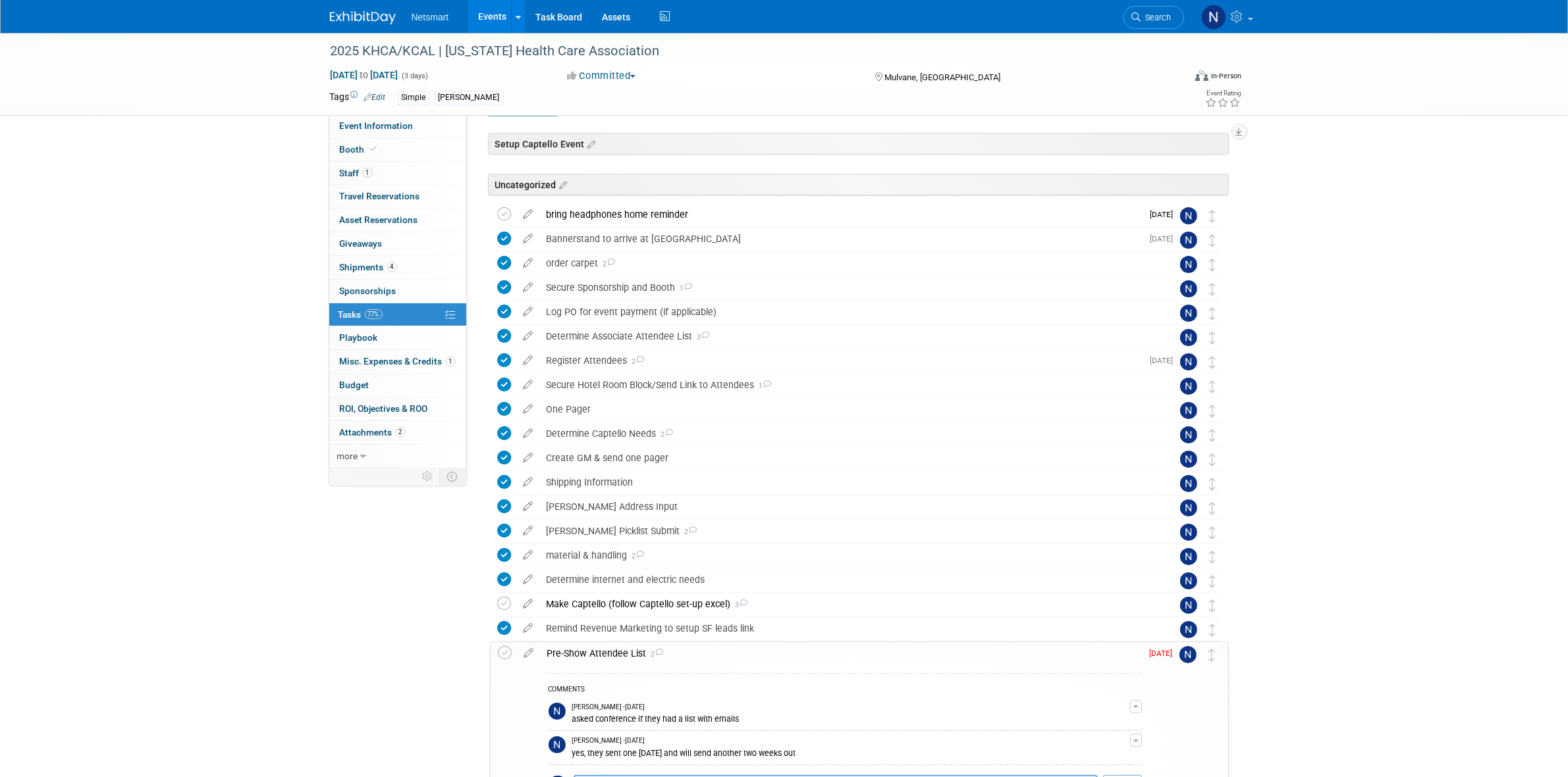
scroll to position [0, 0]
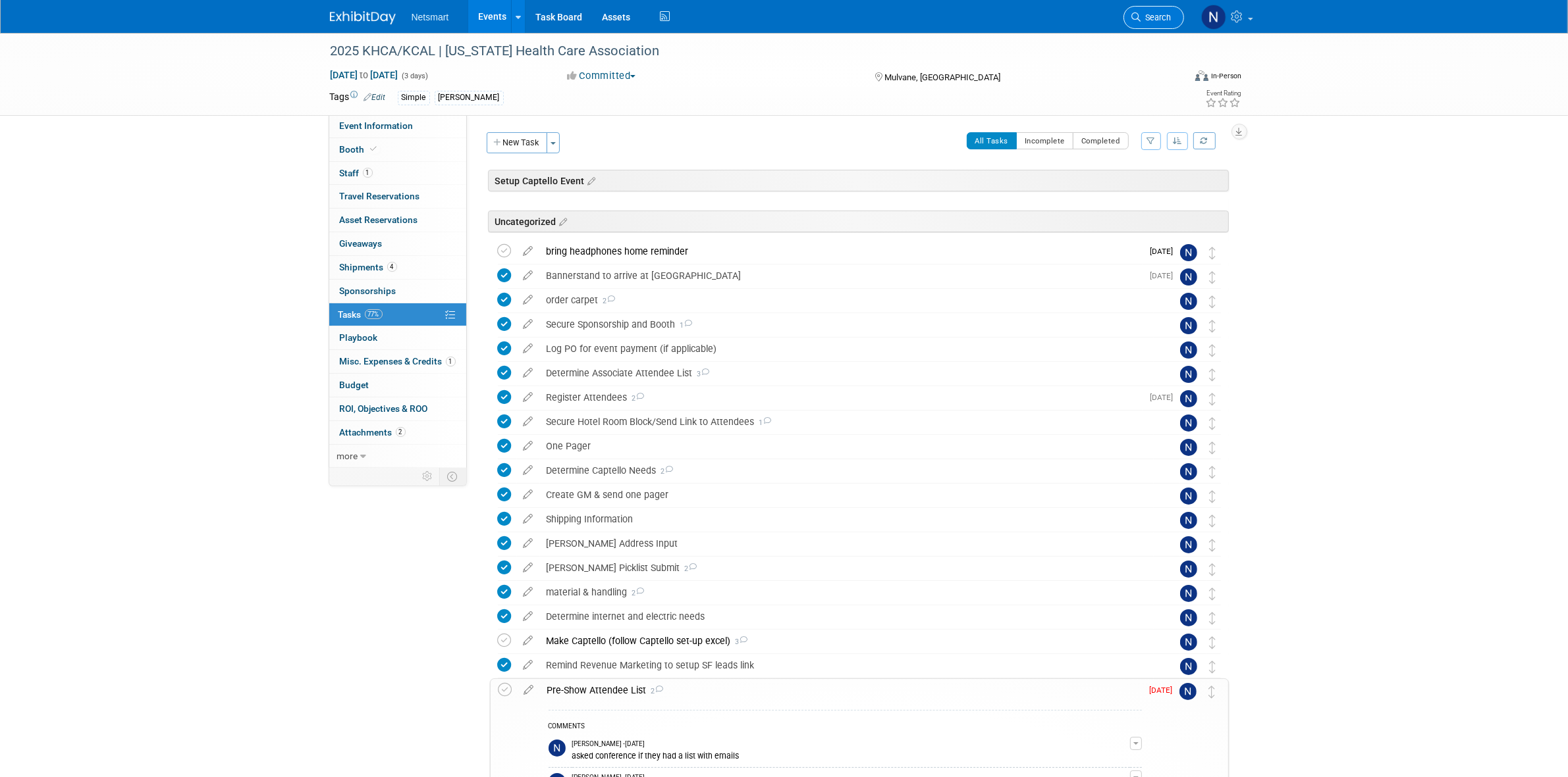
click at [1158, 26] on link "Search" at bounding box center [1154, 18] width 60 height 23
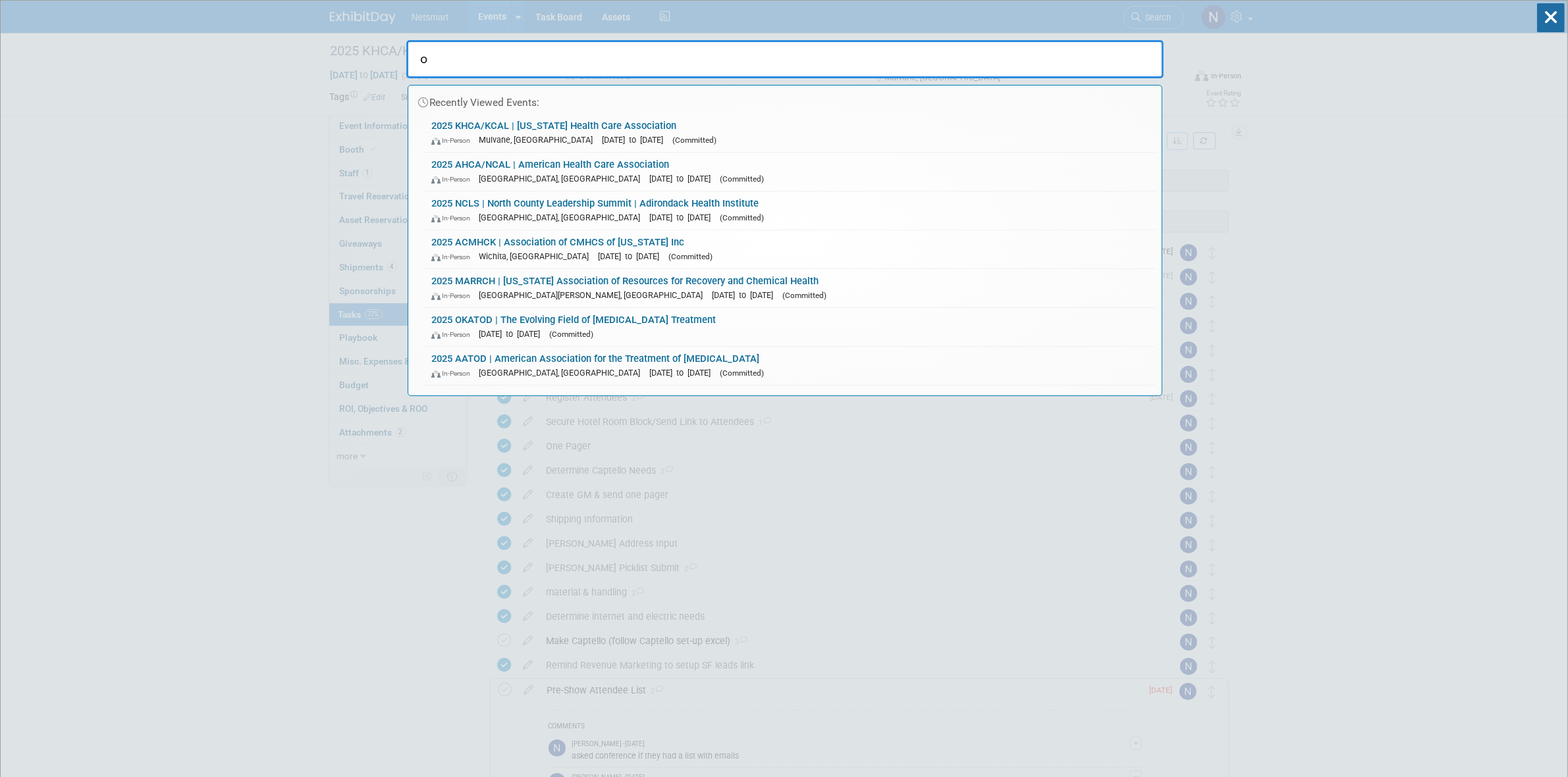
type input "ok"
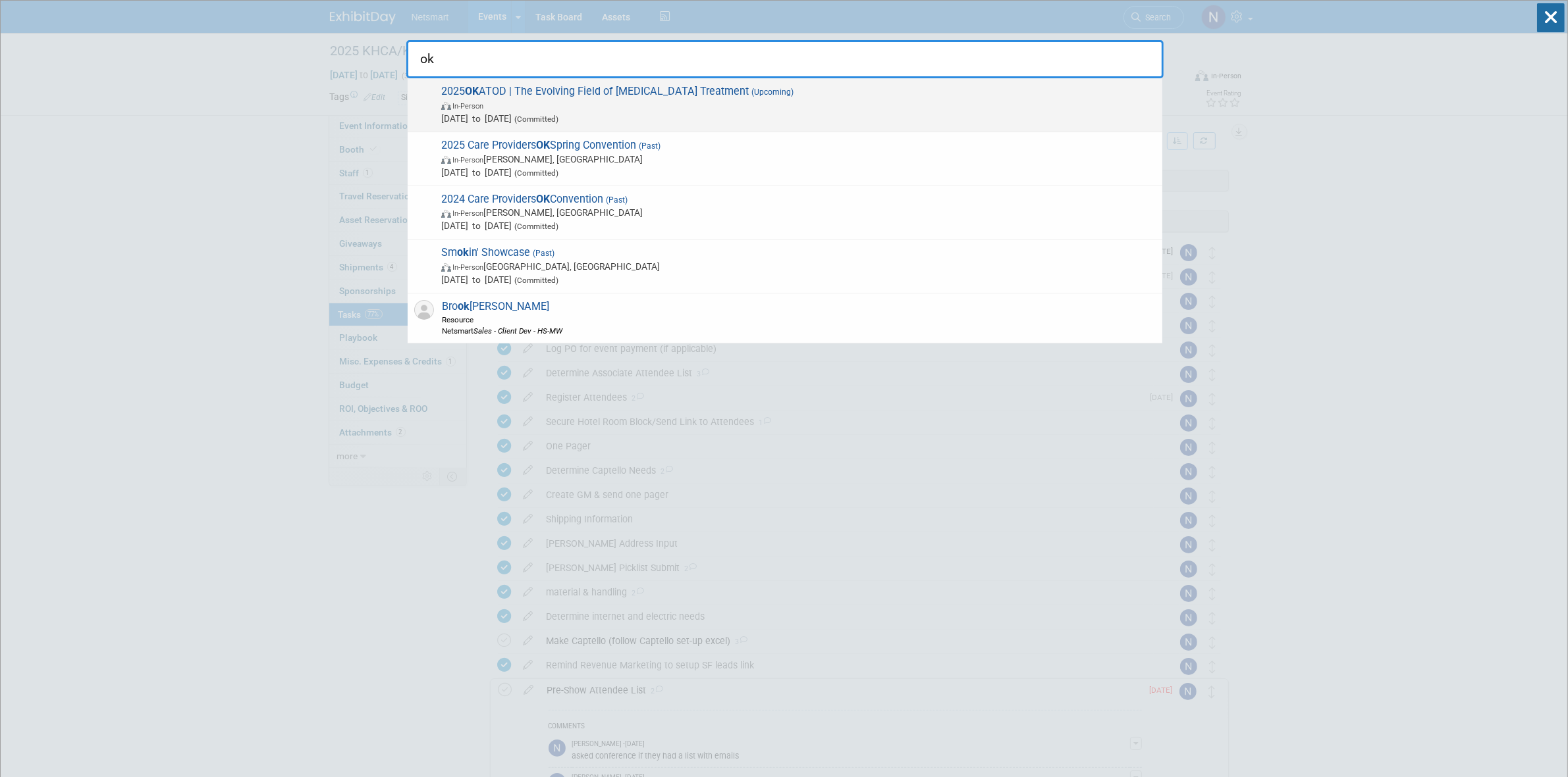
click at [461, 123] on span "Oct 17, 2025 to Oct 17, 2025 (Committed)" at bounding box center [798, 118] width 714 height 13
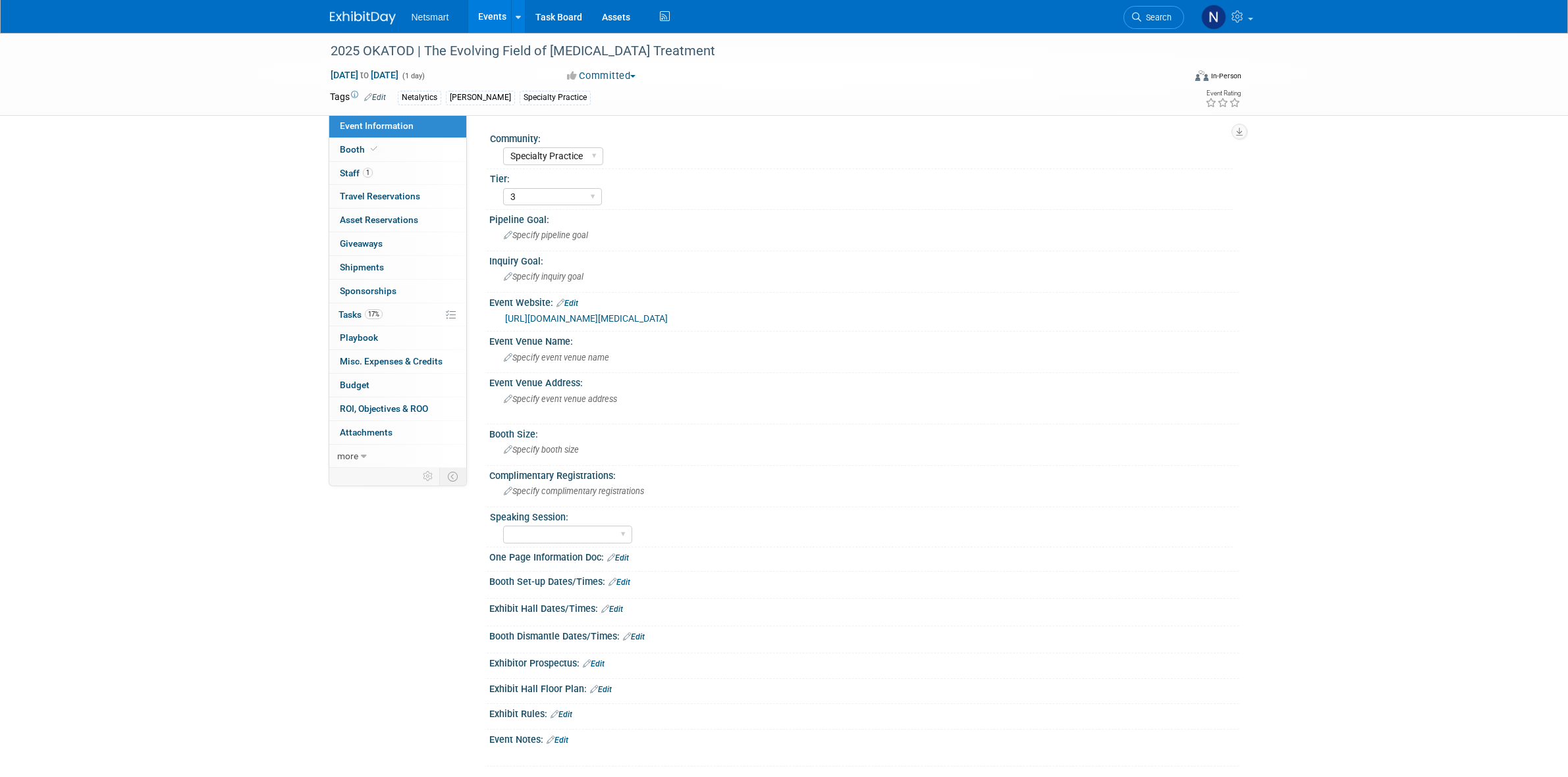
select select "Specialty Practice"
select select "3"
drag, startPoint x: 0, startPoint y: 0, endPoint x: 395, endPoint y: 173, distance: 431.2
click at [395, 173] on link "1 Staff 1" at bounding box center [398, 173] width 137 height 23
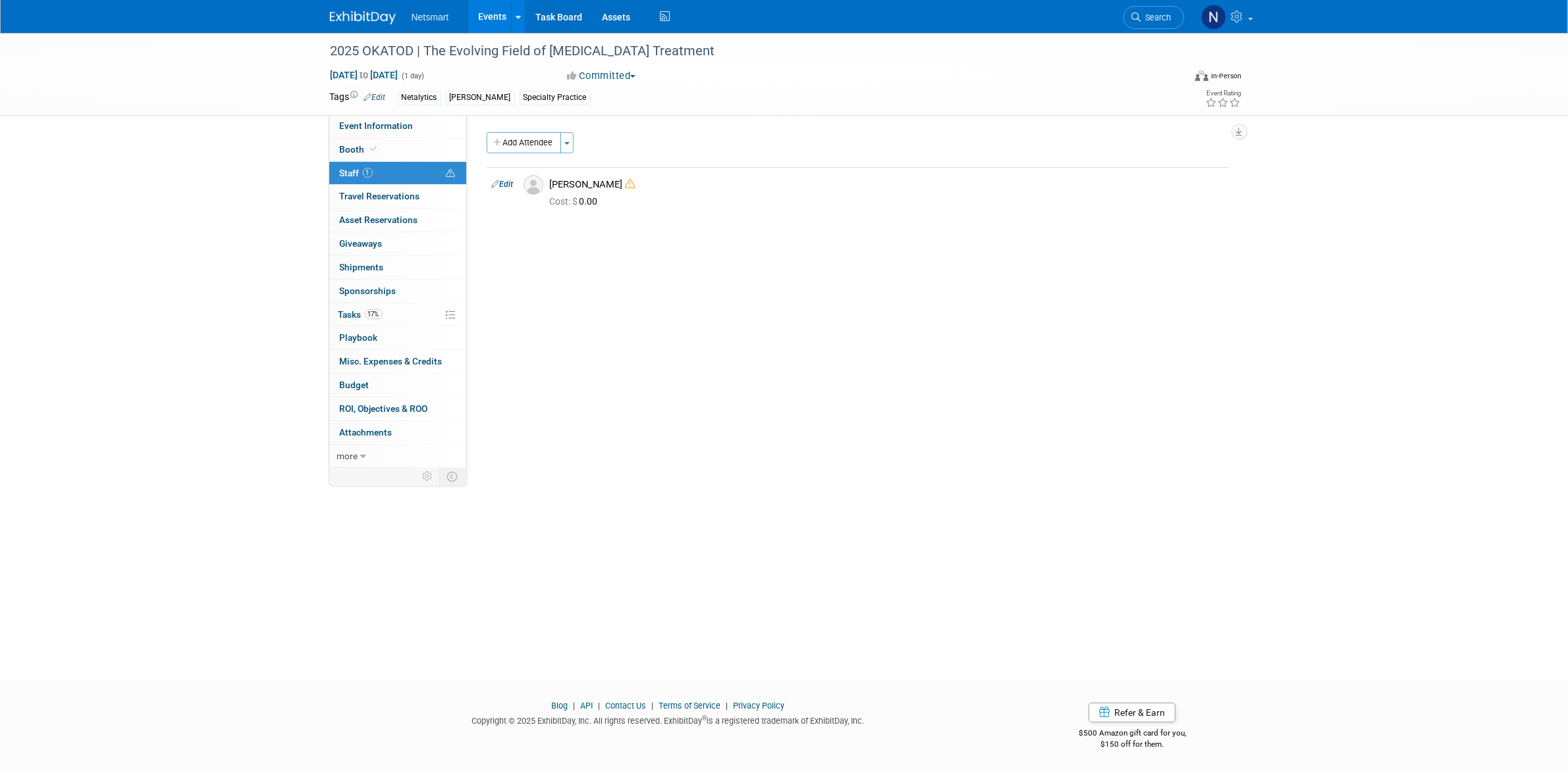
click at [198, 158] on div "2025 OKATOD | The Evolving Field of [MEDICAL_DATA] Treatment [DATE] to [DATE] (…" at bounding box center [784, 344] width 1568 height 624
click at [1167, 18] on span "Search" at bounding box center [1156, 17] width 30 height 10
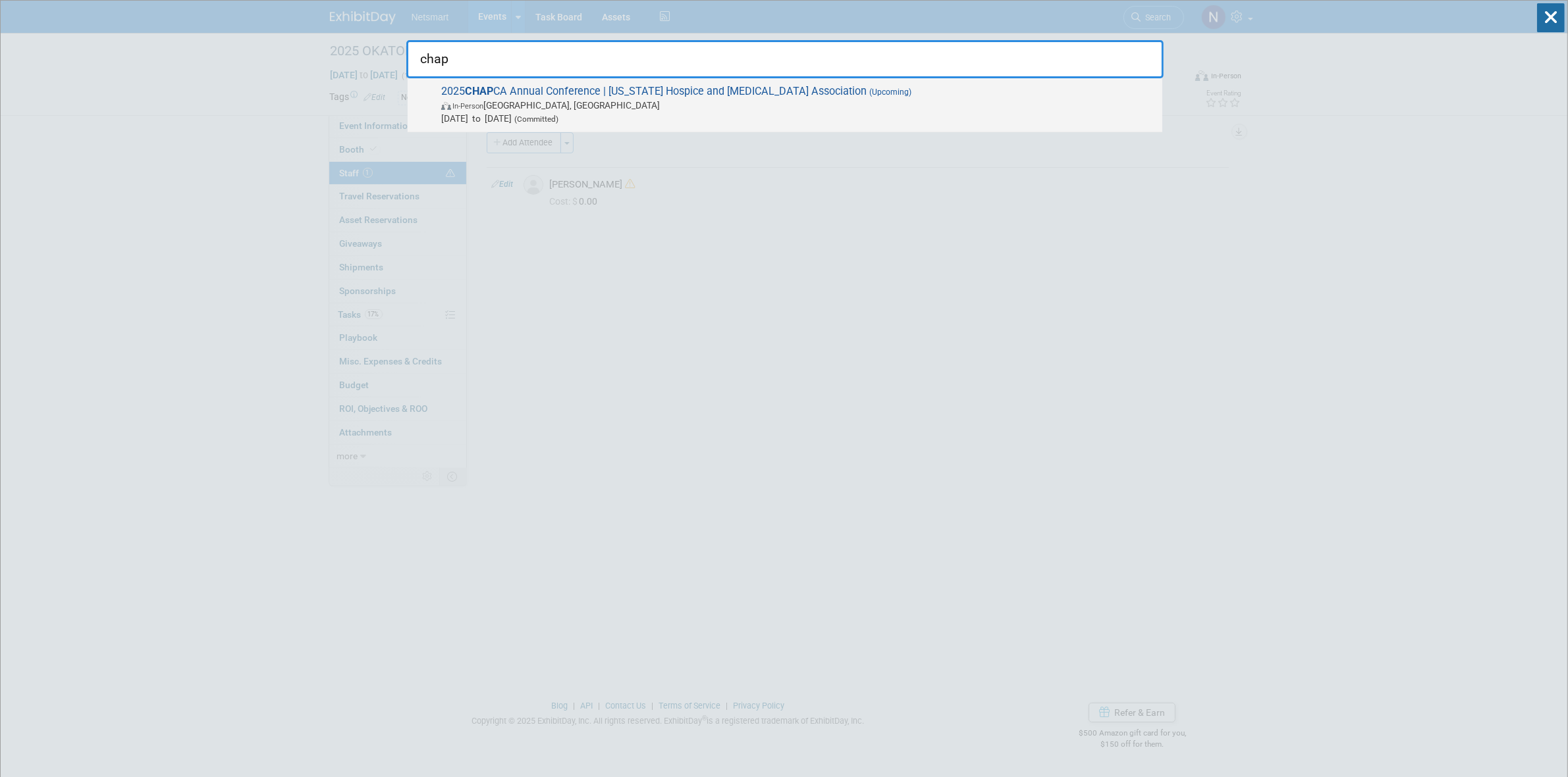
type input "chap"
click at [721, 97] on span "2025 CHAP CA Annual Conference | California Hospice and Palliative Care Associa…" at bounding box center [796, 105] width 719 height 40
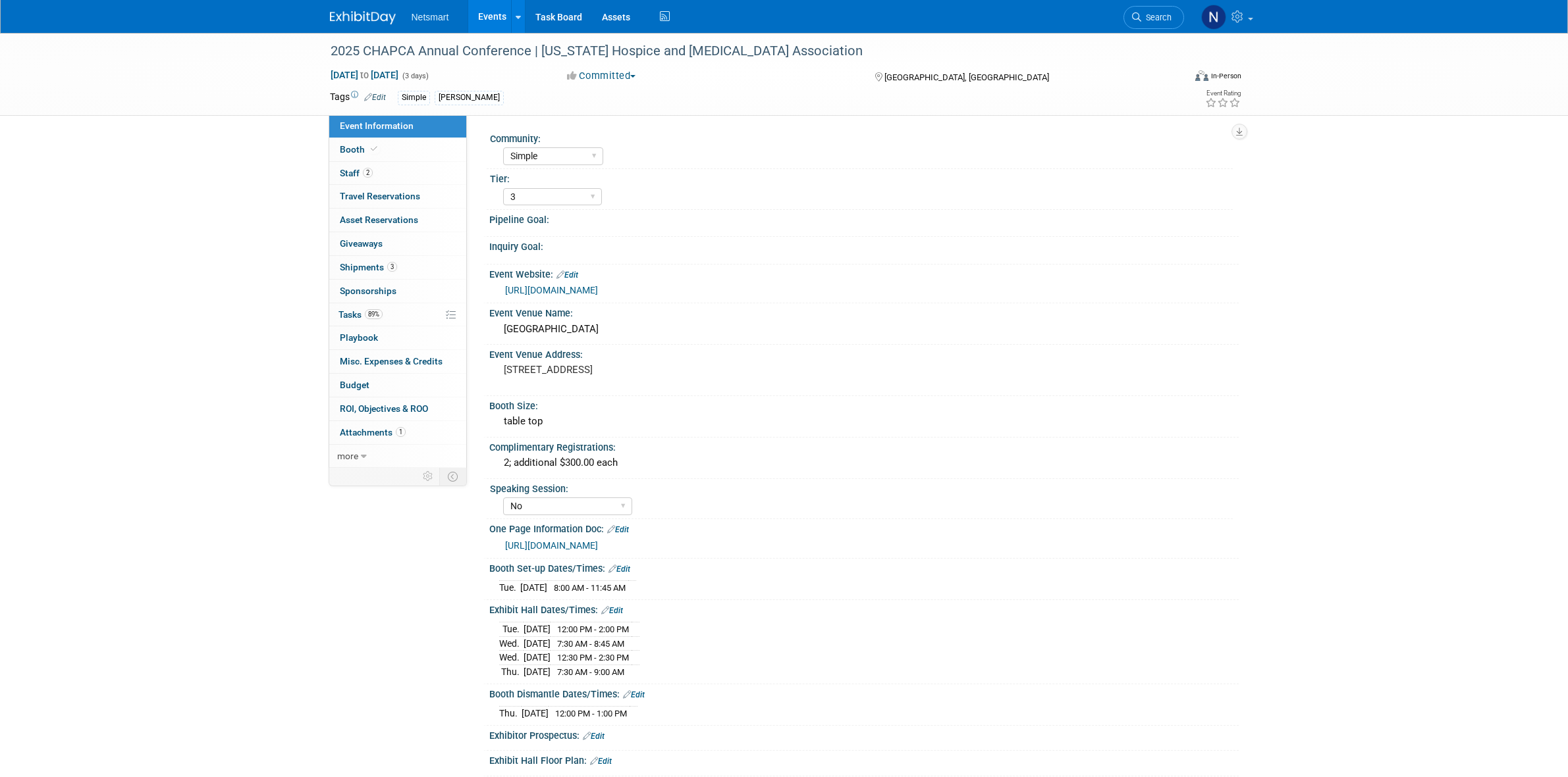
select select "Simple"
select select "3"
select select "No"
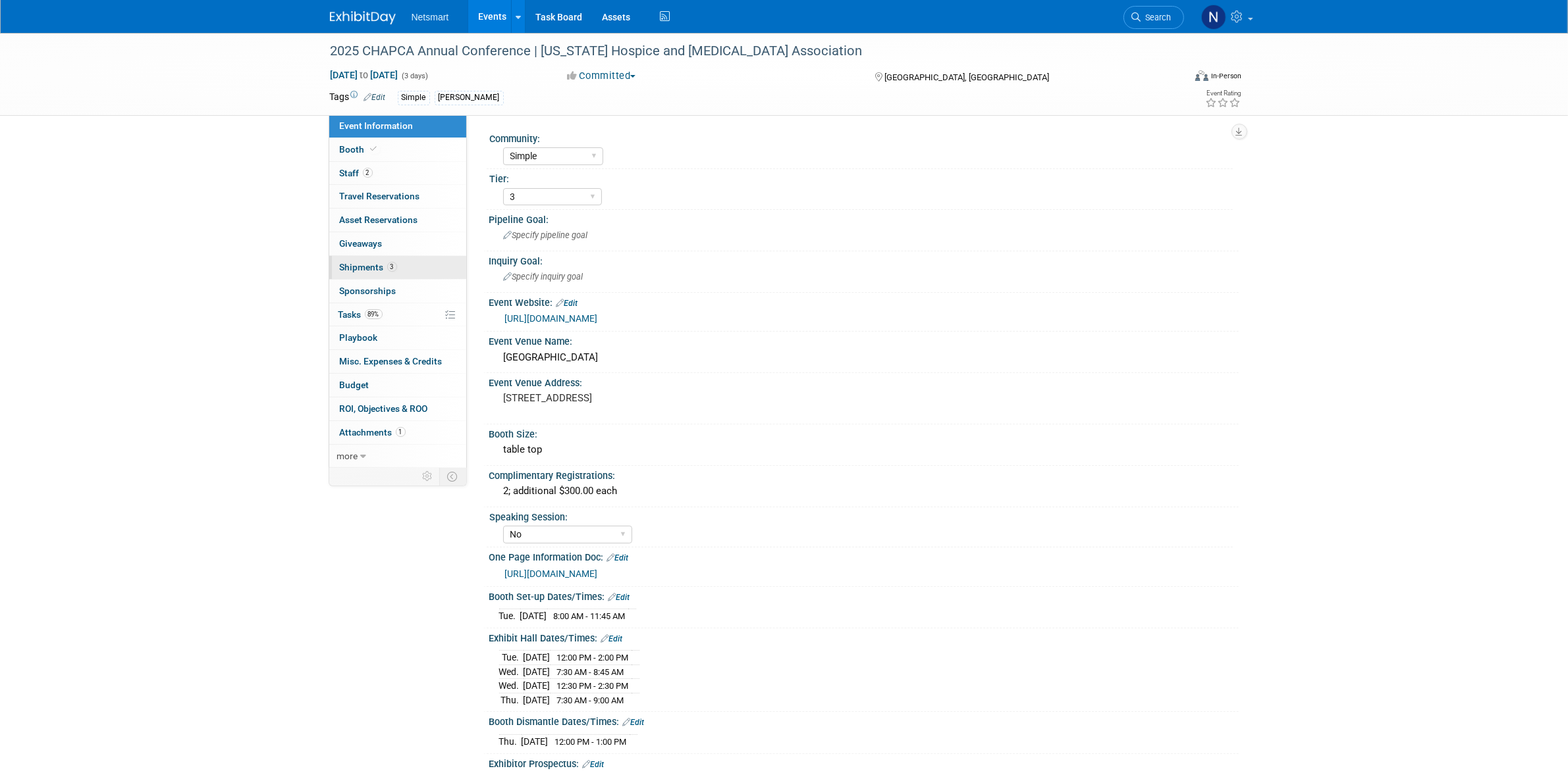
click at [389, 265] on span "3" at bounding box center [392, 267] width 10 height 10
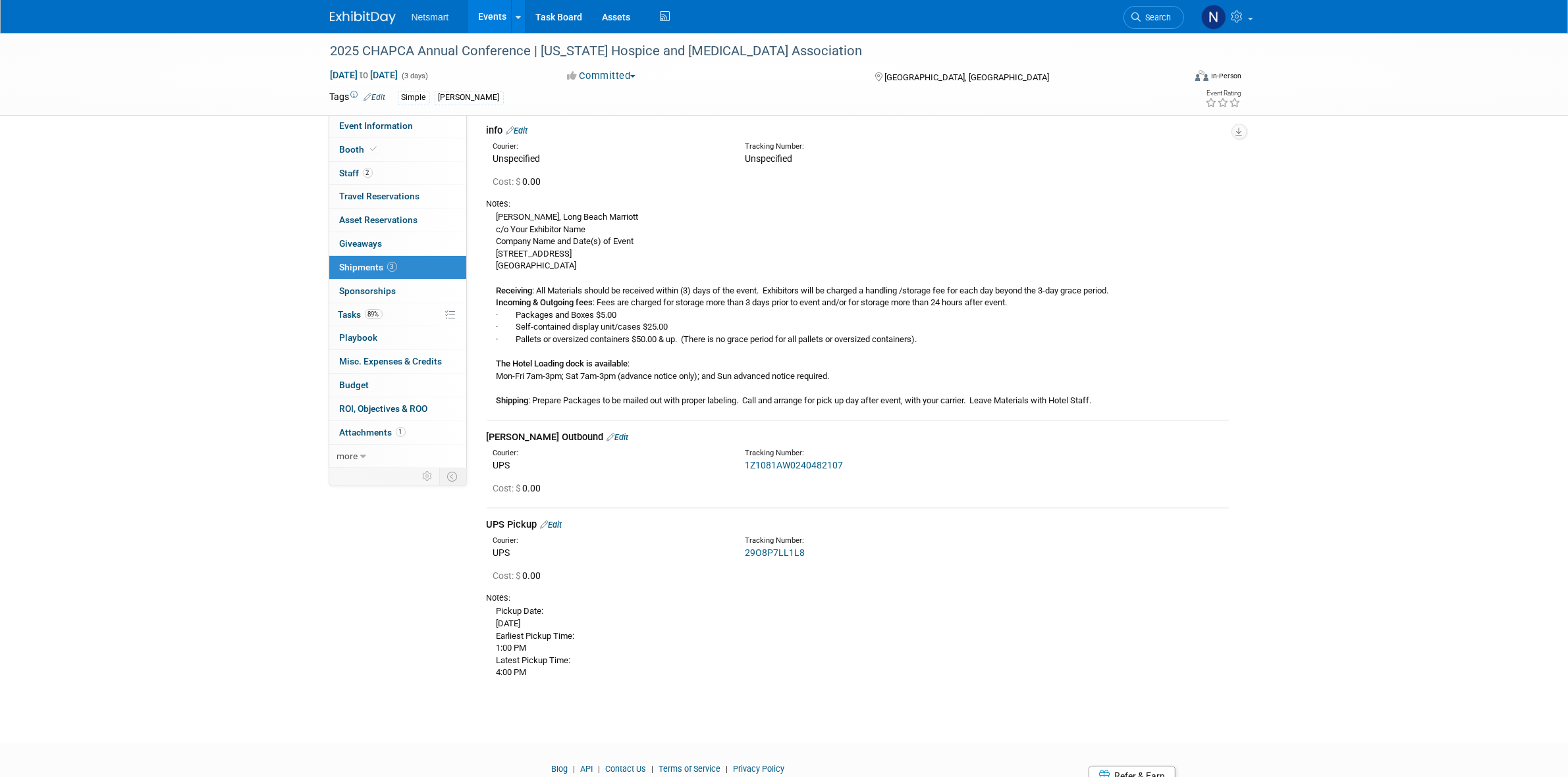
scroll to position [112, 0]
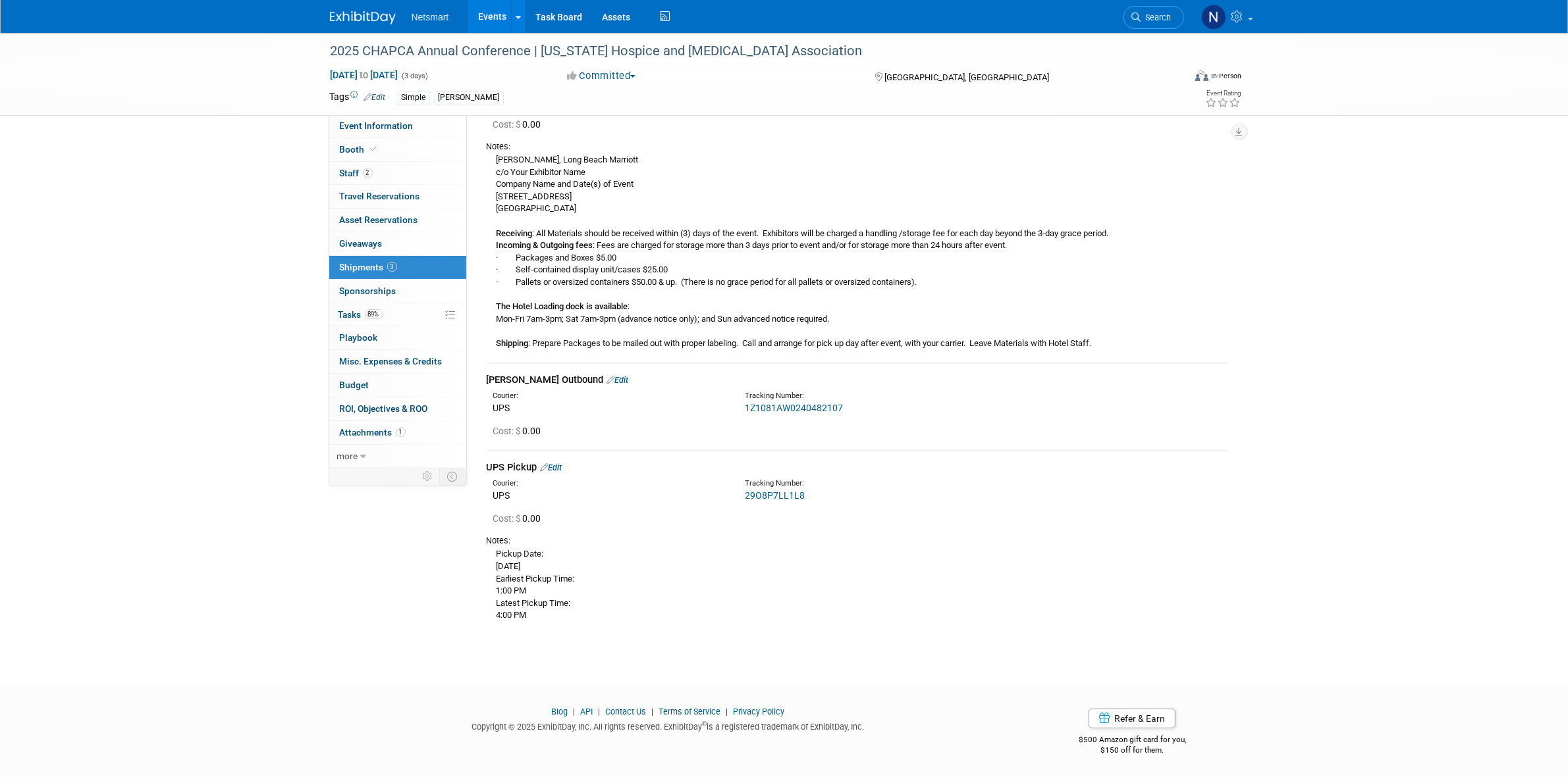
click at [607, 383] on link "Edit" at bounding box center [618, 380] width 22 height 10
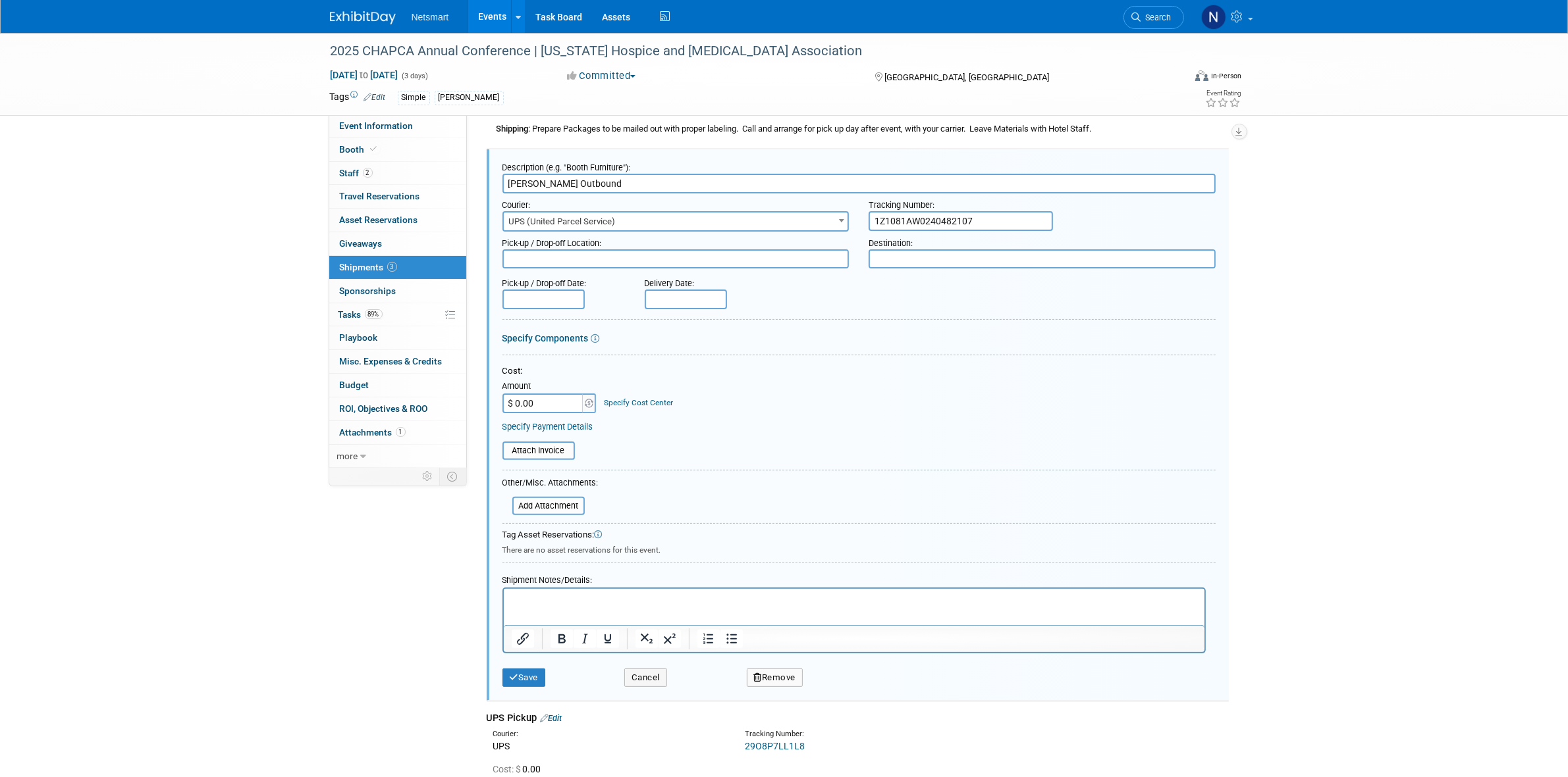
scroll to position [0, 0]
drag, startPoint x: 537, startPoint y: 594, endPoint x: 1042, endPoint y: 1173, distance: 768.3
click at [537, 594] on p "Rich Text Area. Press ALT-0 for help." at bounding box center [854, 600] width 686 height 13
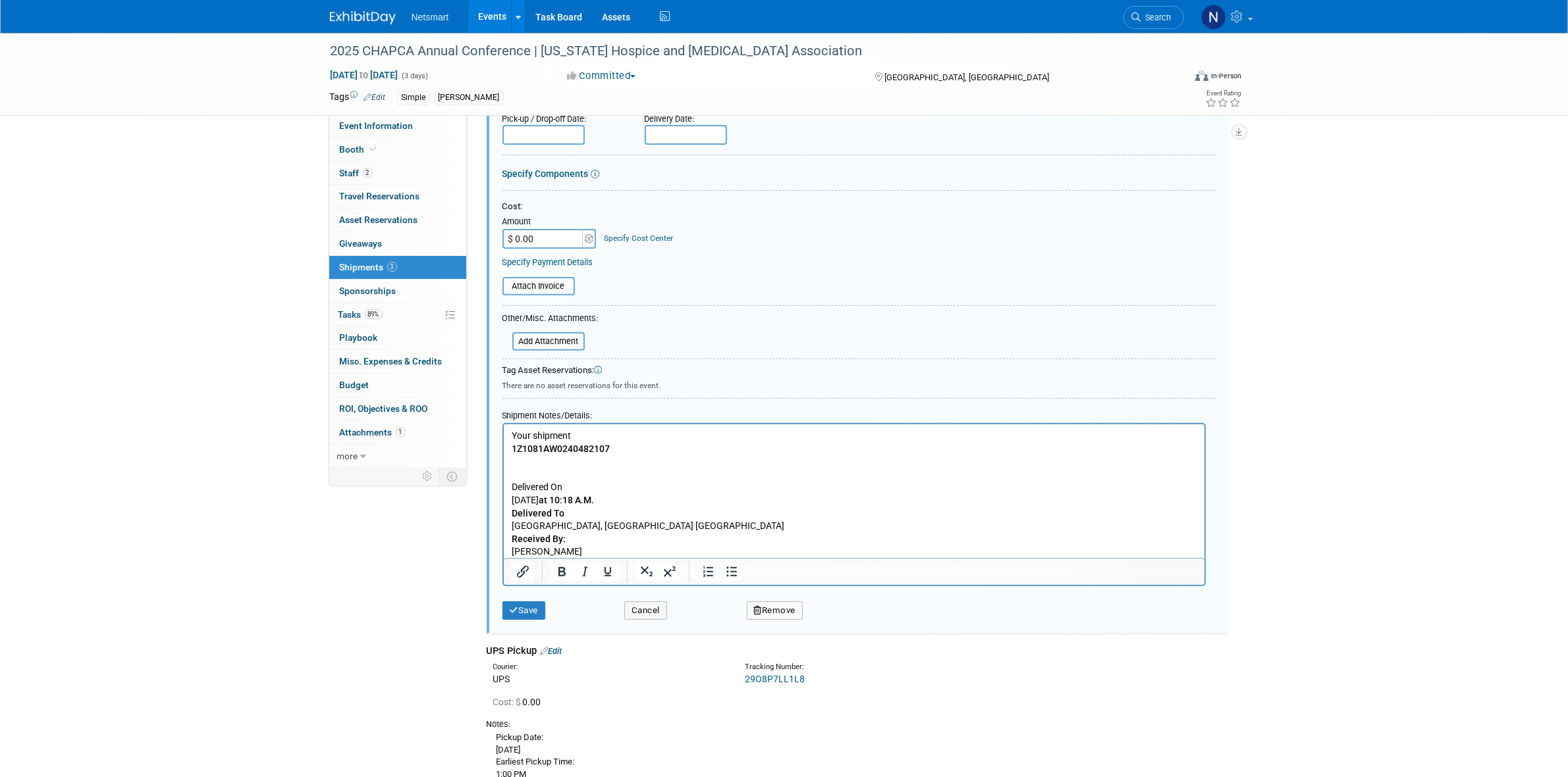
click at [528, 604] on button "Save" at bounding box center [523, 611] width 43 height 18
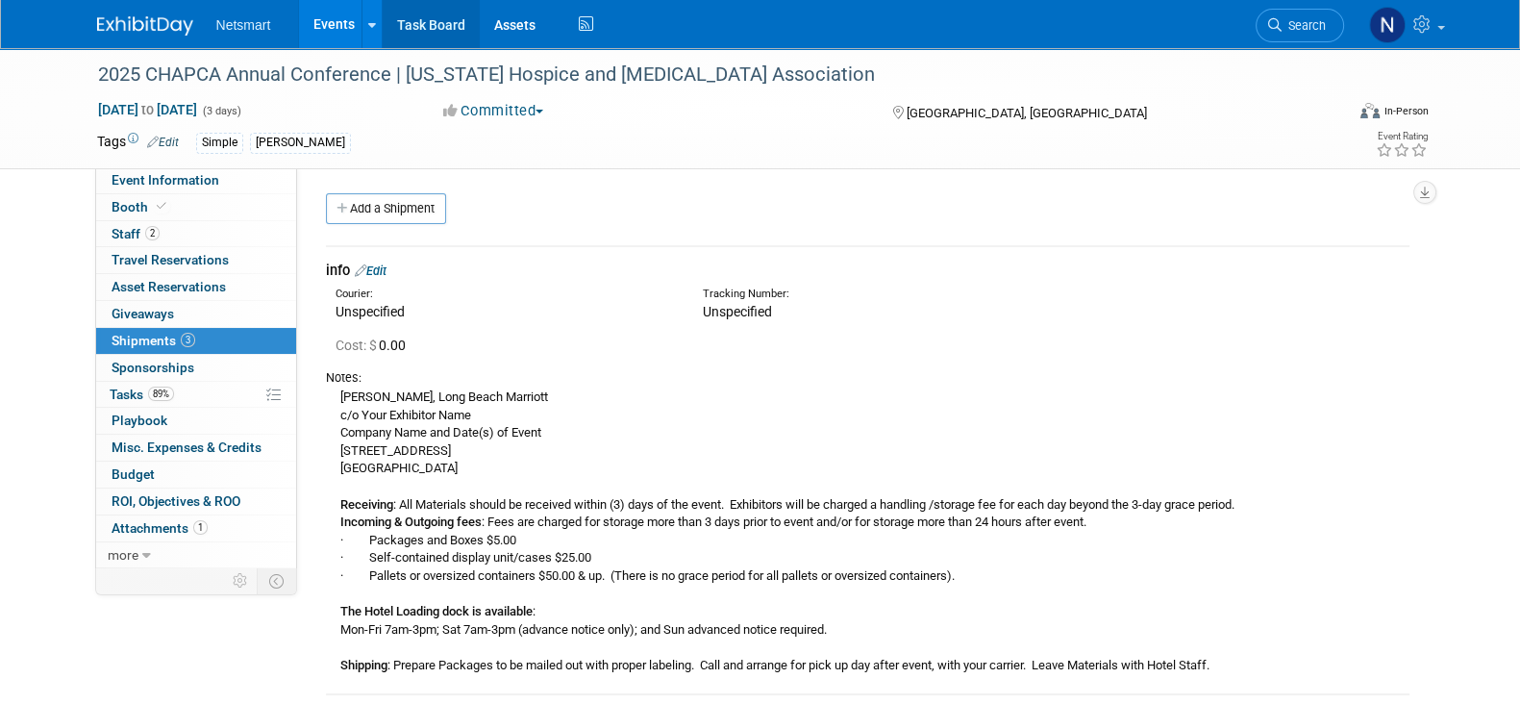
click at [417, 31] on link "Task Board" at bounding box center [431, 24] width 97 height 48
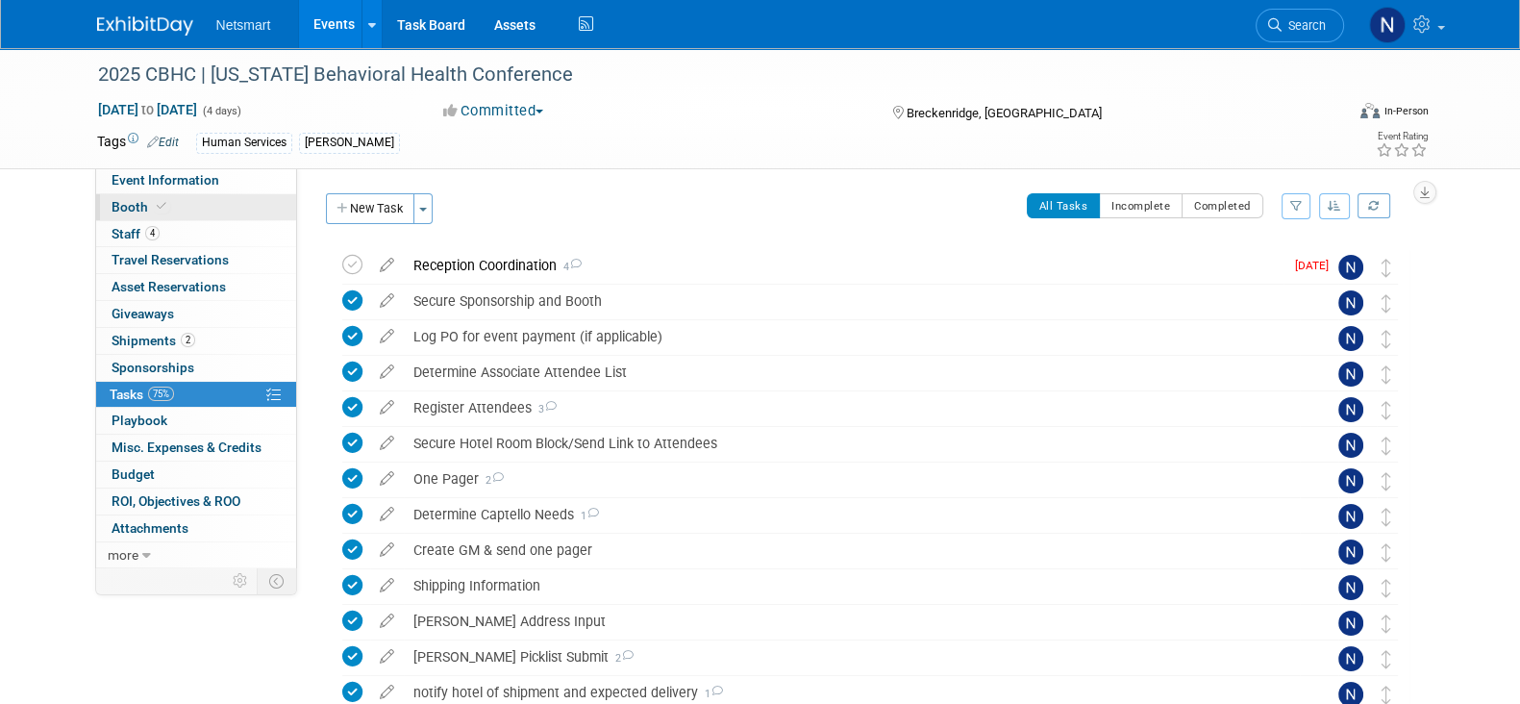
drag, startPoint x: 183, startPoint y: 206, endPoint x: 199, endPoint y: 208, distance: 16.5
click at [183, 206] on link "Booth" at bounding box center [196, 207] width 200 height 26
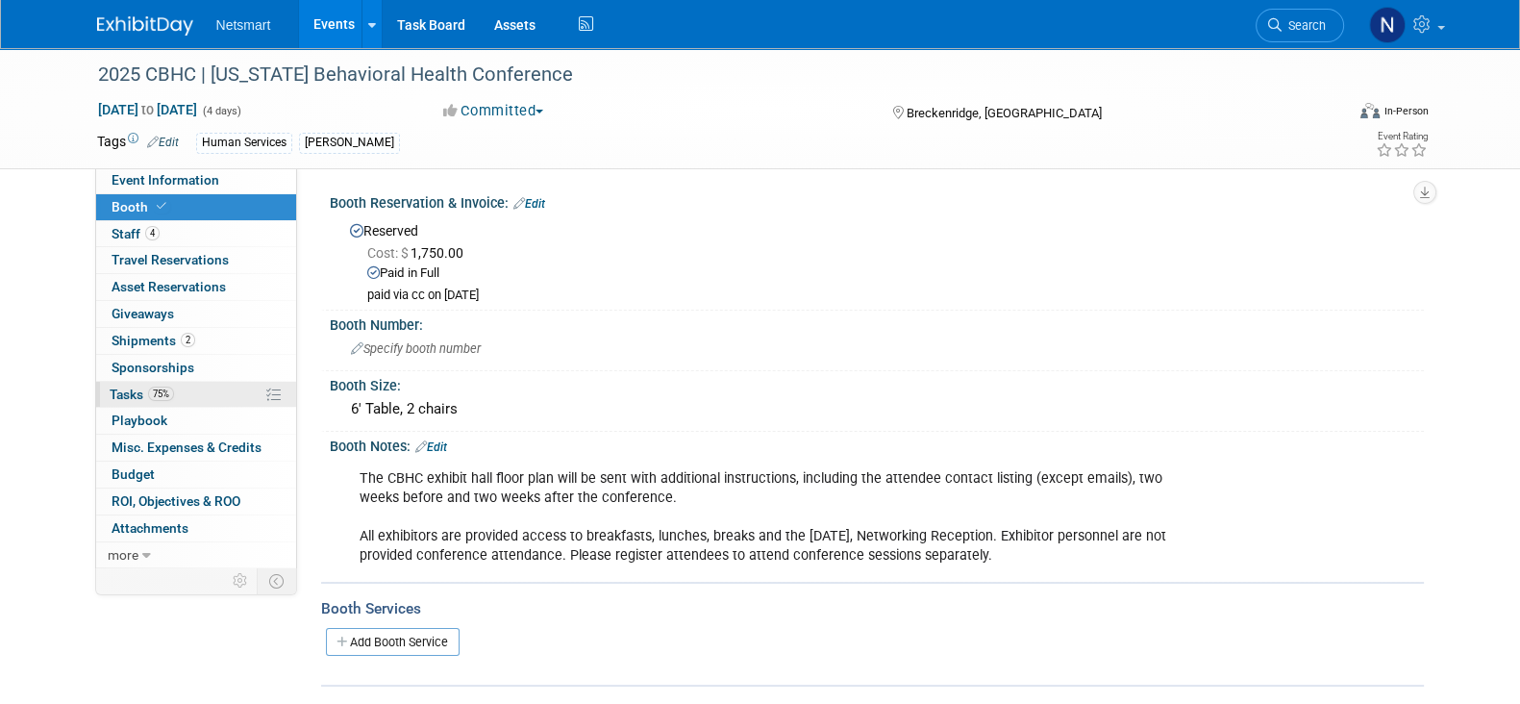
click at [163, 396] on span "75%" at bounding box center [161, 393] width 26 height 14
